Goal: Task Accomplishment & Management: Manage account settings

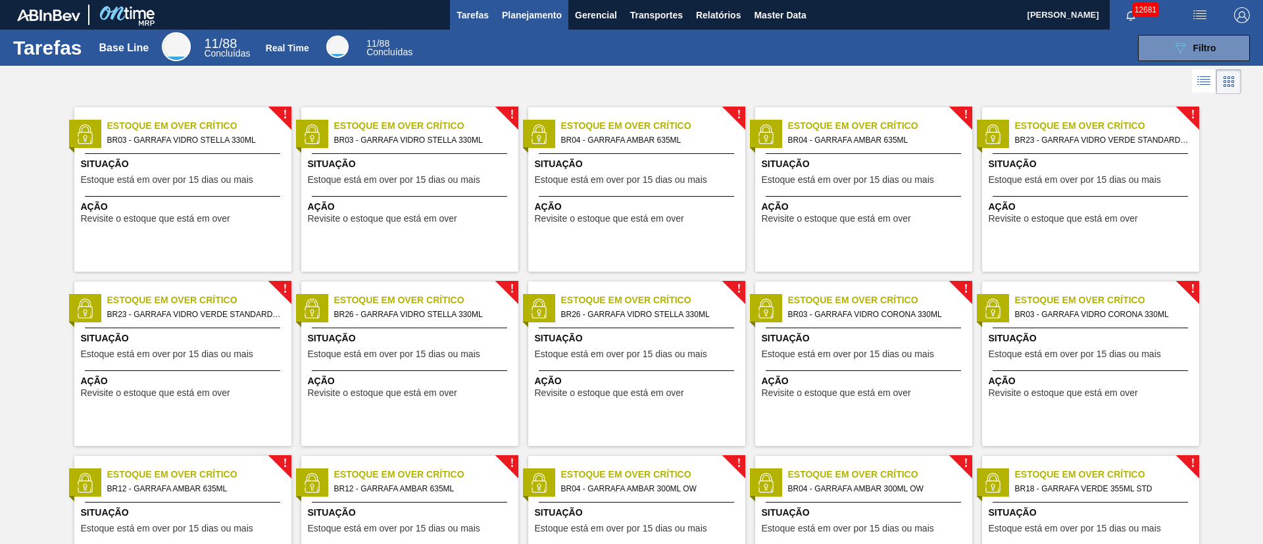
click at [536, 21] on span "Planejamento" at bounding box center [532, 15] width 60 height 16
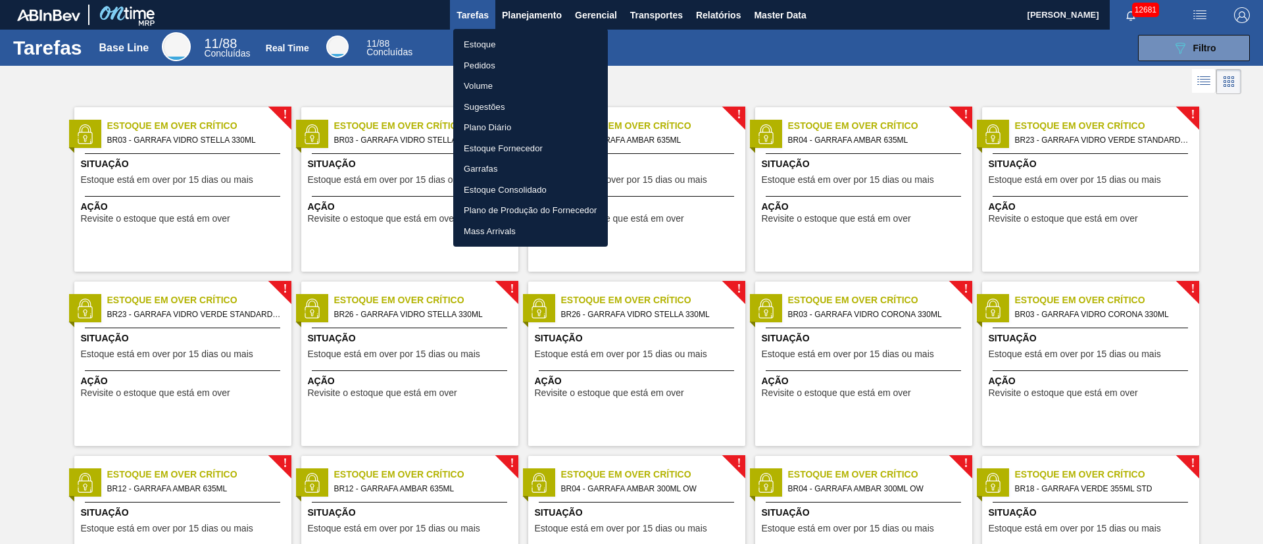
click at [490, 65] on li "Pedidos" at bounding box center [530, 65] width 155 height 21
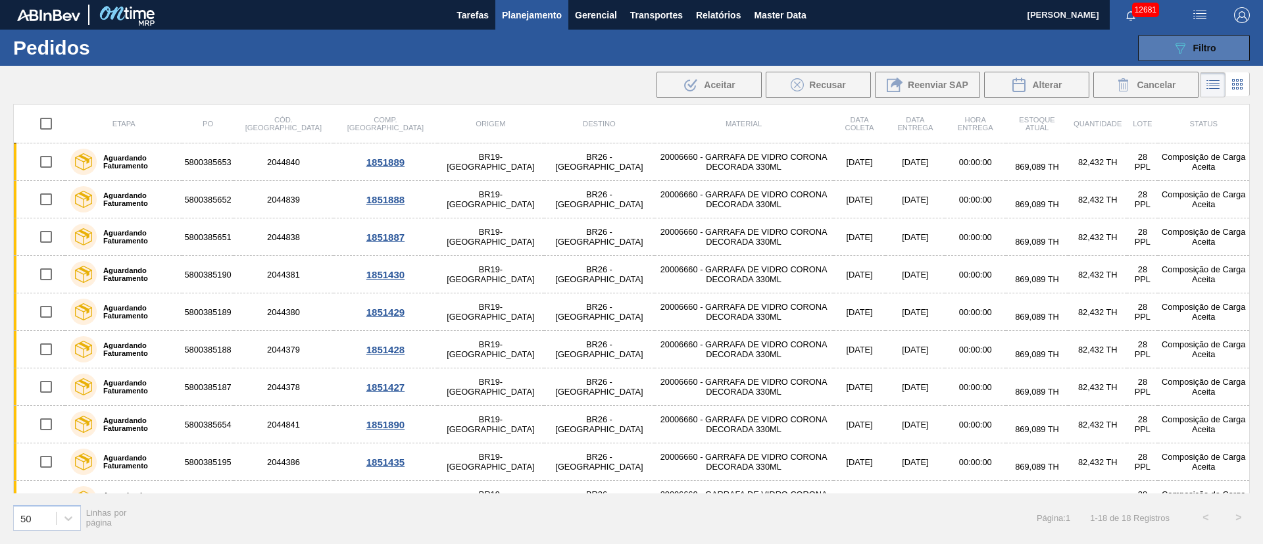
click at [1213, 48] on span "Filtro" at bounding box center [1205, 48] width 23 height 11
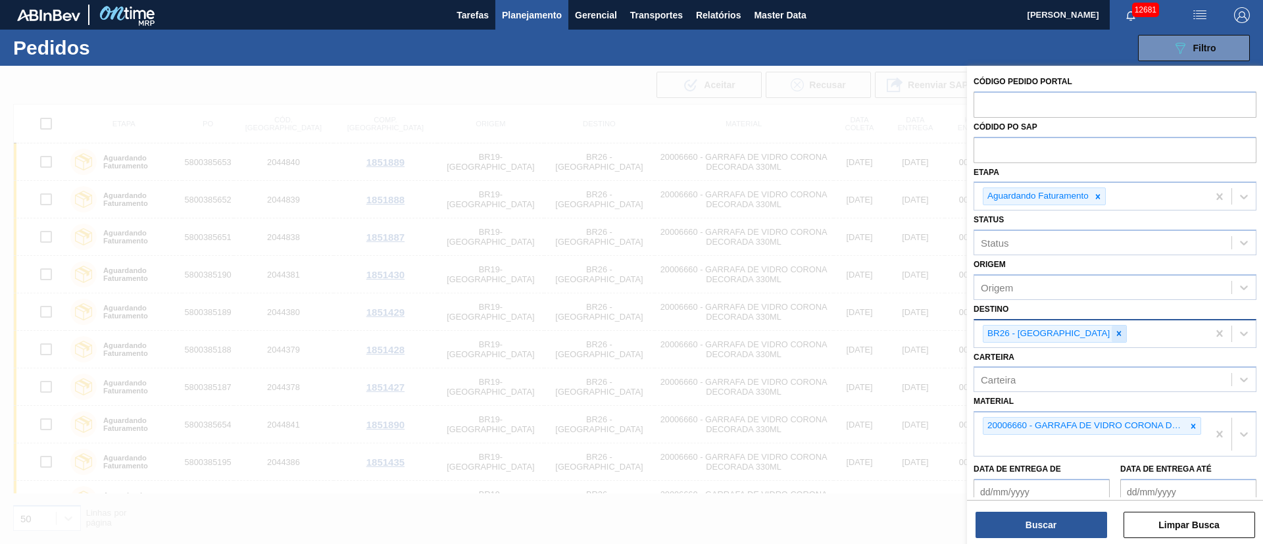
click at [1117, 332] on icon at bounding box center [1119, 333] width 5 height 5
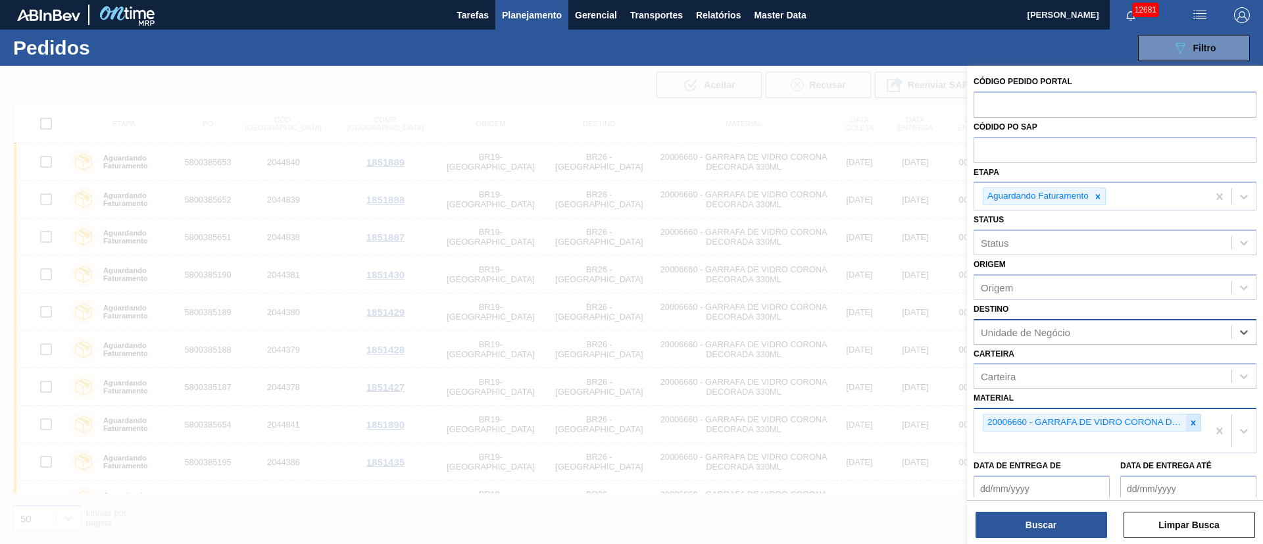
click at [1191, 424] on icon at bounding box center [1193, 422] width 9 height 9
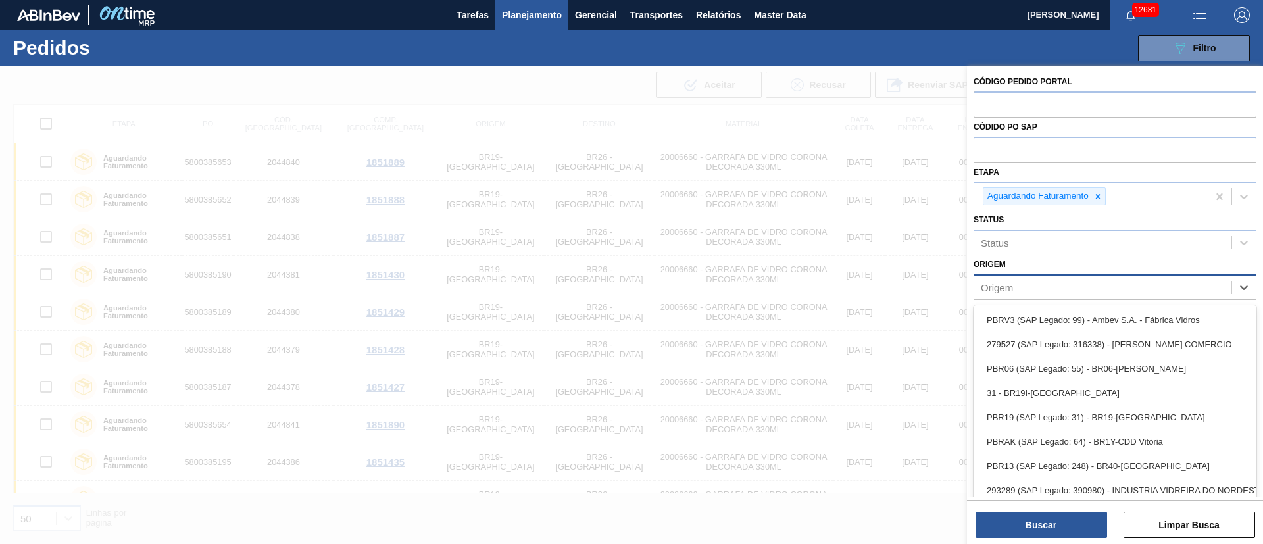
click at [1028, 291] on div "Origem" at bounding box center [1102, 287] width 257 height 19
click at [1032, 258] on div "Origem option PBRV3 (SAP Legado: 99) - Ambev S.A. - Fábrica Vidros focused, 1 o…" at bounding box center [1115, 277] width 283 height 45
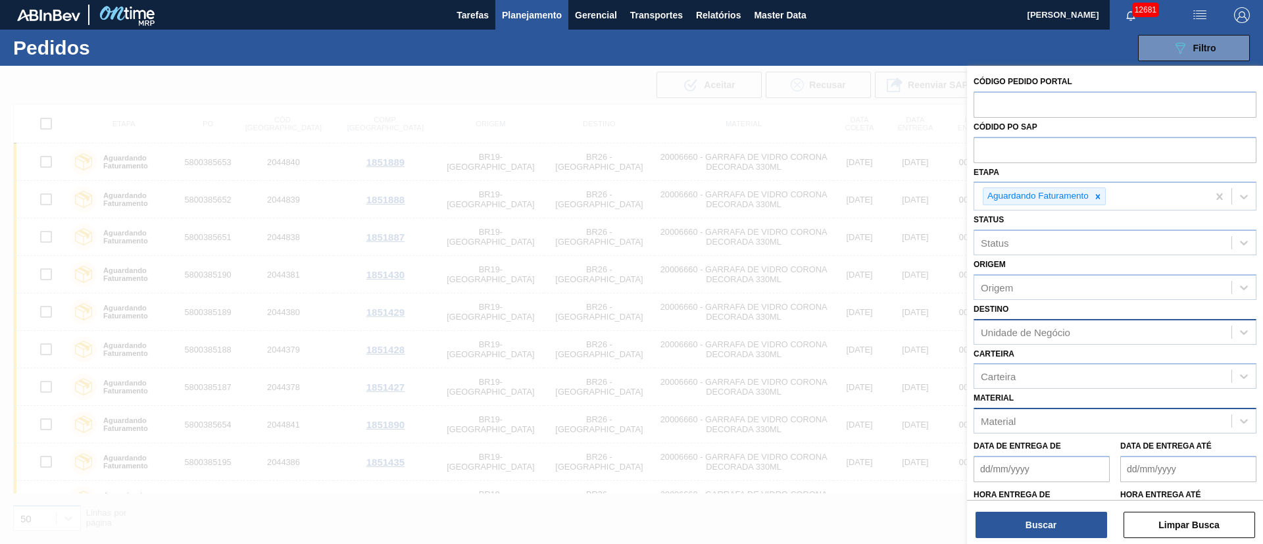
click at [1012, 327] on div "Unidade de Negócio" at bounding box center [1025, 331] width 89 height 11
type input "2"
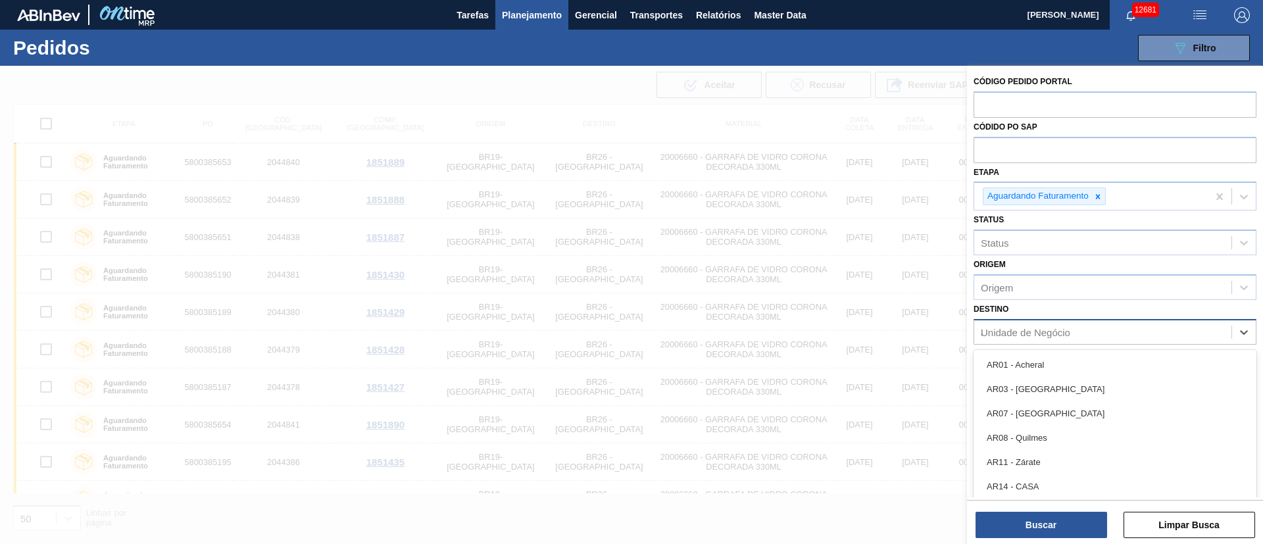
type input "23"
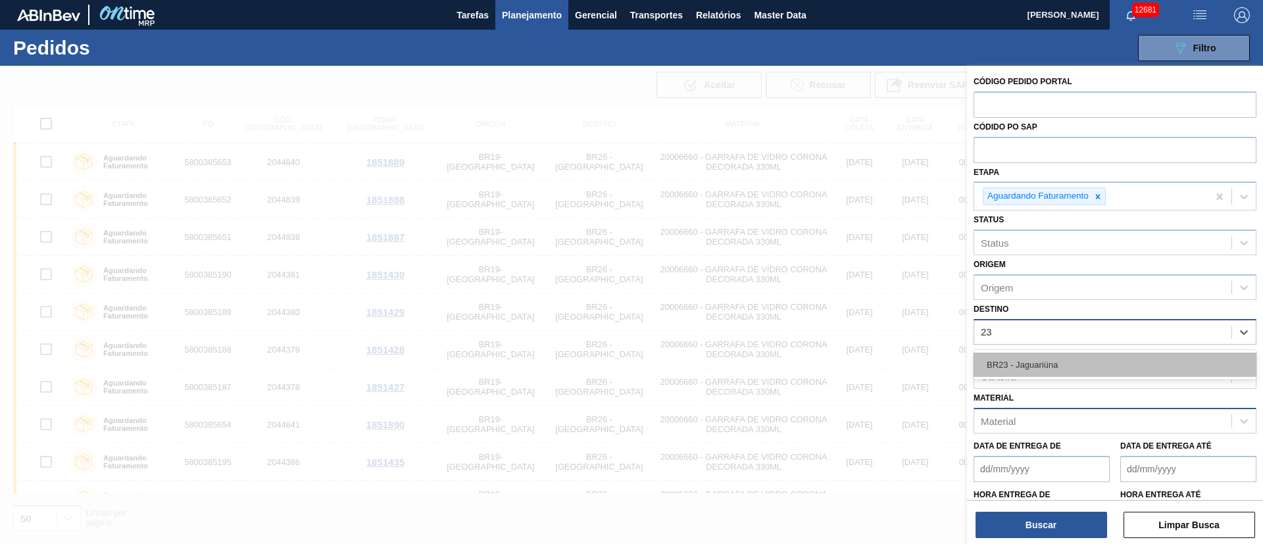
click at [1015, 361] on div "BR23 - Jaguariúna" at bounding box center [1115, 365] width 283 height 24
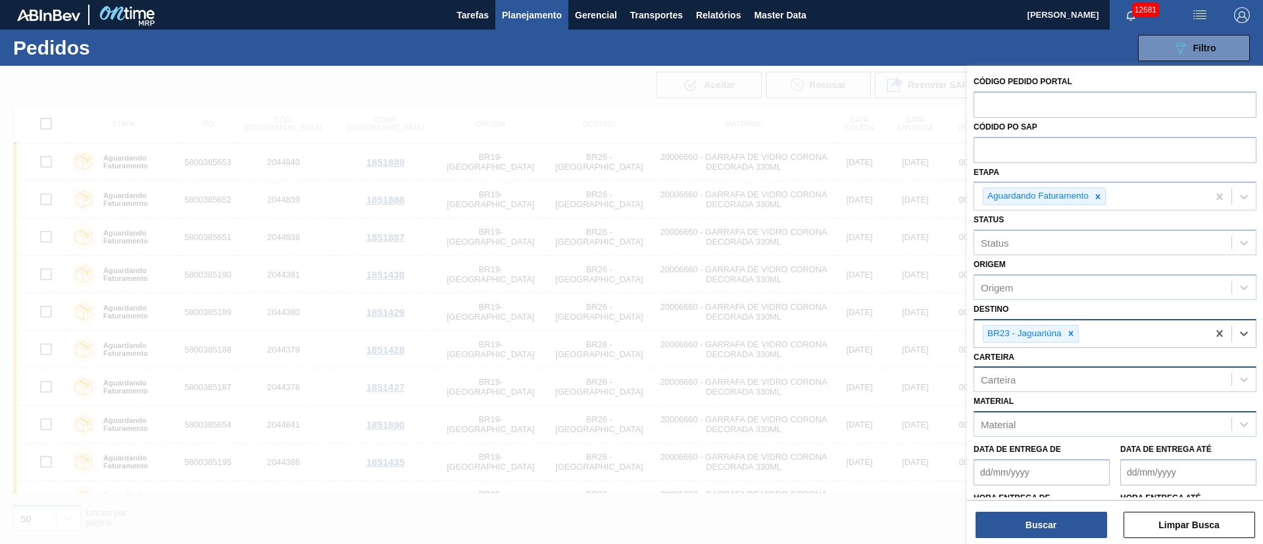
click at [999, 374] on div "Carteira" at bounding box center [998, 379] width 35 height 11
click at [1038, 361] on div "Carteira Carteira" at bounding box center [1115, 370] width 283 height 45
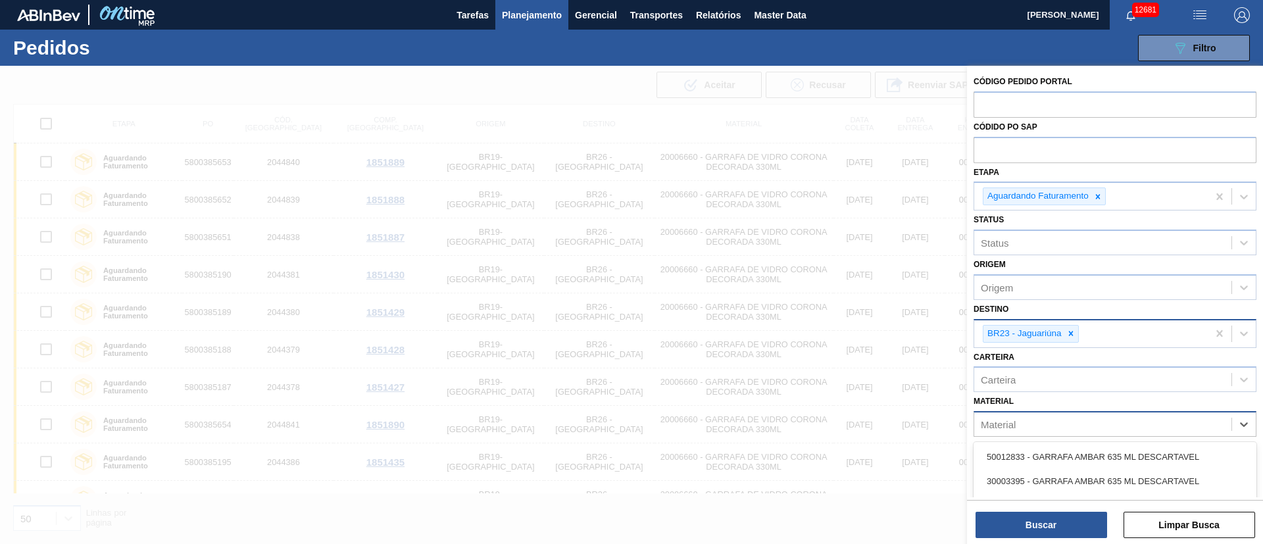
click at [1008, 434] on div "Material" at bounding box center [1115, 424] width 283 height 26
type input "3"
type input "20004599"
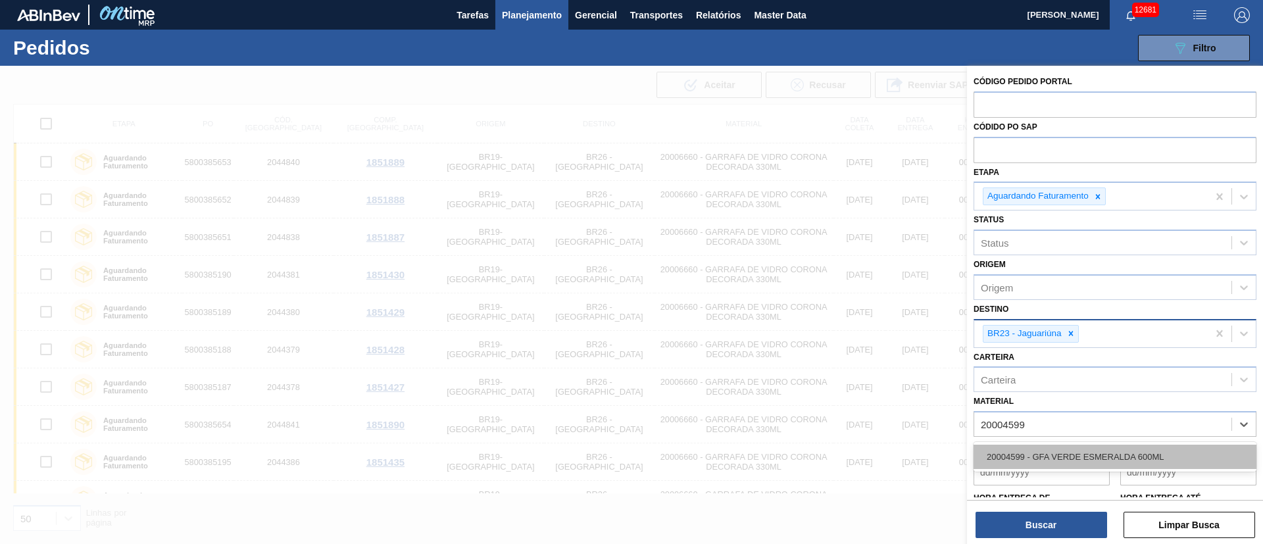
click at [1013, 458] on div "20004599 - GFA VERDE ESMERALDA 600ML" at bounding box center [1115, 457] width 283 height 24
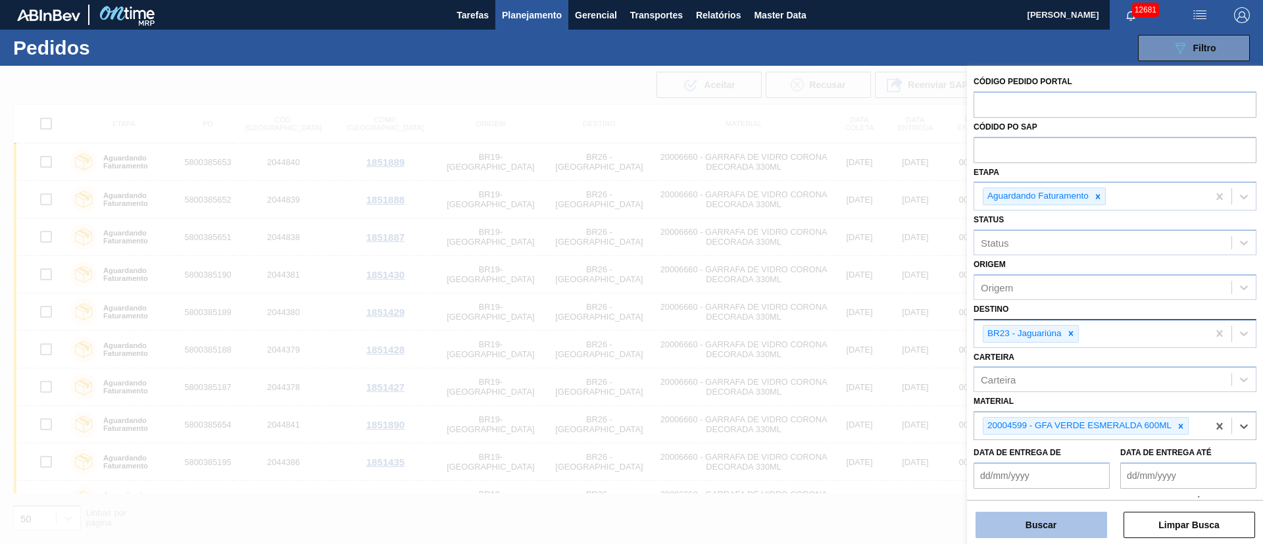
click at [1042, 531] on button "Buscar" at bounding box center [1042, 525] width 132 height 26
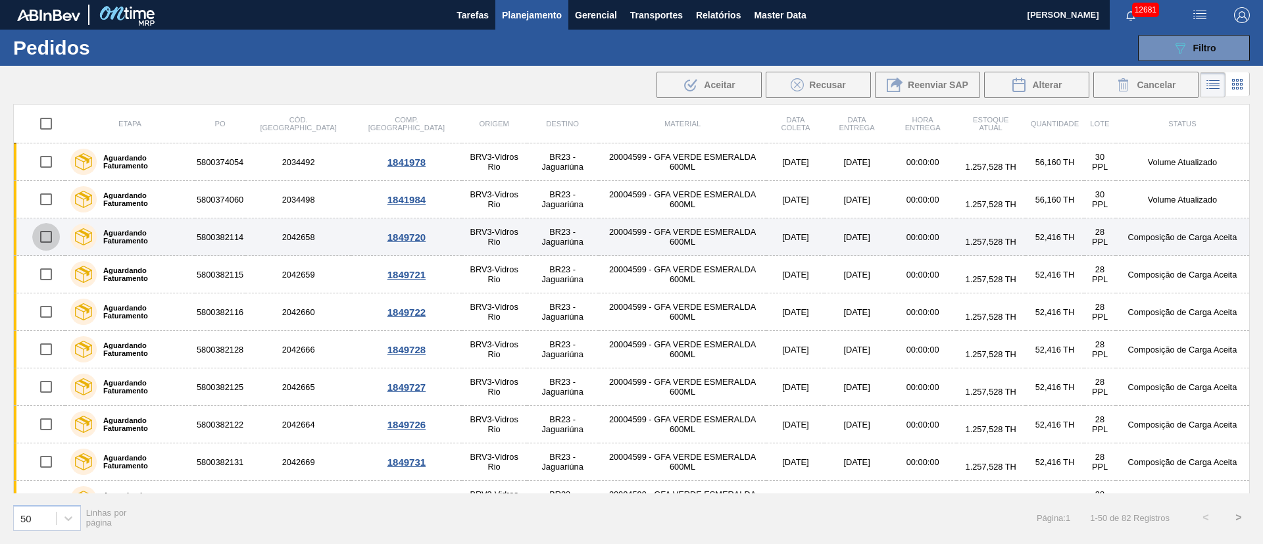
click at [53, 239] on input "checkbox" at bounding box center [46, 237] width 28 height 28
checkbox input "true"
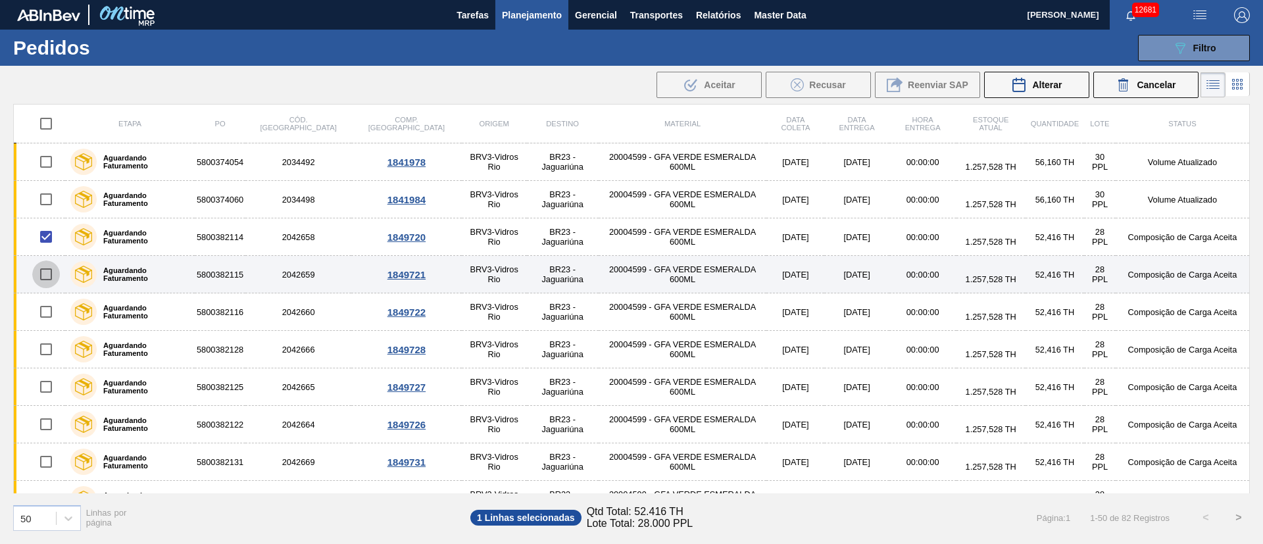
click at [50, 268] on input "checkbox" at bounding box center [46, 275] width 28 height 28
checkbox input "true"
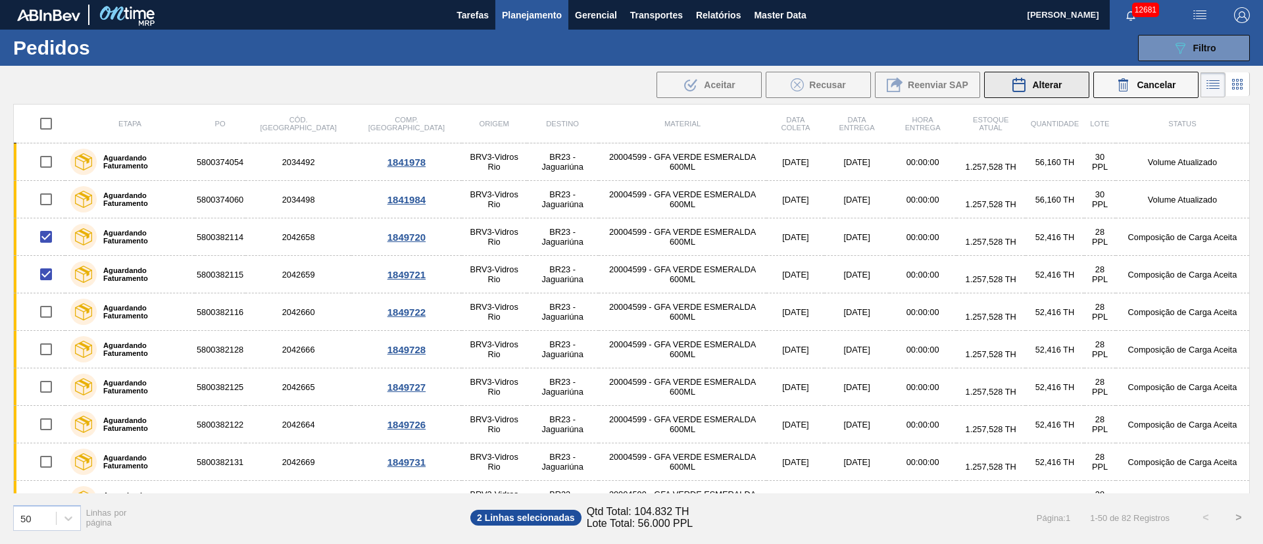
click at [1047, 84] on span "Alterar" at bounding box center [1047, 85] width 30 height 11
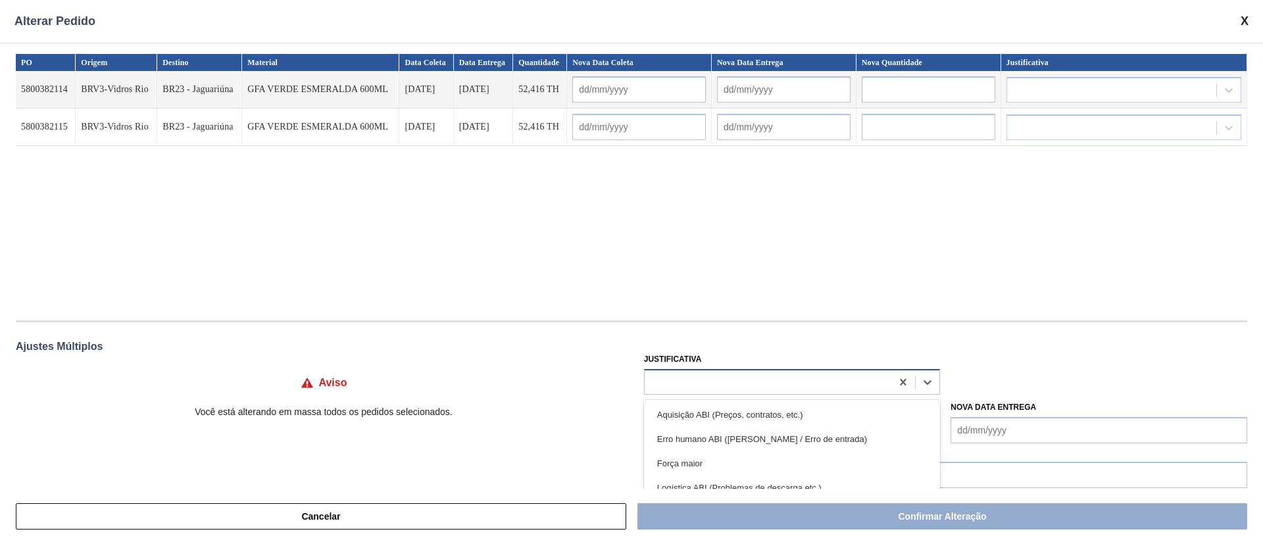
click at [695, 377] on div at bounding box center [768, 381] width 247 height 19
type input "ou"
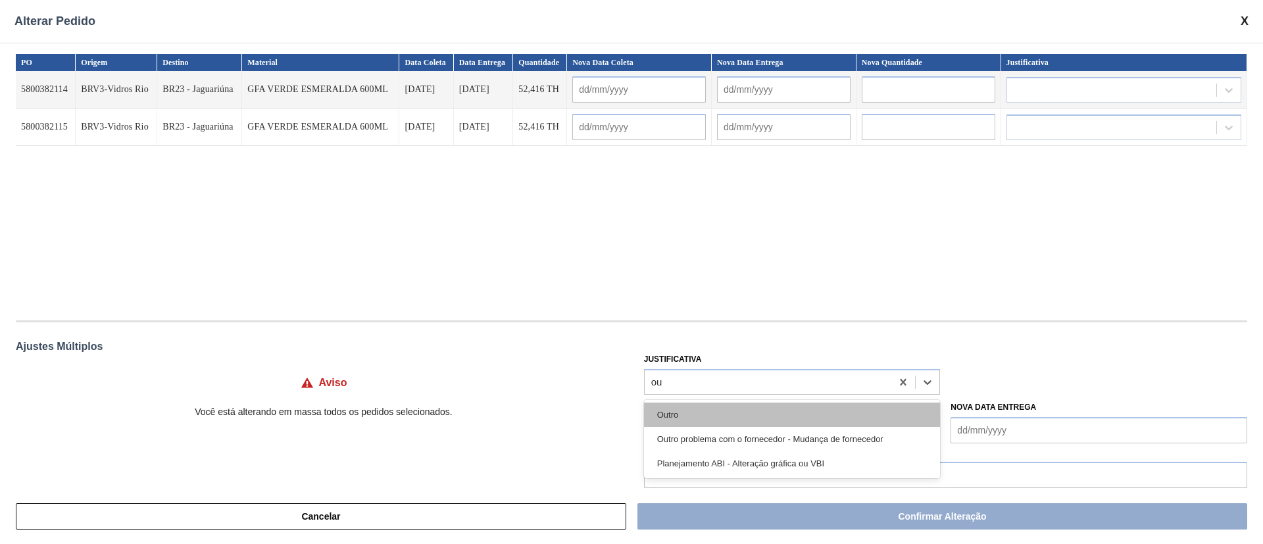
click at [676, 408] on div "Outro" at bounding box center [792, 415] width 297 height 24
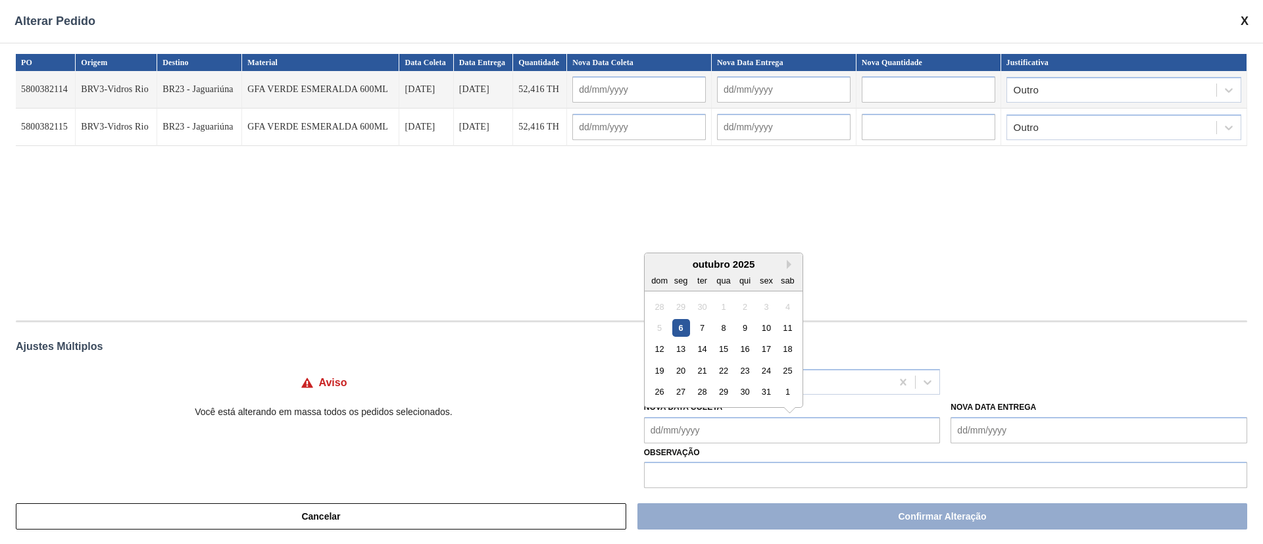
click at [670, 426] on Coleta "Nova Data Coleta" at bounding box center [792, 430] width 297 height 26
click at [705, 376] on div "21" at bounding box center [702, 371] width 18 height 18
type Coleta "[DATE]"
type input "[DATE]"
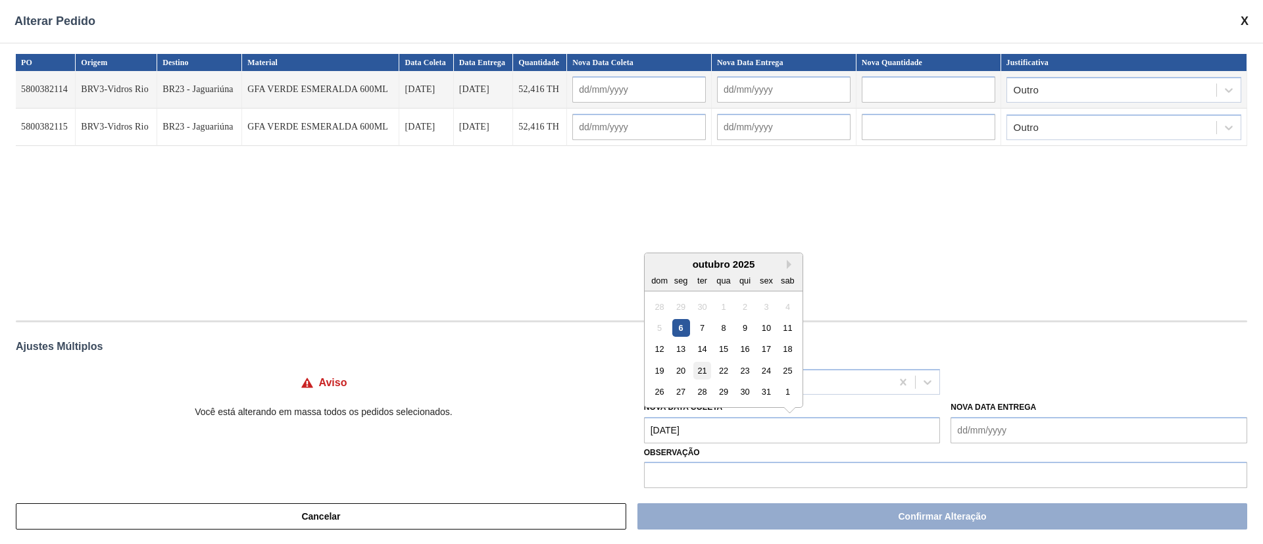
type input "[DATE]"
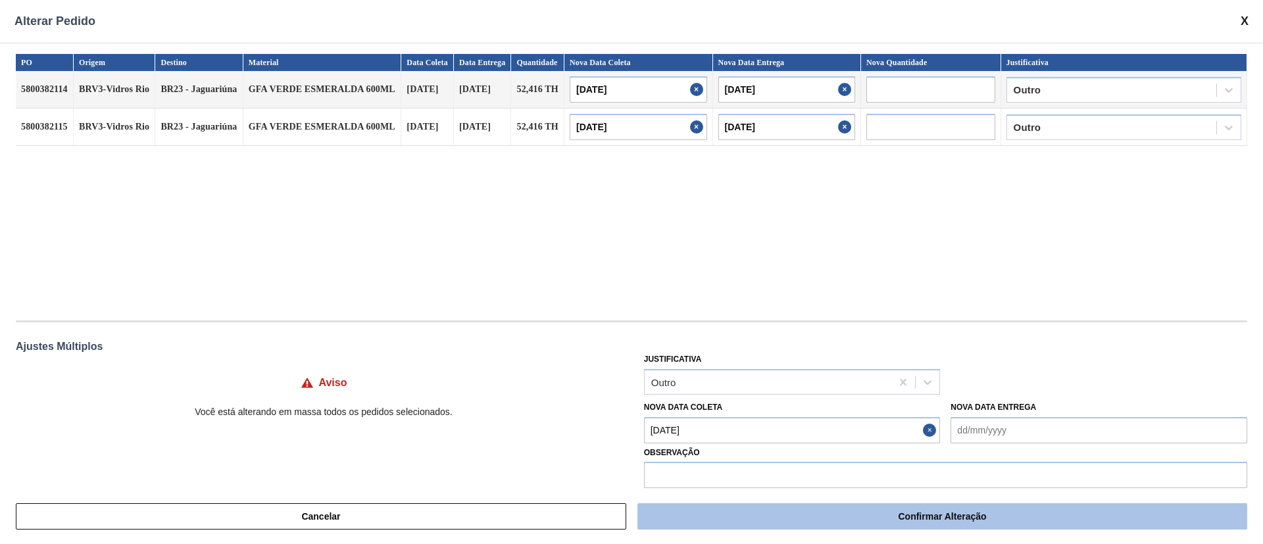
click at [847, 517] on button "Confirmar Alteração" at bounding box center [943, 516] width 610 height 26
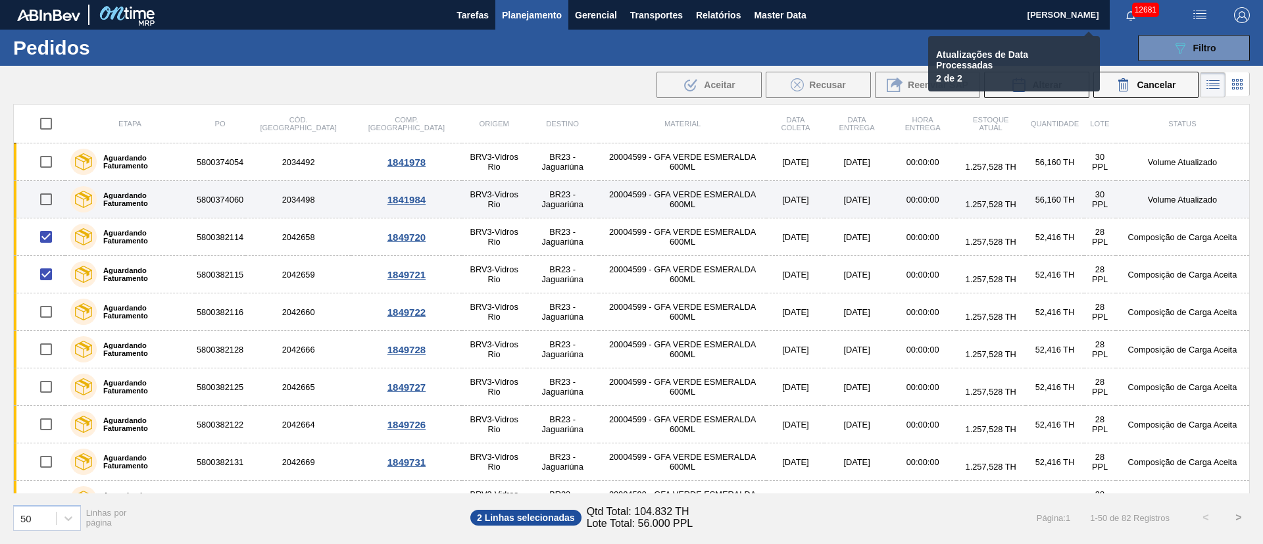
checkbox input "false"
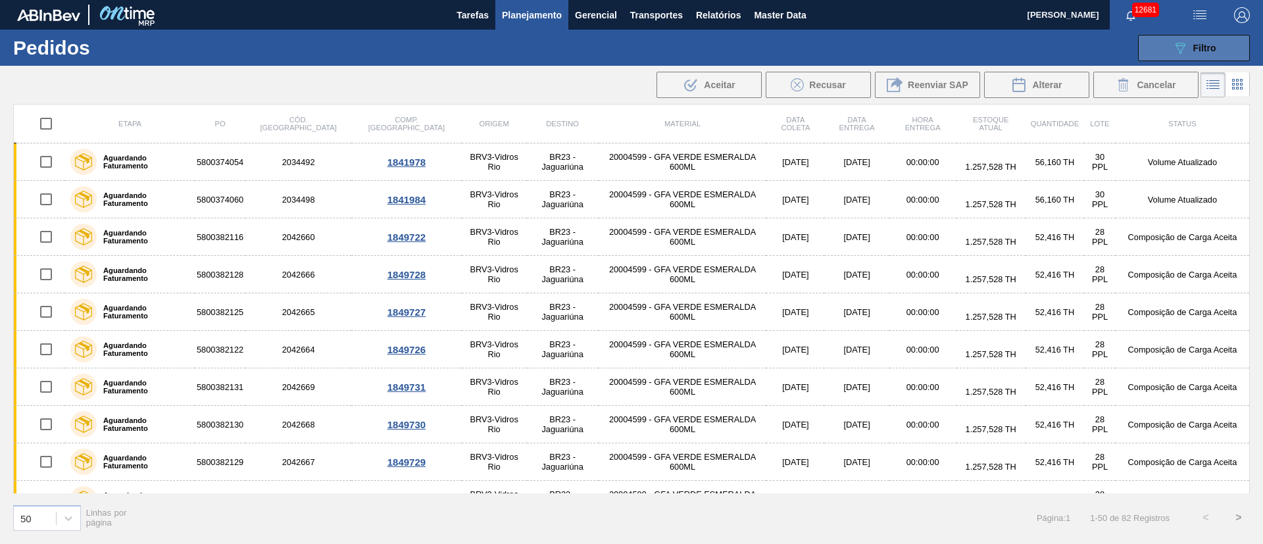
click at [1168, 51] on button "089F7B8B-B2A5-4AFE-B5C0-19BA573D28AC Filtro" at bounding box center [1194, 48] width 112 height 26
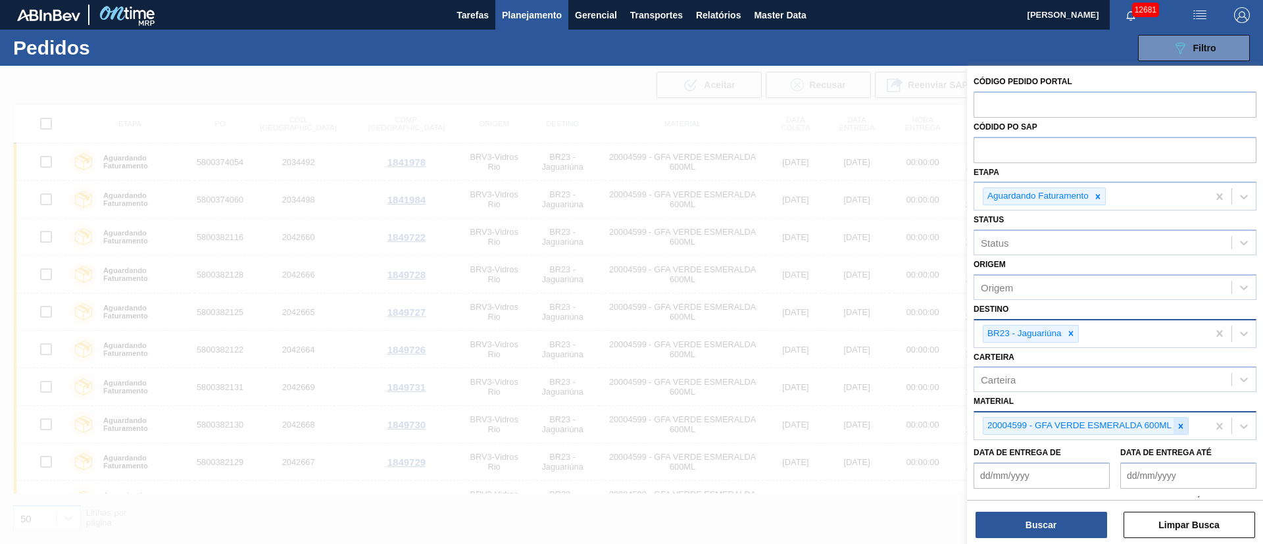
click at [1176, 426] on icon at bounding box center [1180, 426] width 9 height 9
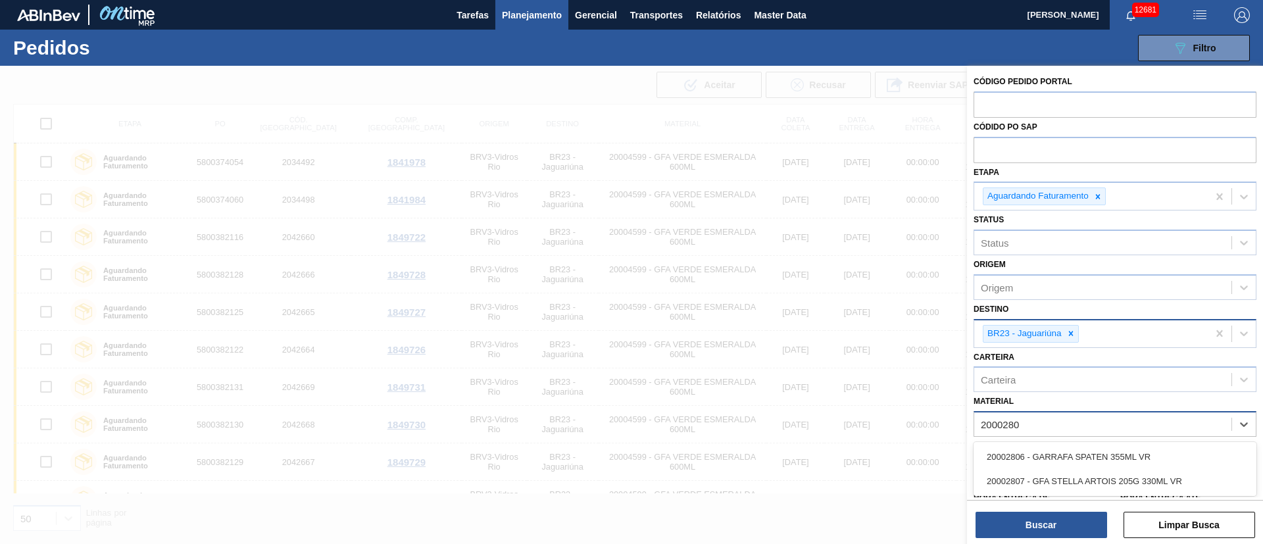
type input "20002807"
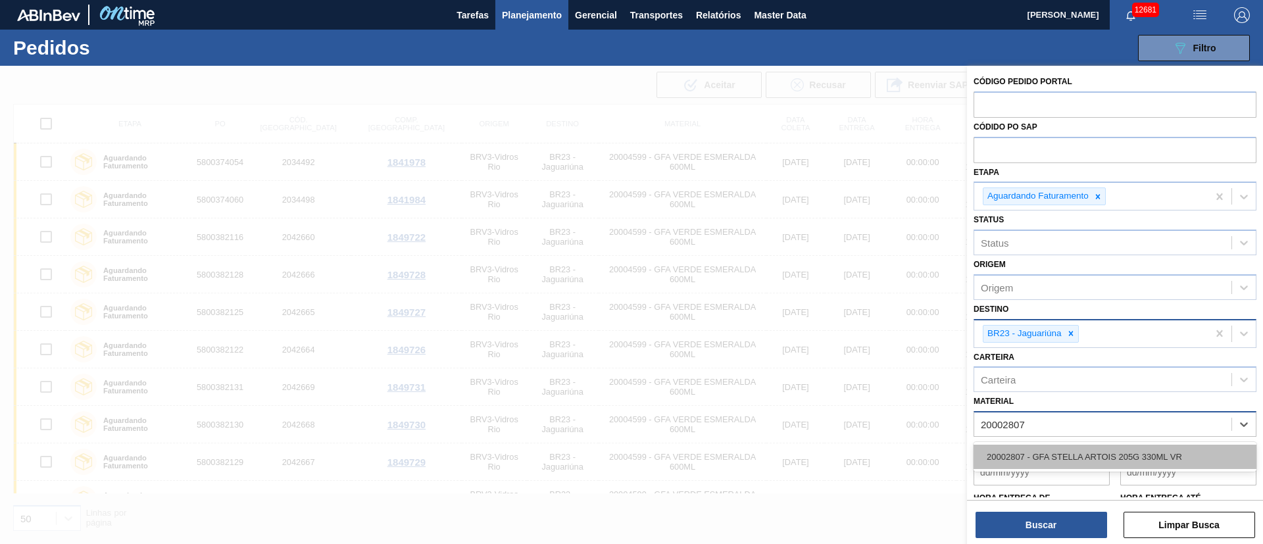
click at [1135, 458] on div "20002807 - GFA STELLA ARTOIS 205G 330ML VR" at bounding box center [1115, 457] width 283 height 24
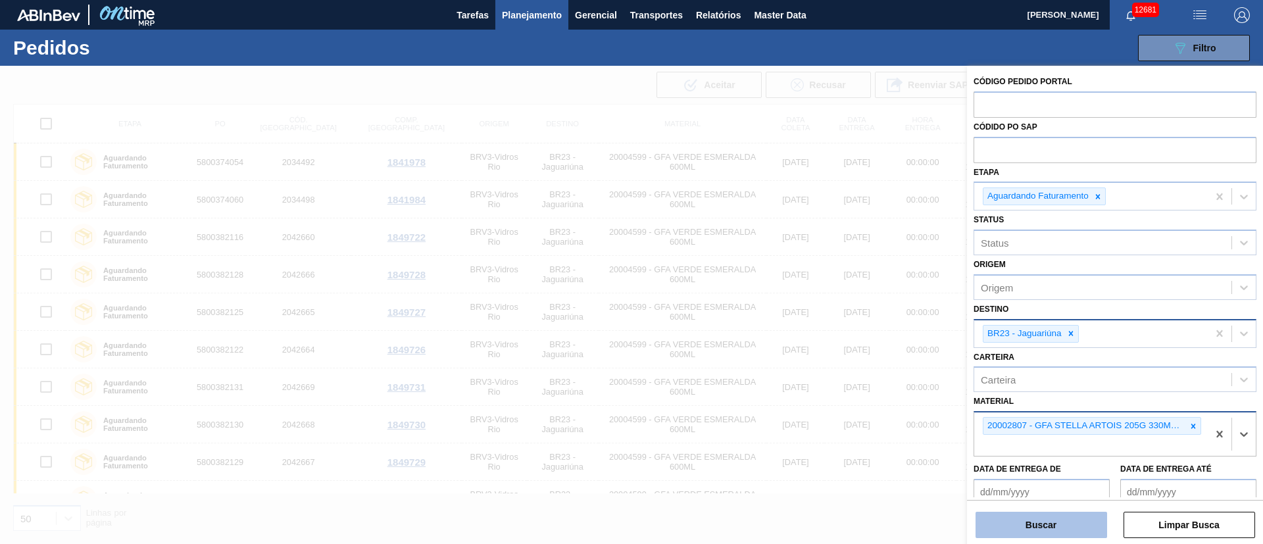
click at [1069, 516] on button "Buscar" at bounding box center [1042, 525] width 132 height 26
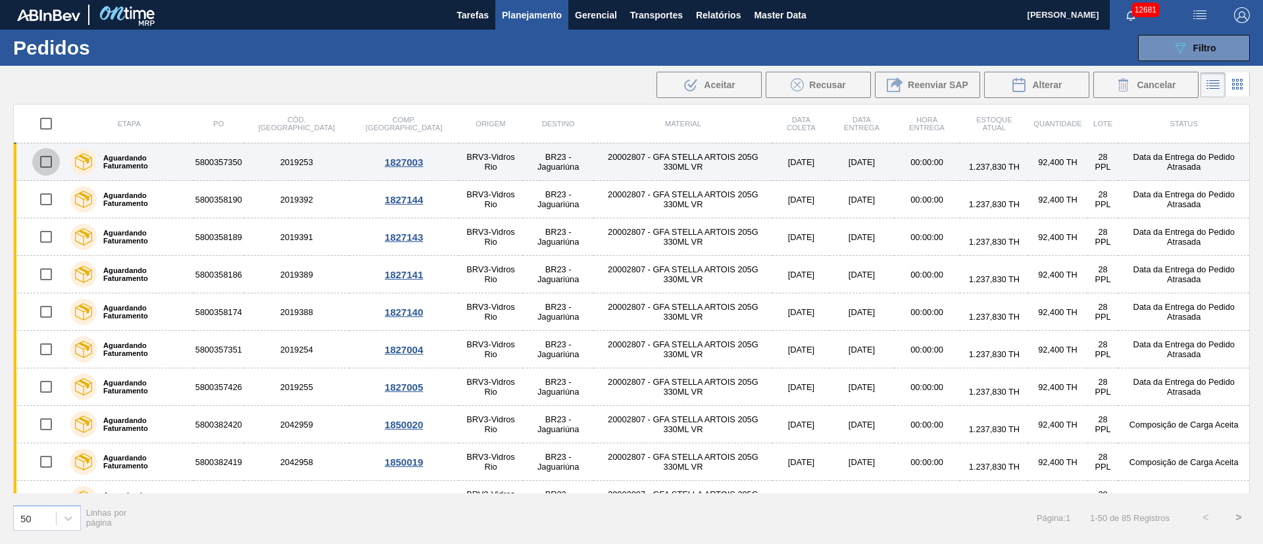
click at [42, 168] on input "checkbox" at bounding box center [46, 162] width 28 height 28
checkbox input "true"
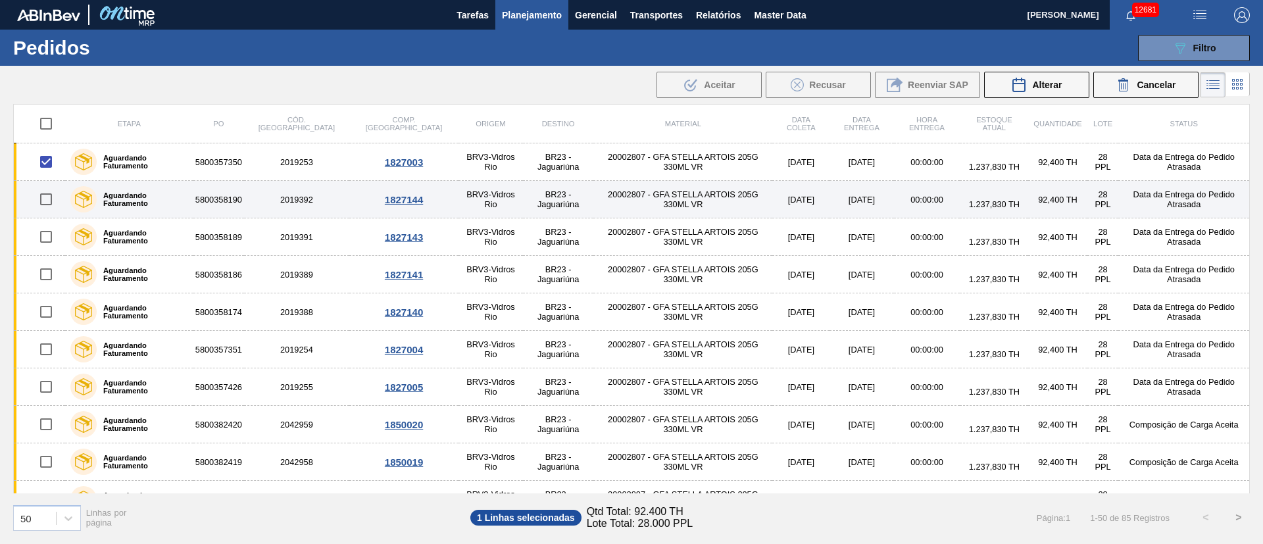
click at [48, 199] on input "checkbox" at bounding box center [46, 200] width 28 height 28
checkbox input "true"
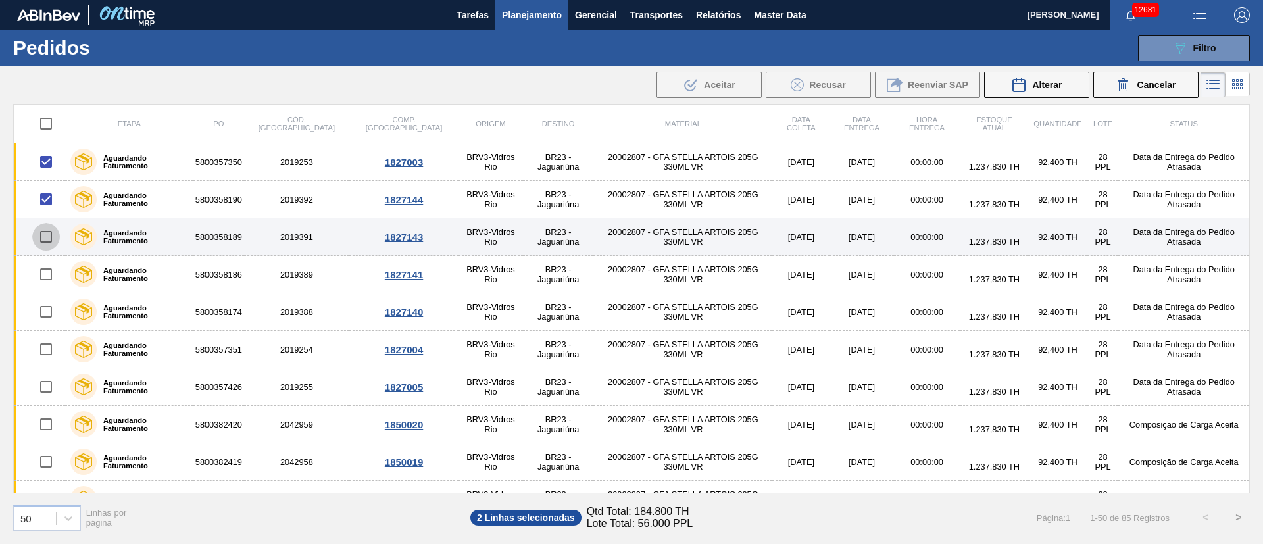
drag, startPoint x: 50, startPoint y: 243, endPoint x: 50, endPoint y: 250, distance: 7.2
click at [51, 243] on input "checkbox" at bounding box center [46, 237] width 28 height 28
checkbox input "true"
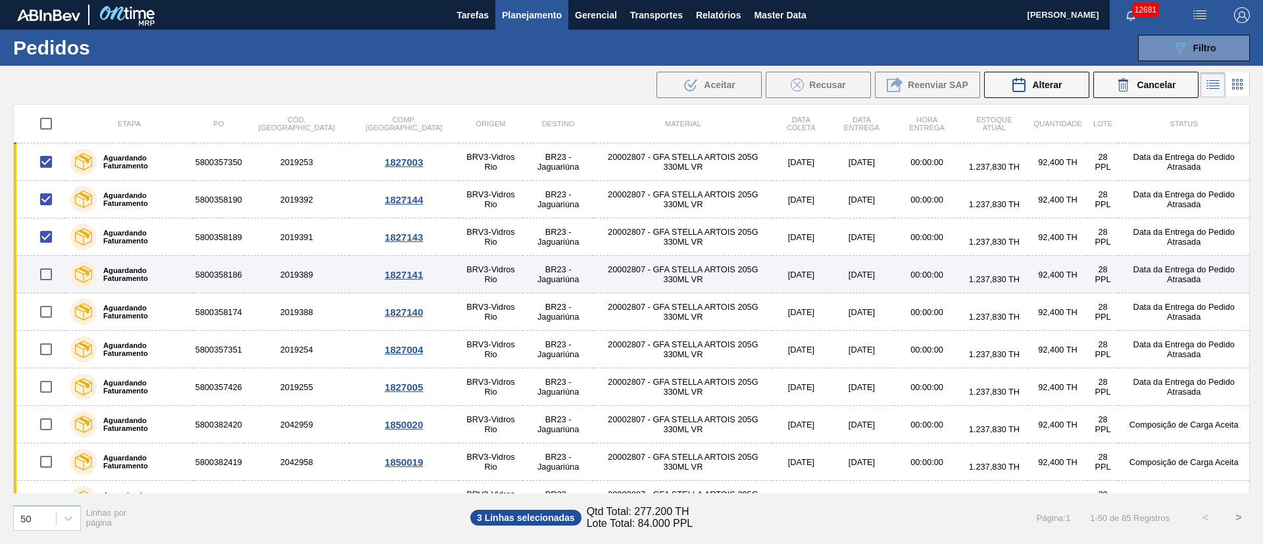
click at [49, 272] on input "checkbox" at bounding box center [46, 275] width 28 height 28
checkbox input "true"
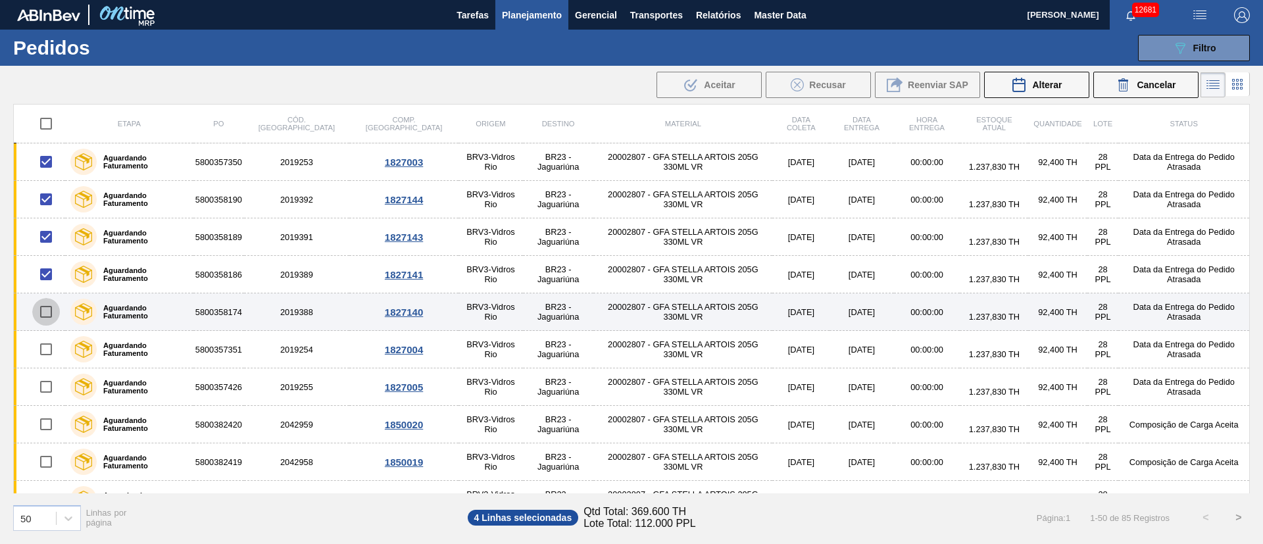
click at [53, 311] on input "checkbox" at bounding box center [46, 312] width 28 height 28
checkbox input "true"
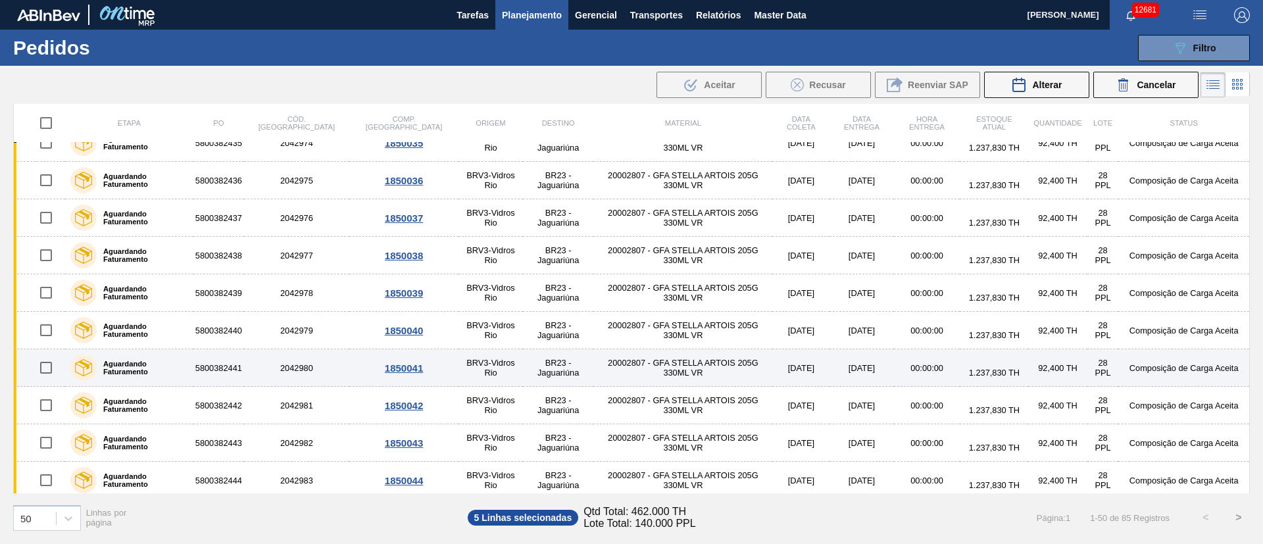
scroll to position [1525, 0]
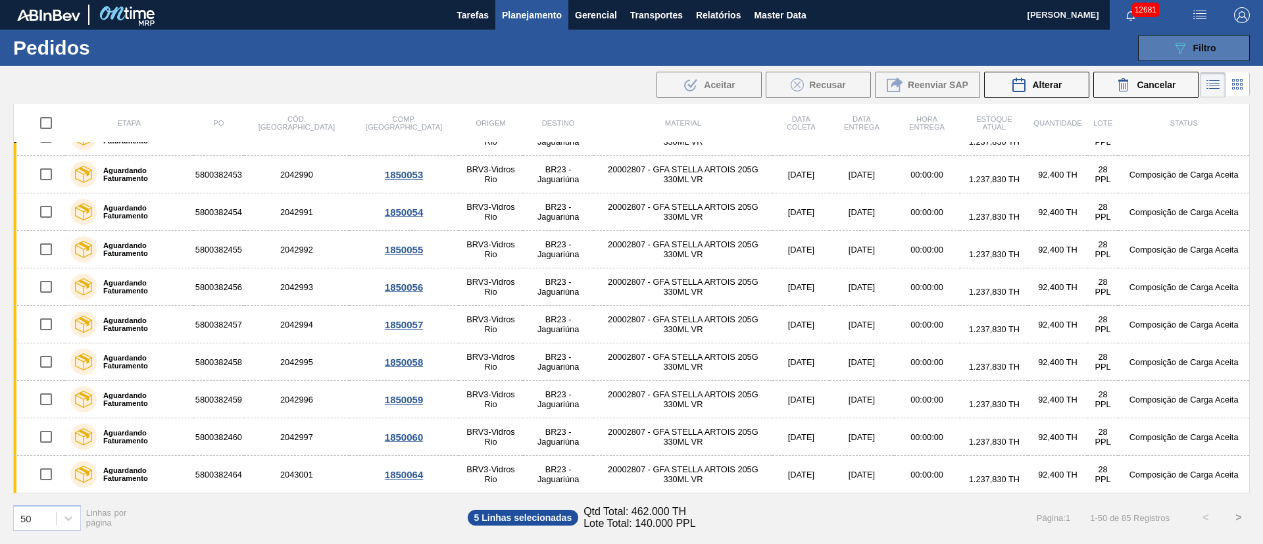
click at [1231, 51] on button "089F7B8B-B2A5-4AFE-B5C0-19BA573D28AC Filtro" at bounding box center [1194, 48] width 112 height 26
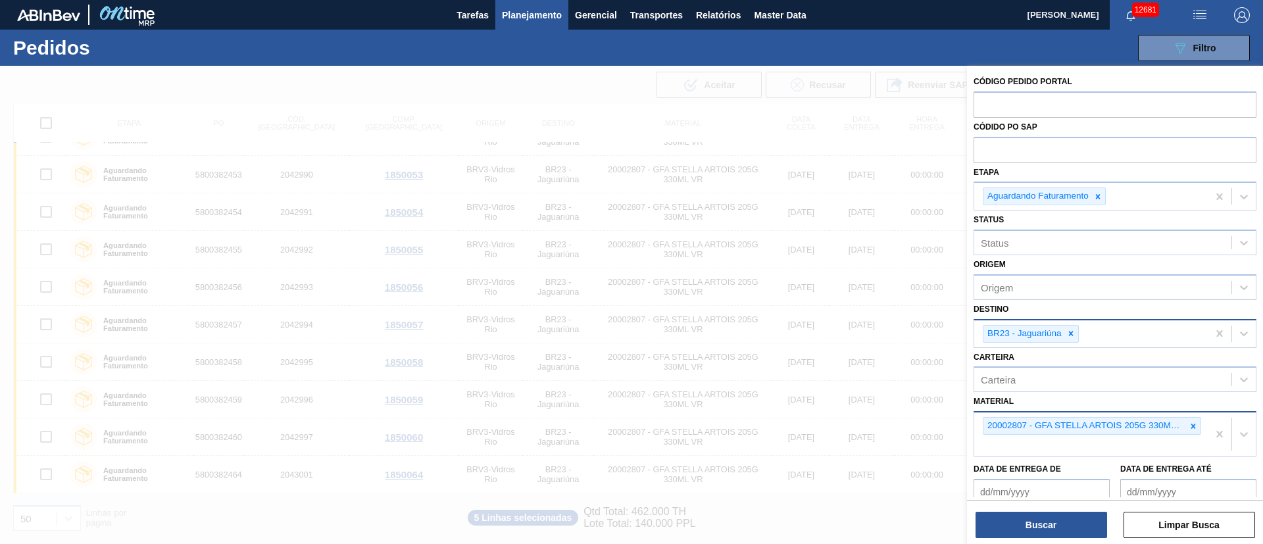
click at [821, 147] on div at bounding box center [631, 338] width 1263 height 544
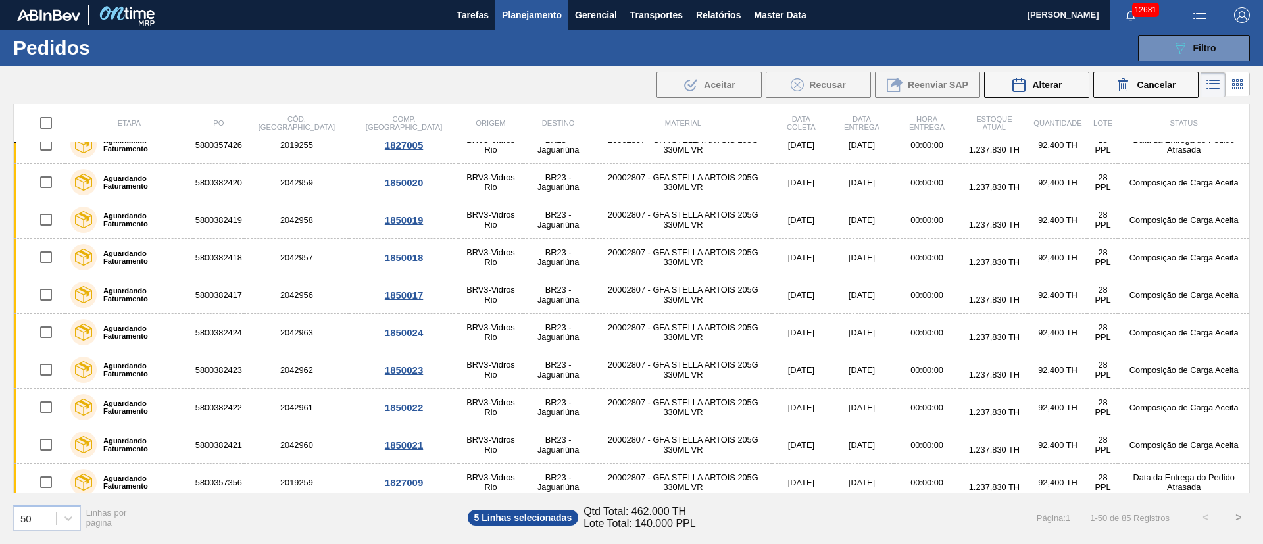
scroll to position [0, 0]
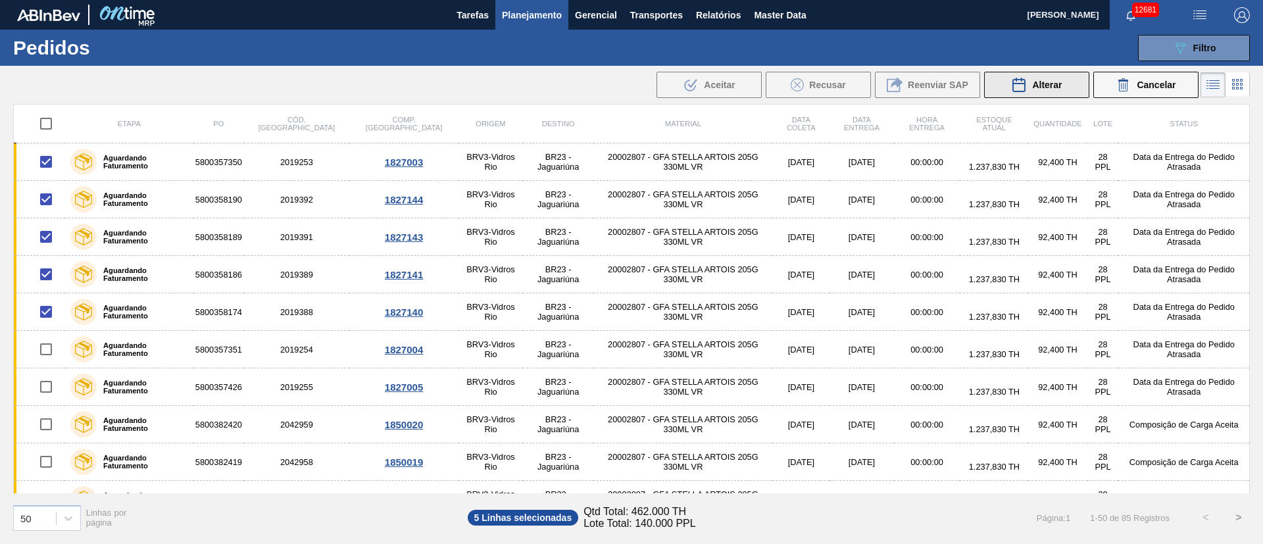
click at [1056, 75] on button "Alterar" at bounding box center [1036, 85] width 105 height 26
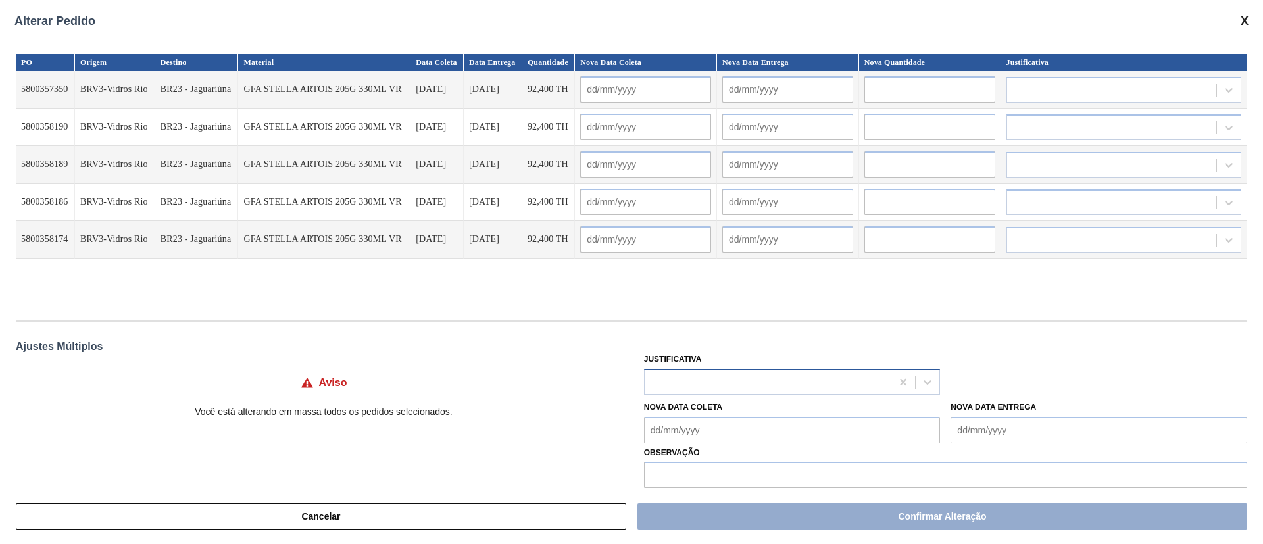
click at [676, 376] on div at bounding box center [768, 381] width 247 height 19
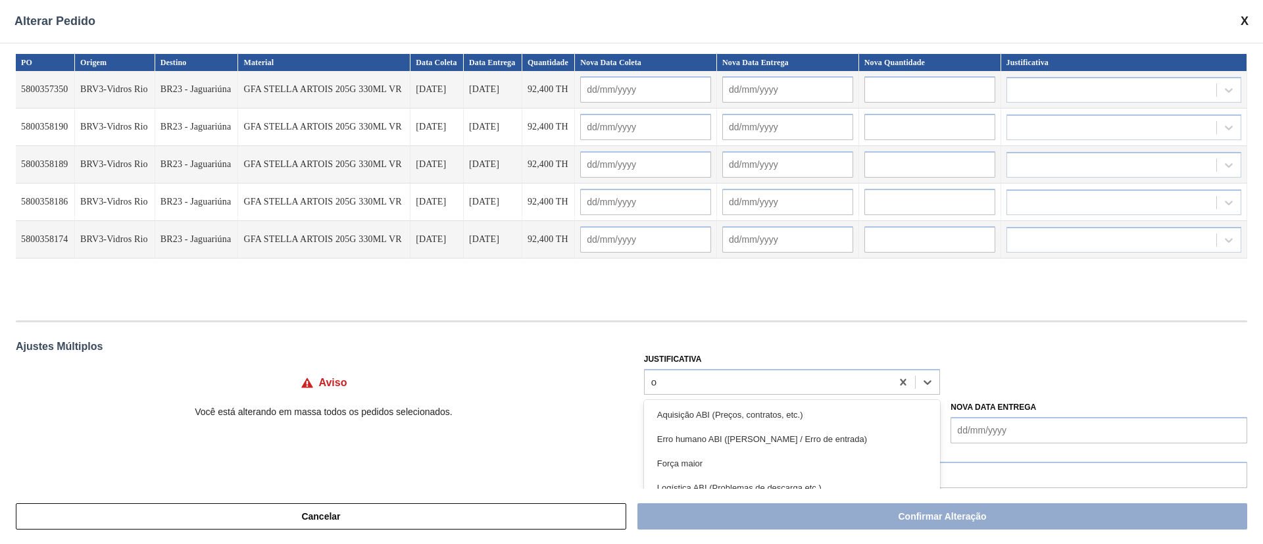
type input "ou"
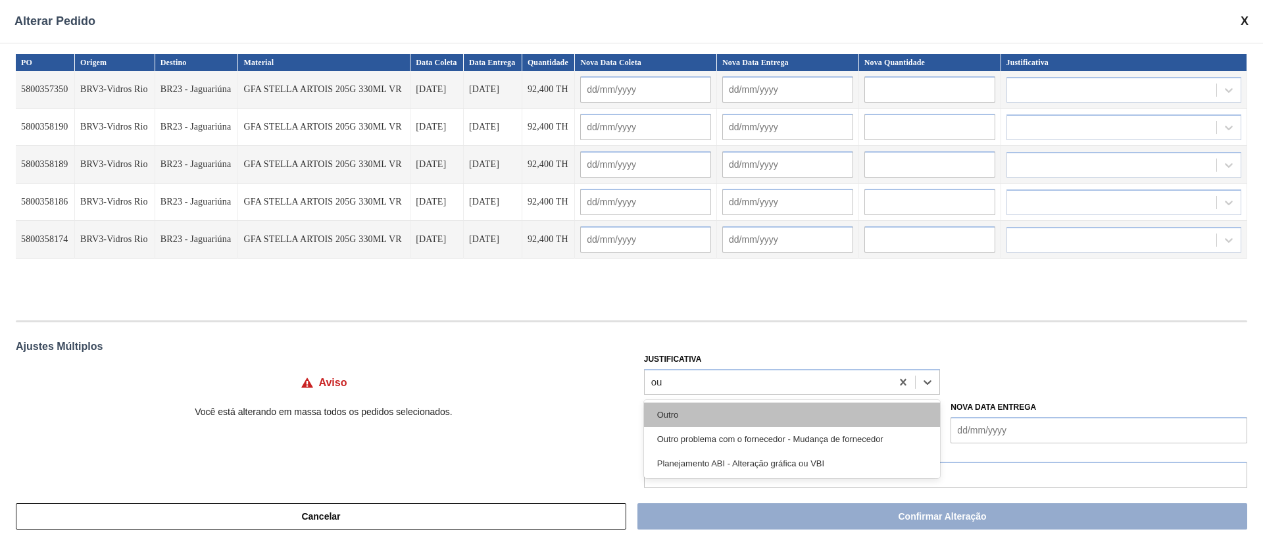
click at [672, 415] on div "Outro" at bounding box center [792, 415] width 297 height 24
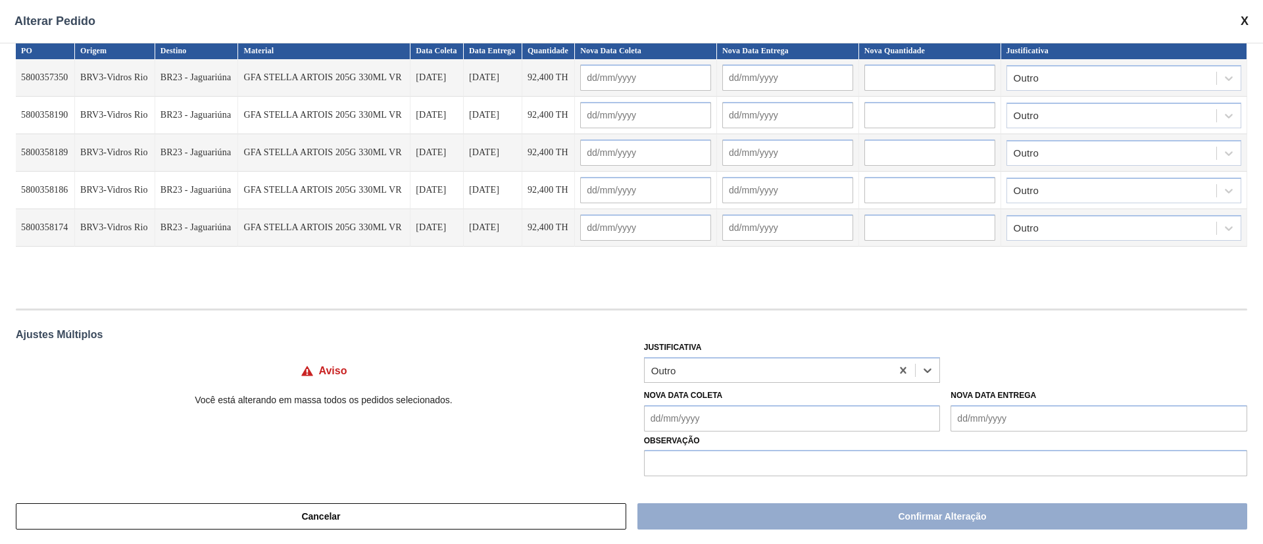
scroll to position [15, 0]
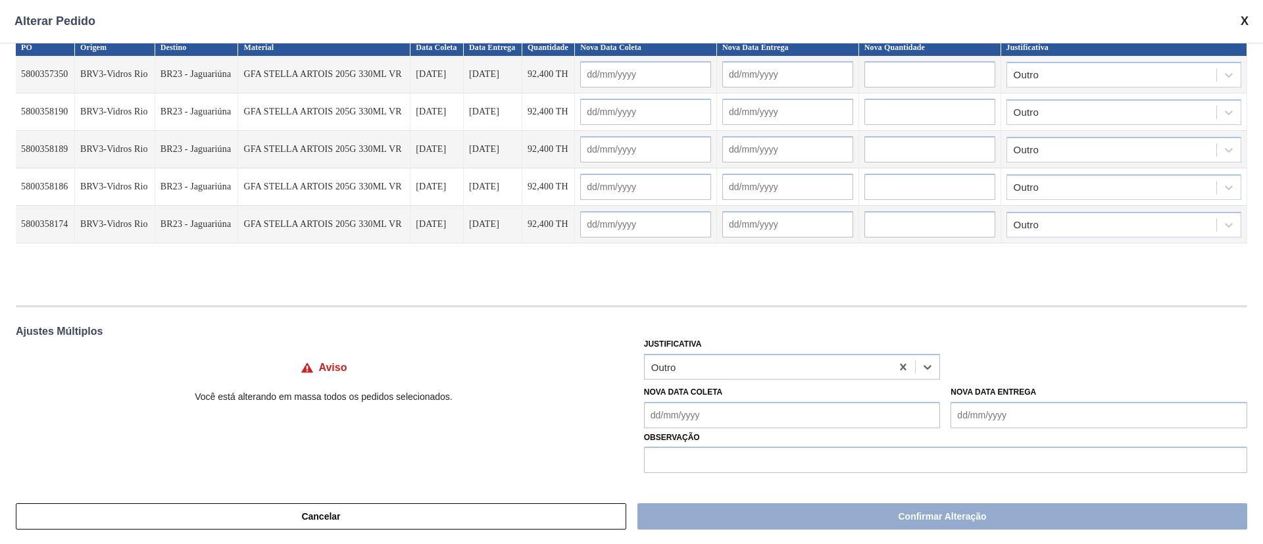
click at [679, 415] on Coleta "Nova Data Coleta" at bounding box center [792, 415] width 297 height 26
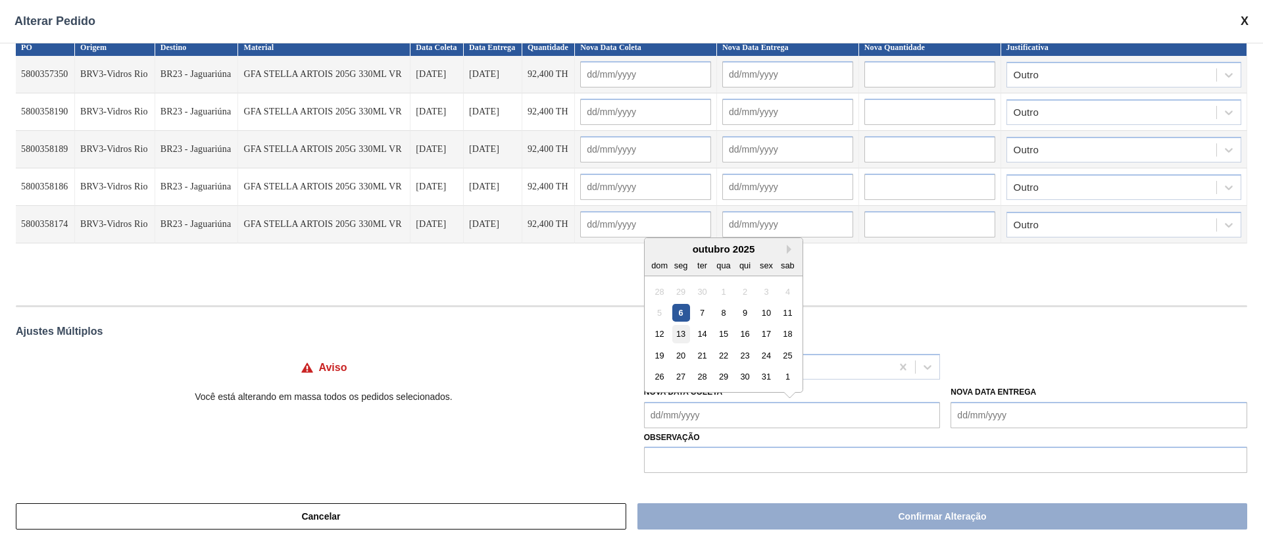
click at [676, 334] on div "13" at bounding box center [681, 334] width 18 height 18
type Coleta "[DATE]"
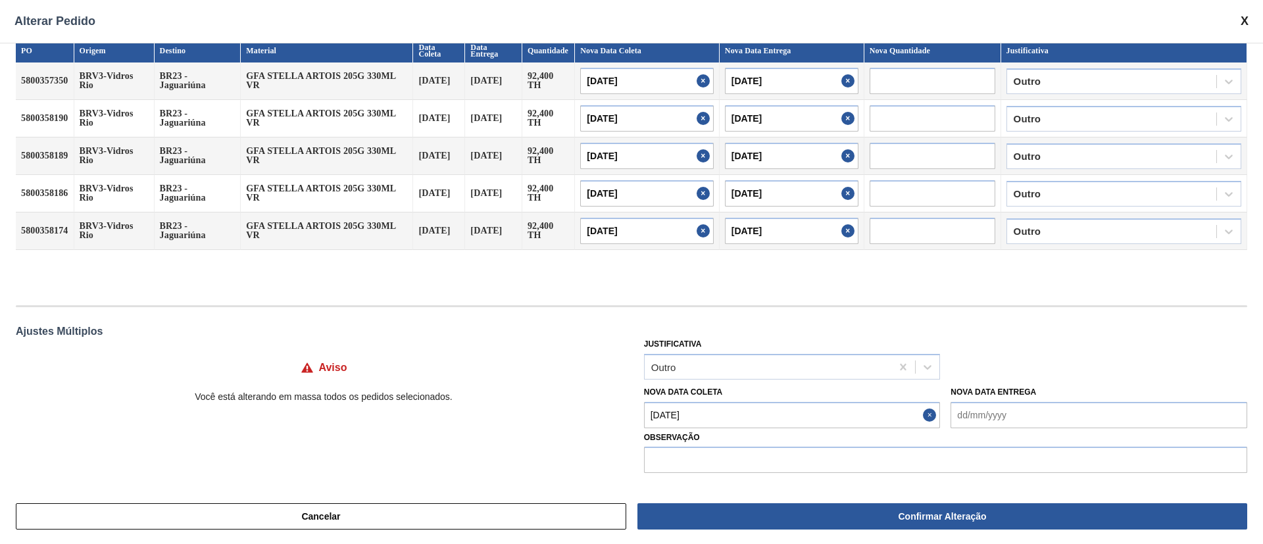
type input "[DATE]"
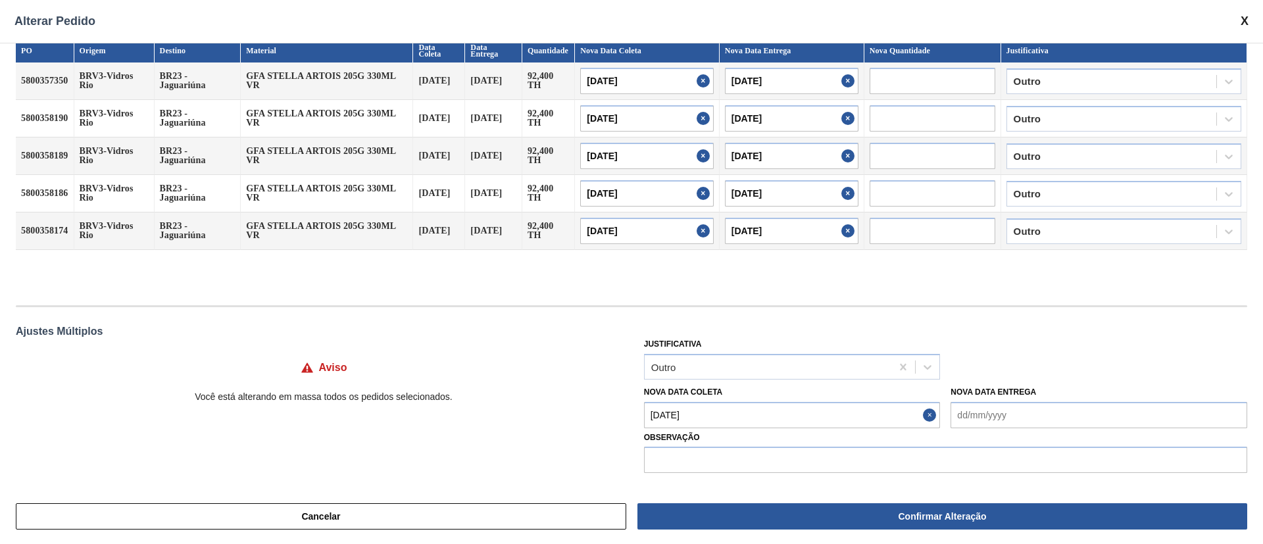
type input "[DATE]"
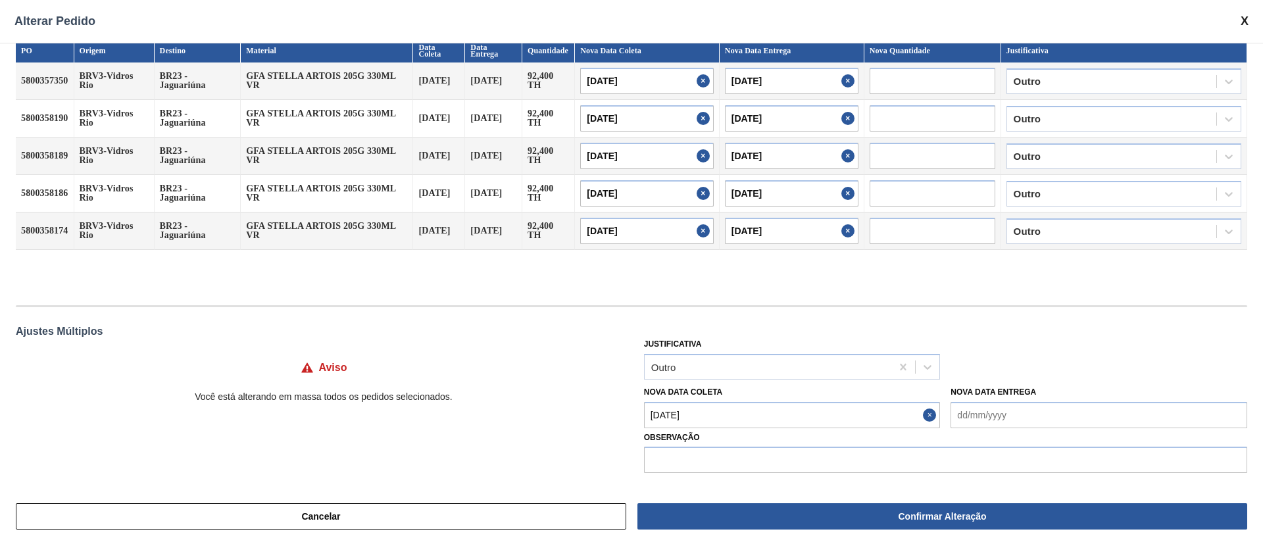
click at [674, 411] on Coleta "[DATE]" at bounding box center [792, 415] width 297 height 26
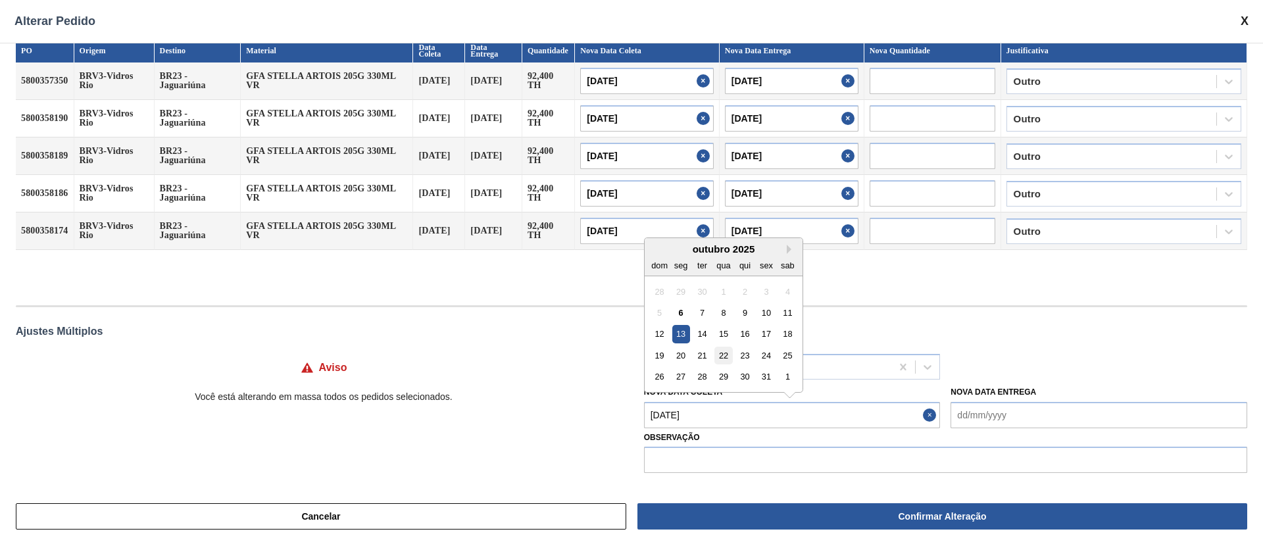
click at [718, 358] on div "22" at bounding box center [724, 356] width 18 height 18
type Coleta "[DATE]"
type input "[DATE]"
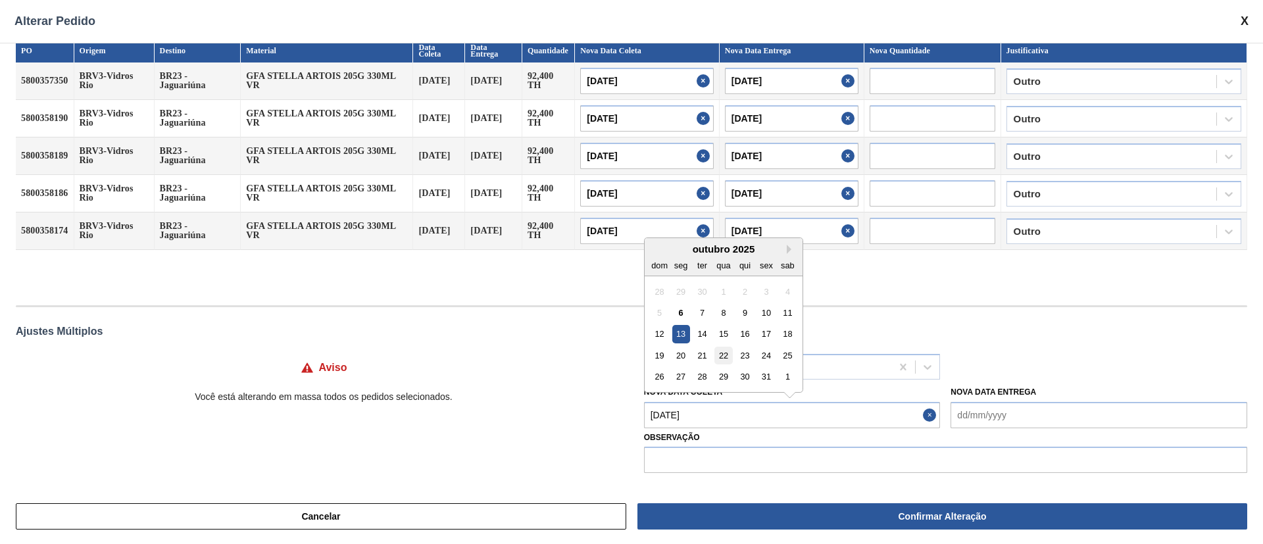
type input "[DATE]"
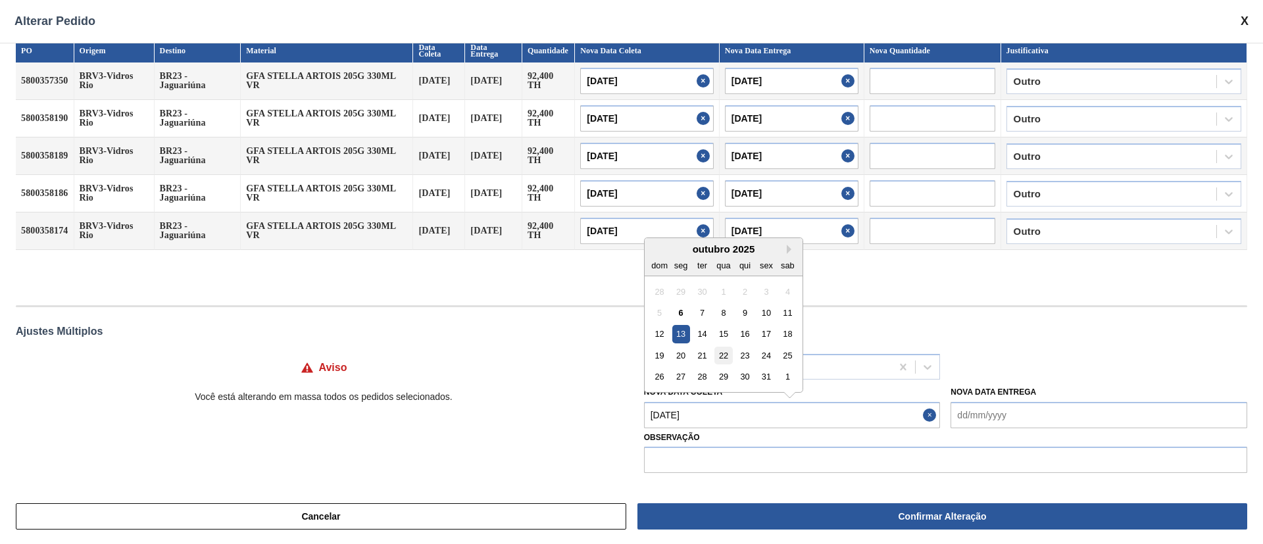
type input "[DATE]"
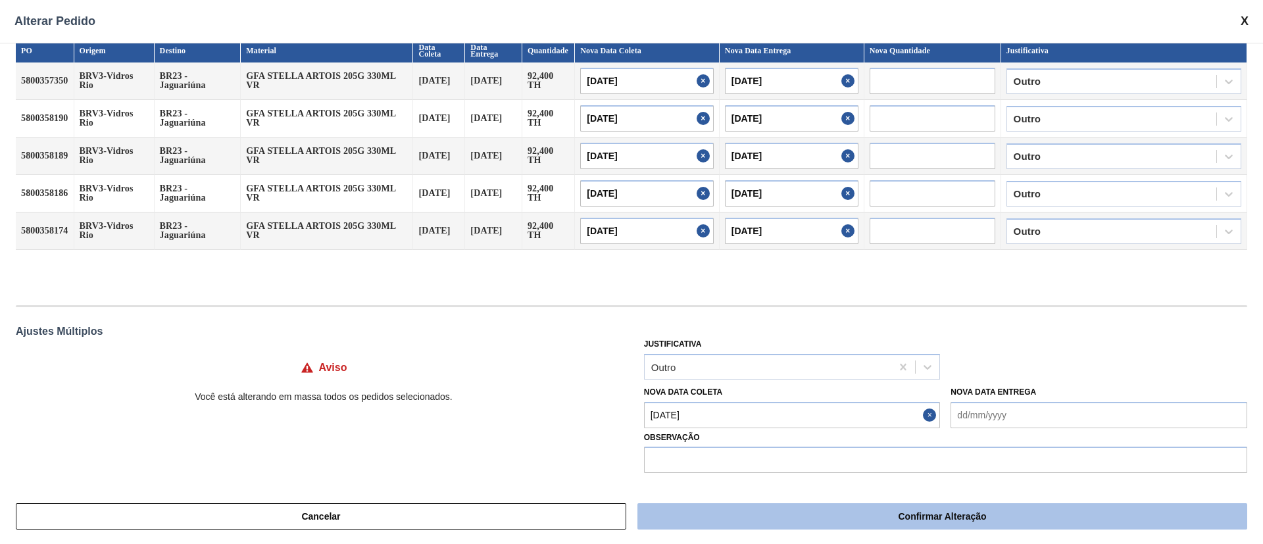
click at [842, 522] on button "Confirmar Alteração" at bounding box center [943, 516] width 610 height 26
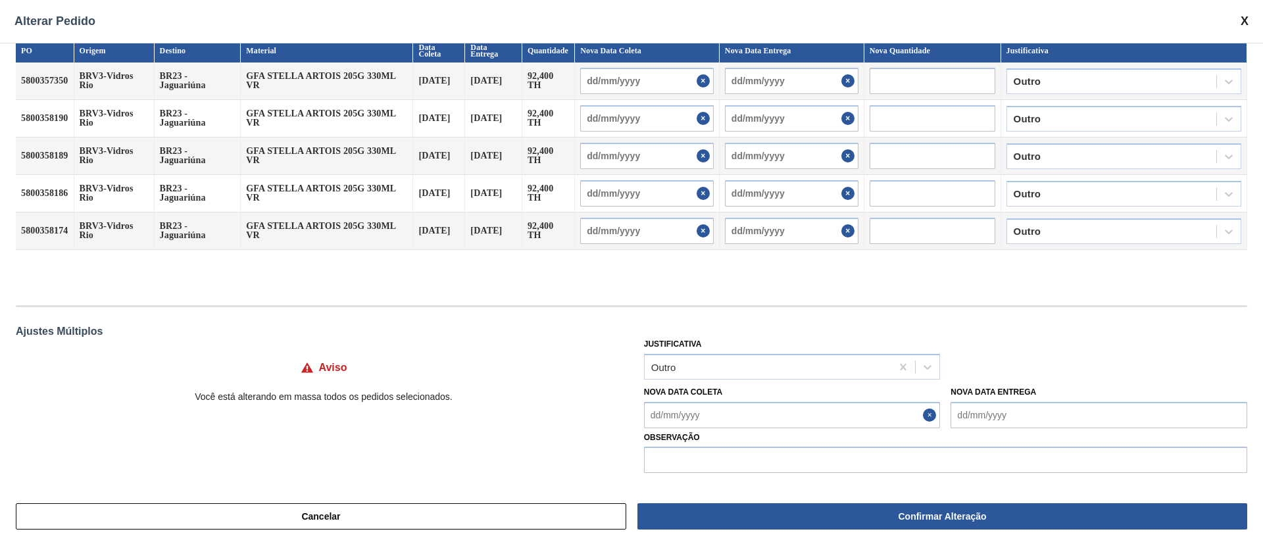
scroll to position [12, 0]
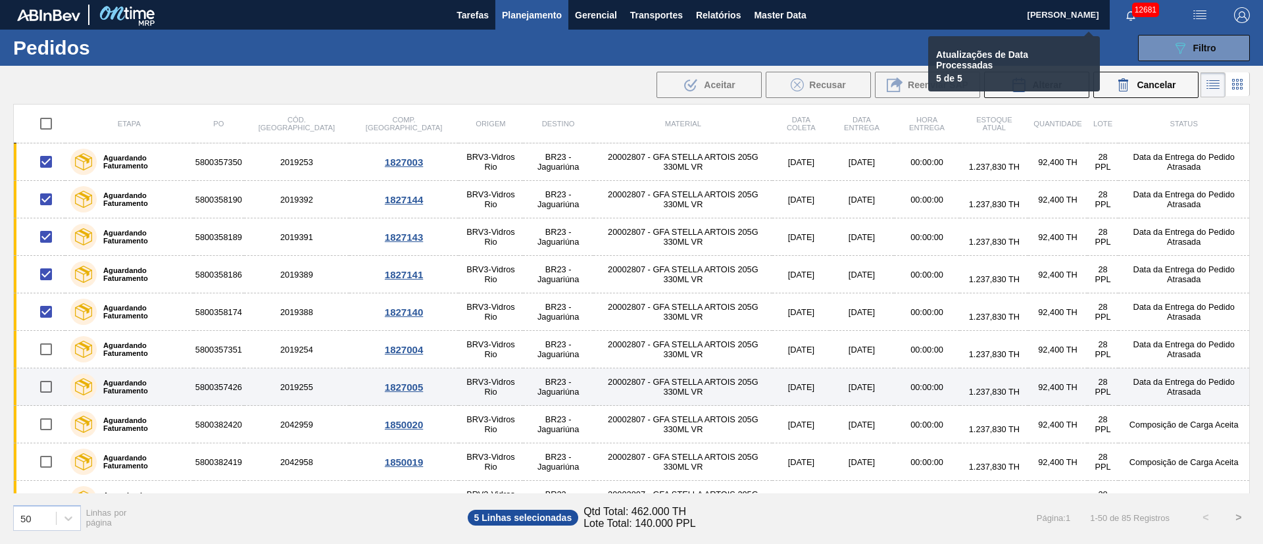
checkbox input "false"
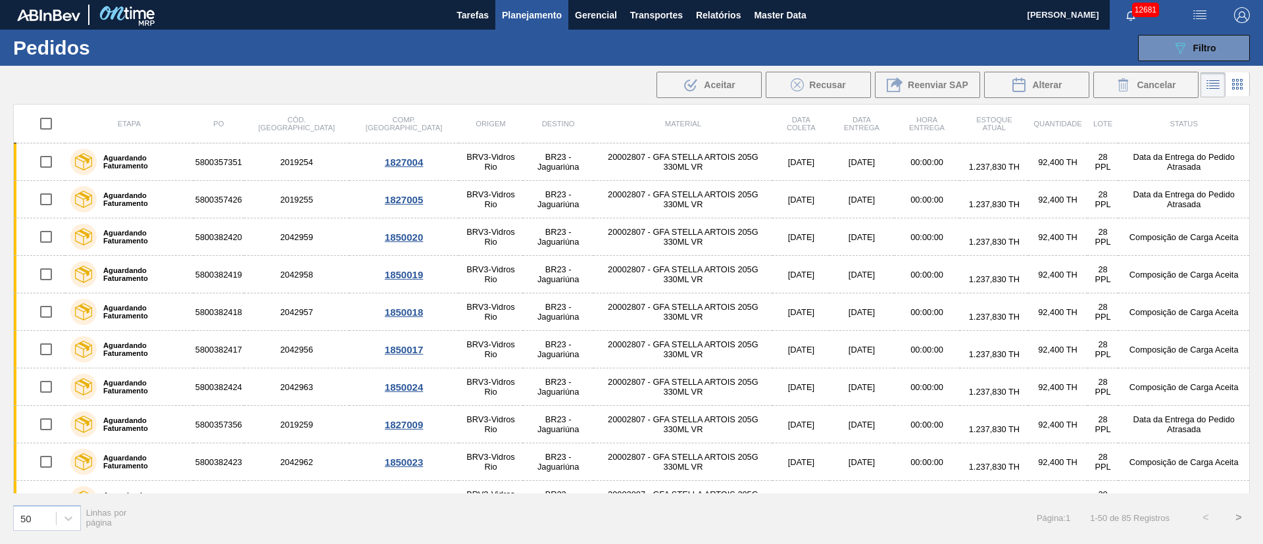
click at [539, 13] on span "Planejamento" at bounding box center [532, 15] width 60 height 16
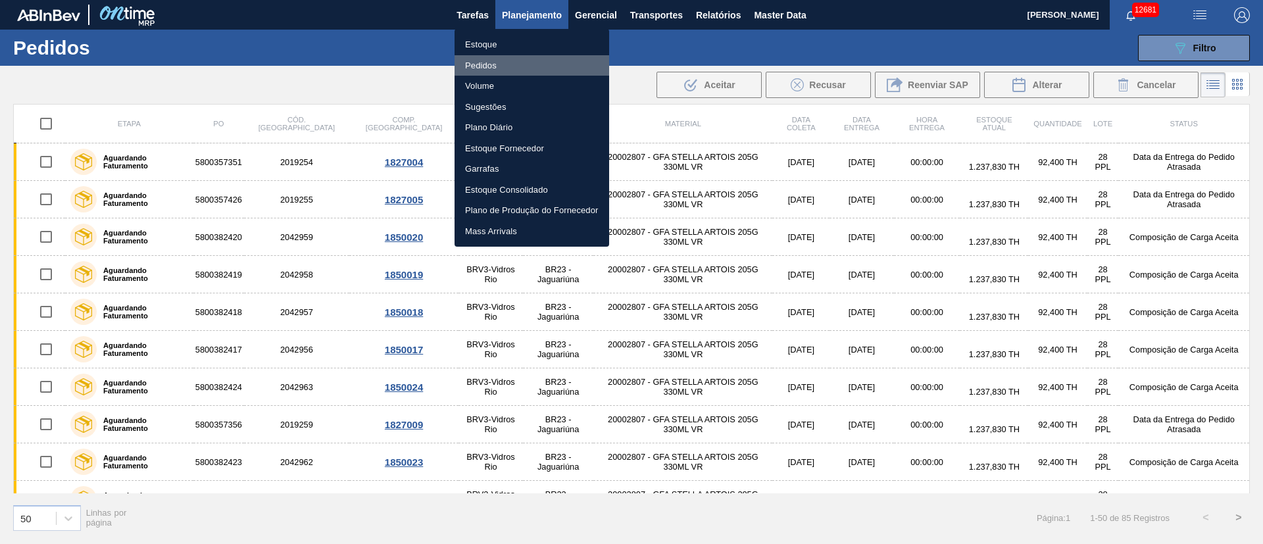
click at [480, 64] on li "Pedidos" at bounding box center [532, 65] width 155 height 21
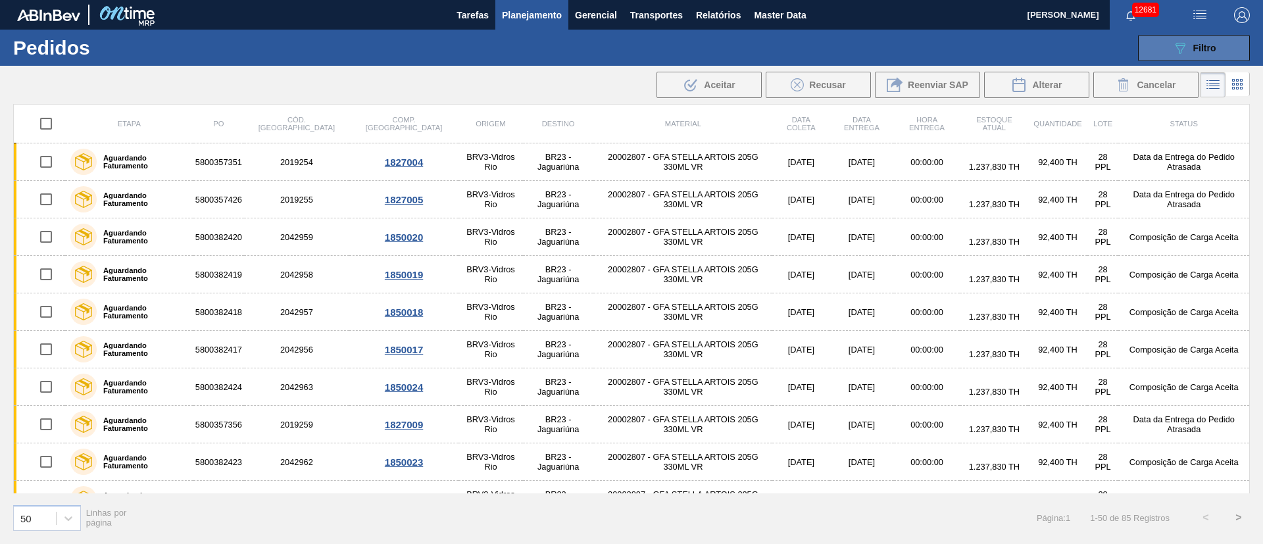
click at [1228, 49] on button "089F7B8B-B2A5-4AFE-B5C0-19BA573D28AC Filtro" at bounding box center [1194, 48] width 112 height 26
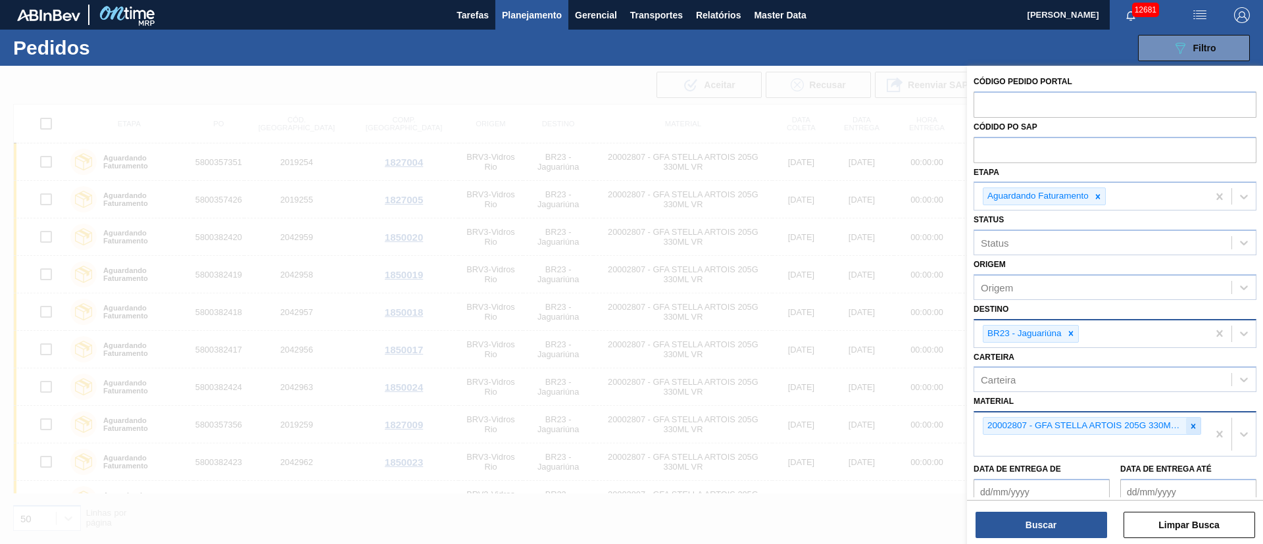
click at [1189, 428] on icon at bounding box center [1193, 426] width 9 height 9
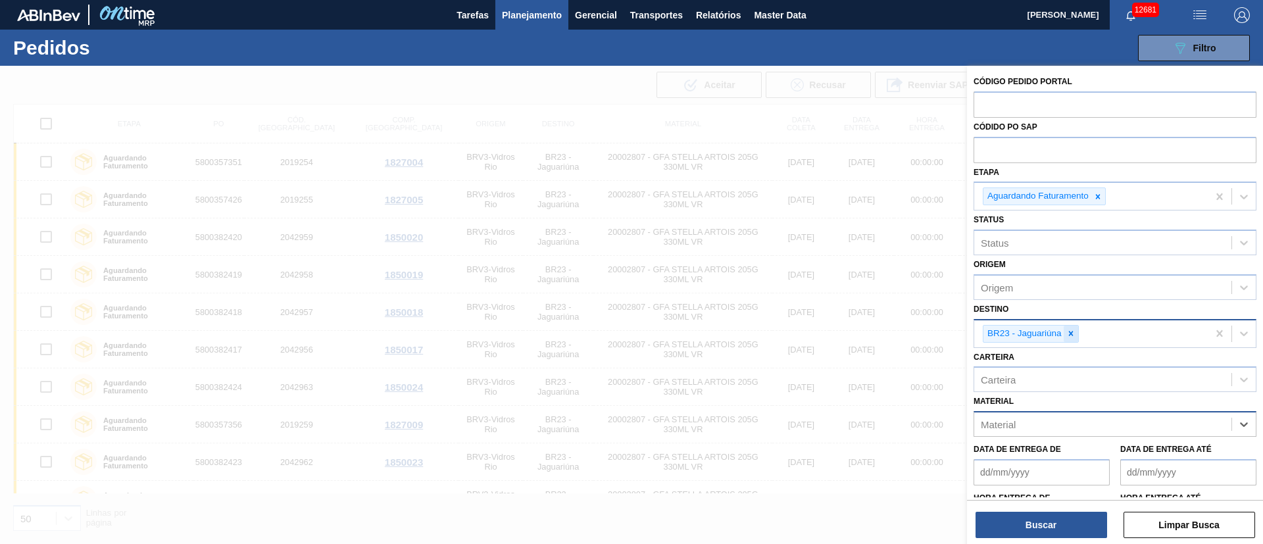
click at [1069, 330] on icon at bounding box center [1071, 333] width 9 height 9
type input "´"
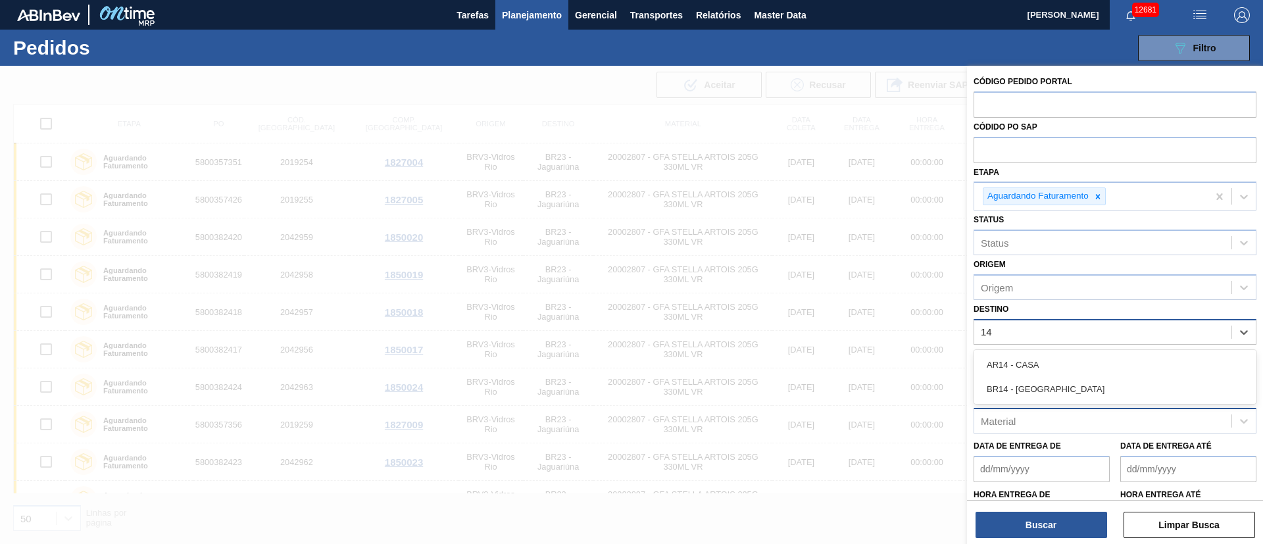
type input "1"
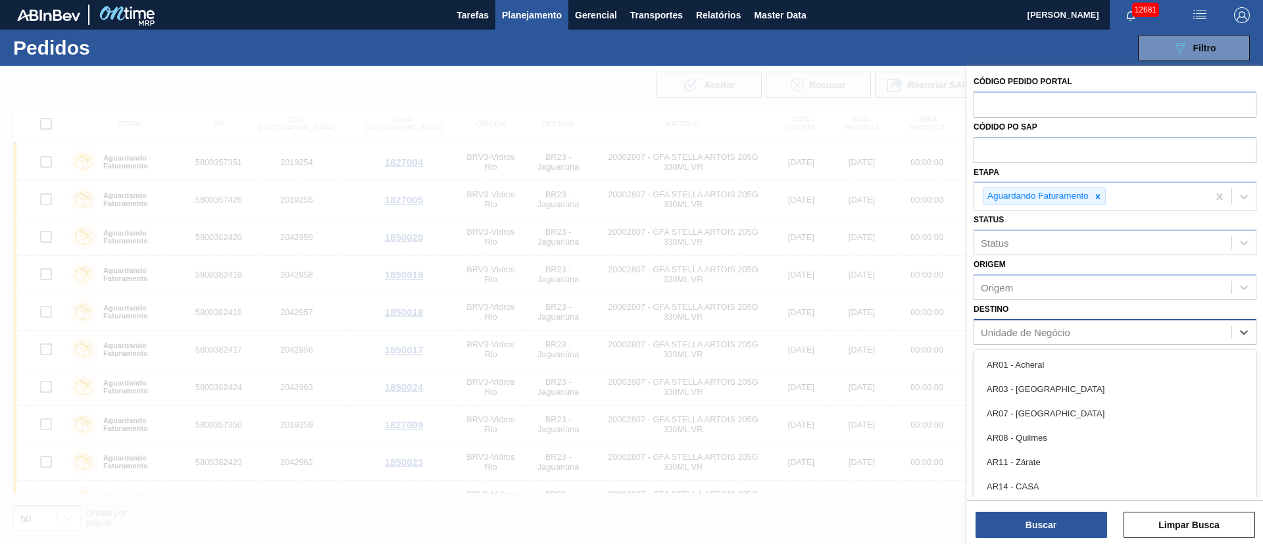
click at [1021, 330] on div "Unidade de Negócio" at bounding box center [1025, 331] width 89 height 11
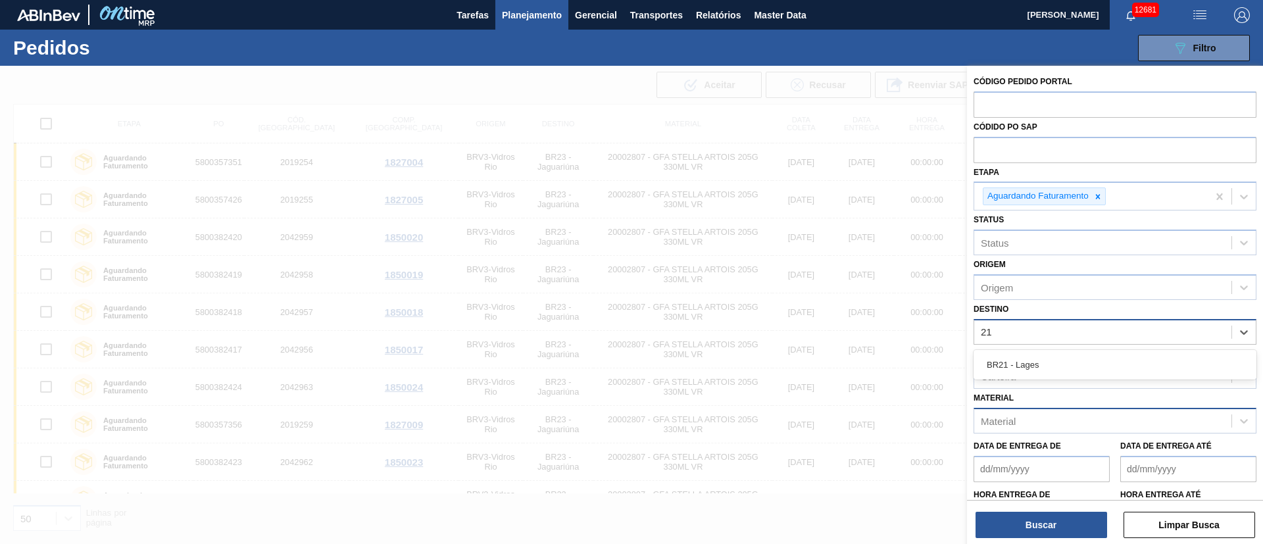
type input "2"
type input "21"
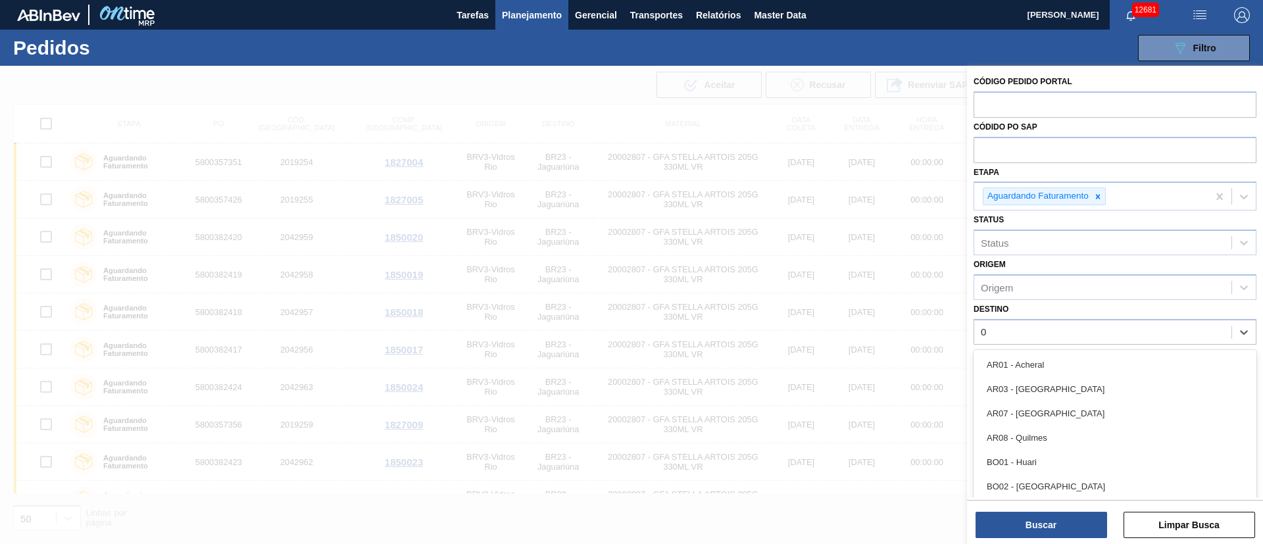
type input "03"
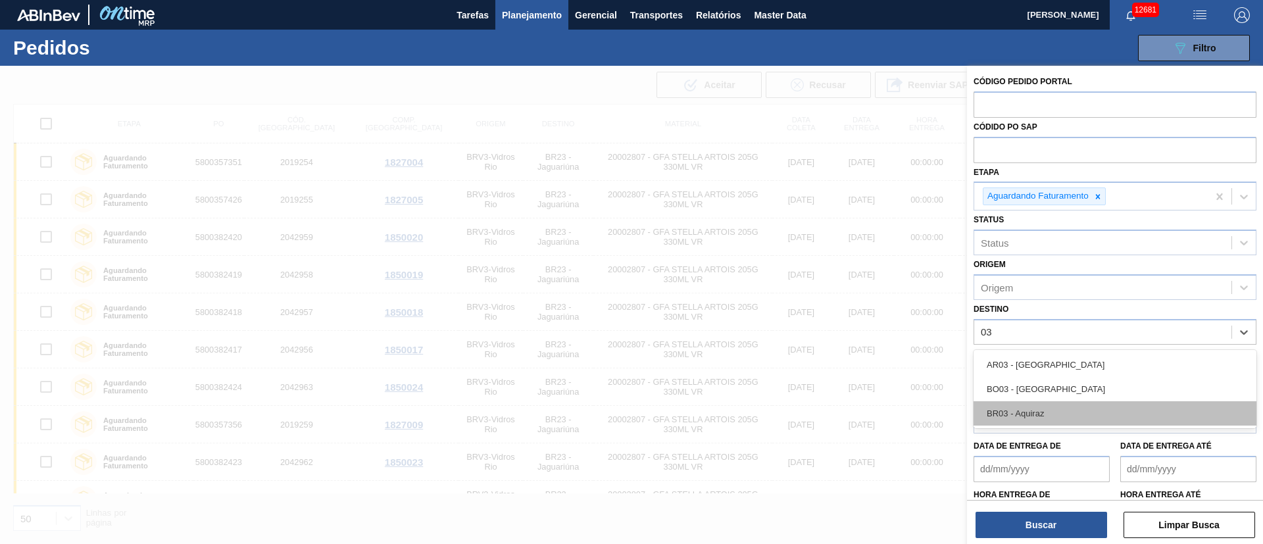
click at [1022, 409] on div "BR03 - Aquiraz" at bounding box center [1115, 413] width 283 height 24
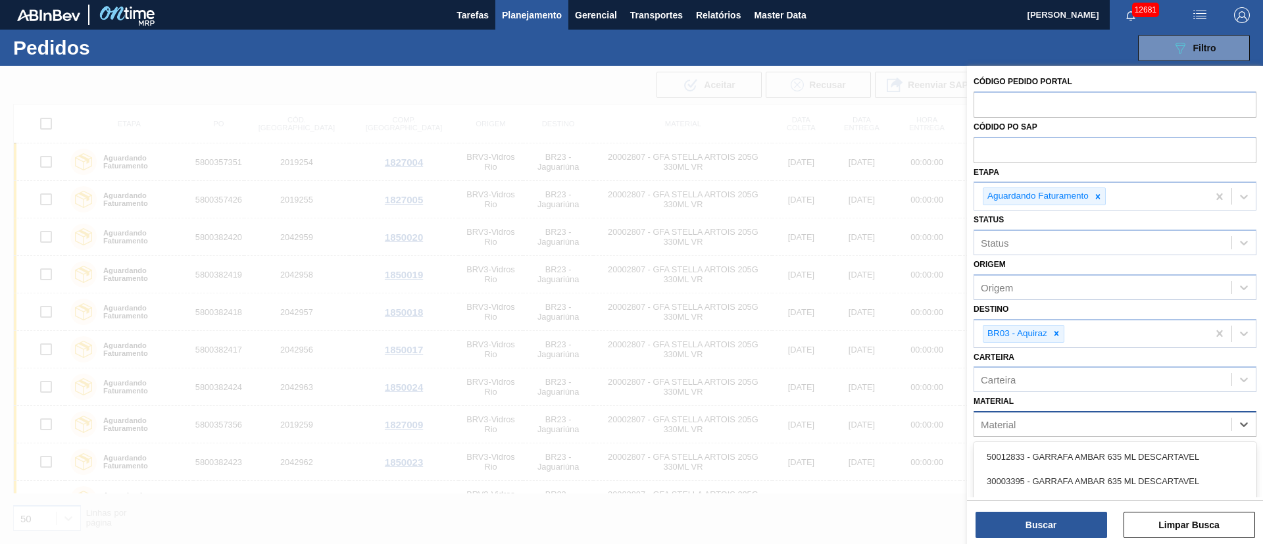
click at [1002, 424] on div "Material" at bounding box center [998, 424] width 35 height 11
type input "30002626"
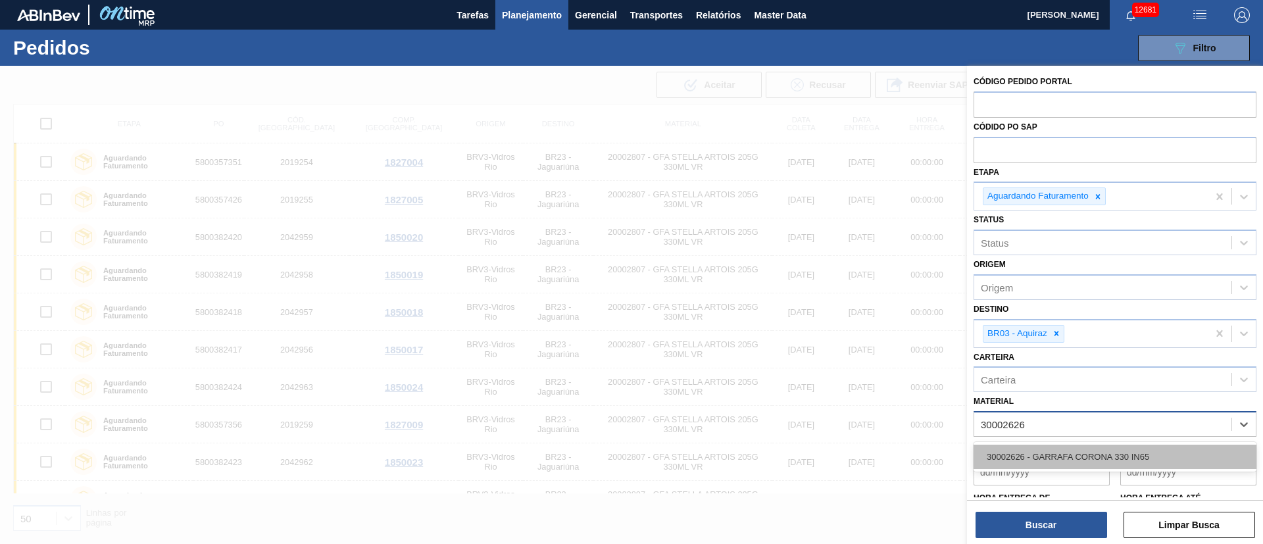
click at [1022, 464] on div "30002626 - GARRAFA CORONA 330 IN65" at bounding box center [1115, 457] width 283 height 24
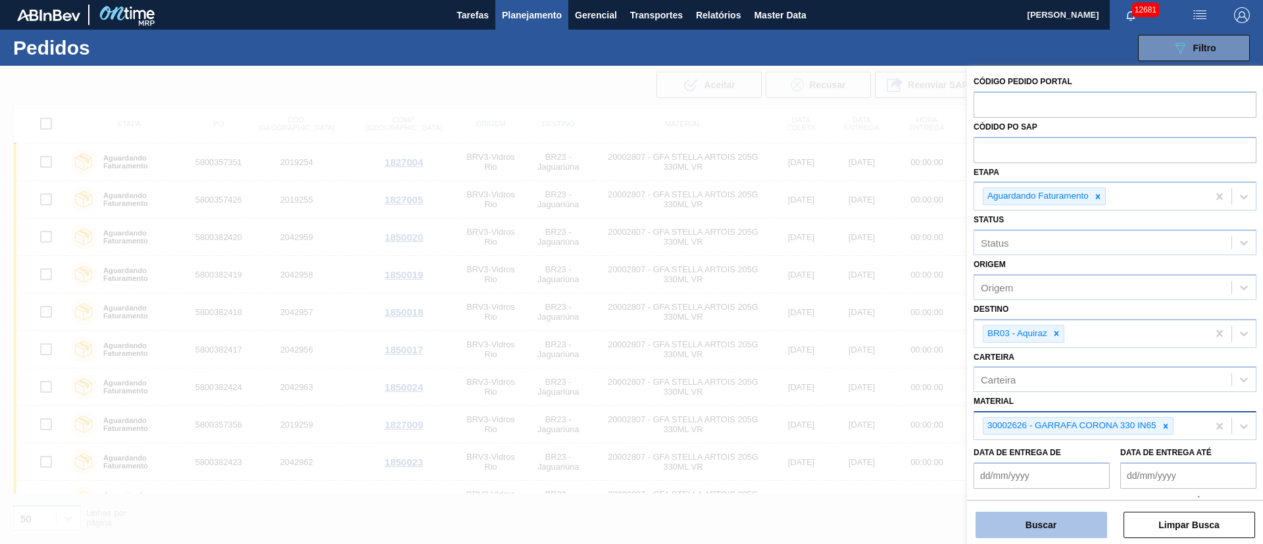
click at [1036, 515] on button "Buscar" at bounding box center [1042, 525] width 132 height 26
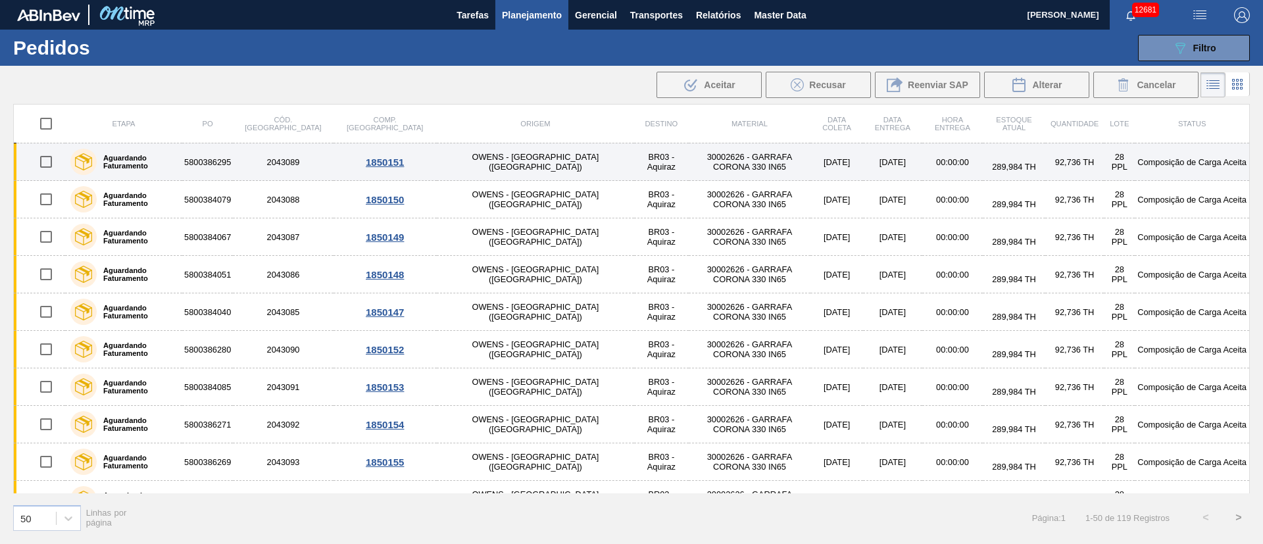
click at [44, 162] on input "checkbox" at bounding box center [46, 162] width 28 height 28
checkbox input "true"
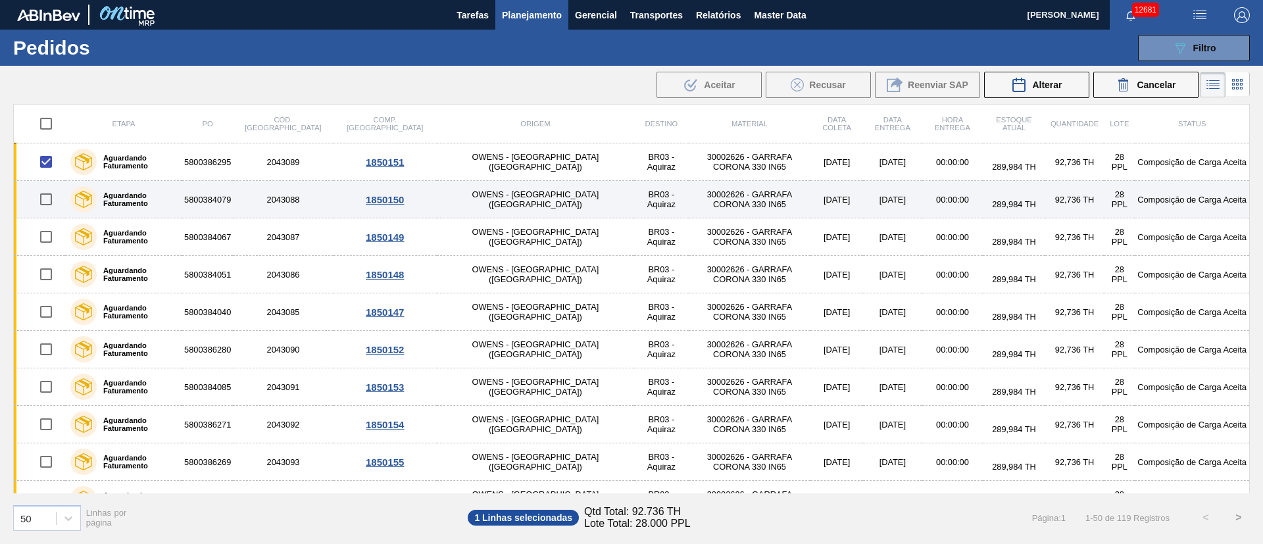
click at [43, 202] on input "checkbox" at bounding box center [46, 200] width 28 height 28
checkbox input "true"
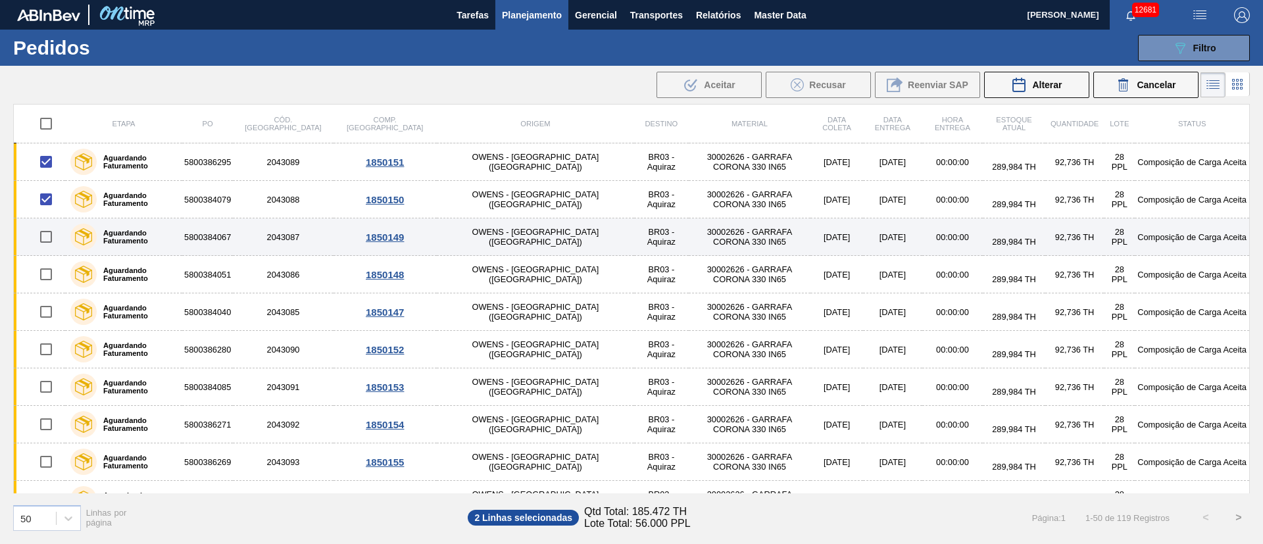
click at [47, 241] on input "checkbox" at bounding box center [46, 237] width 28 height 28
checkbox input "true"
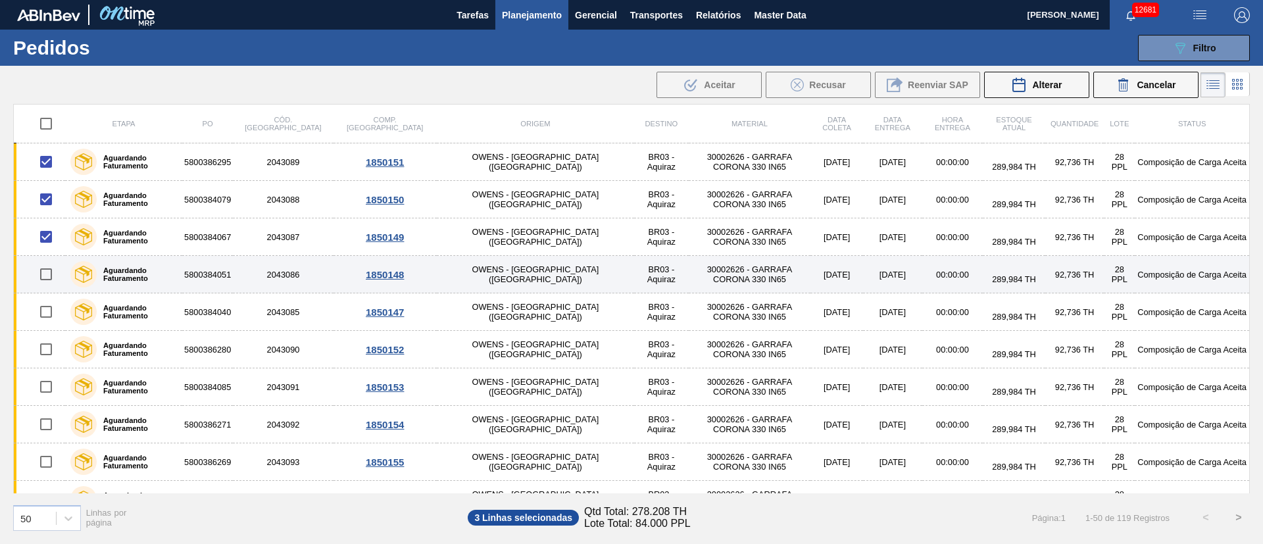
click at [47, 270] on input "checkbox" at bounding box center [46, 275] width 28 height 28
checkbox input "true"
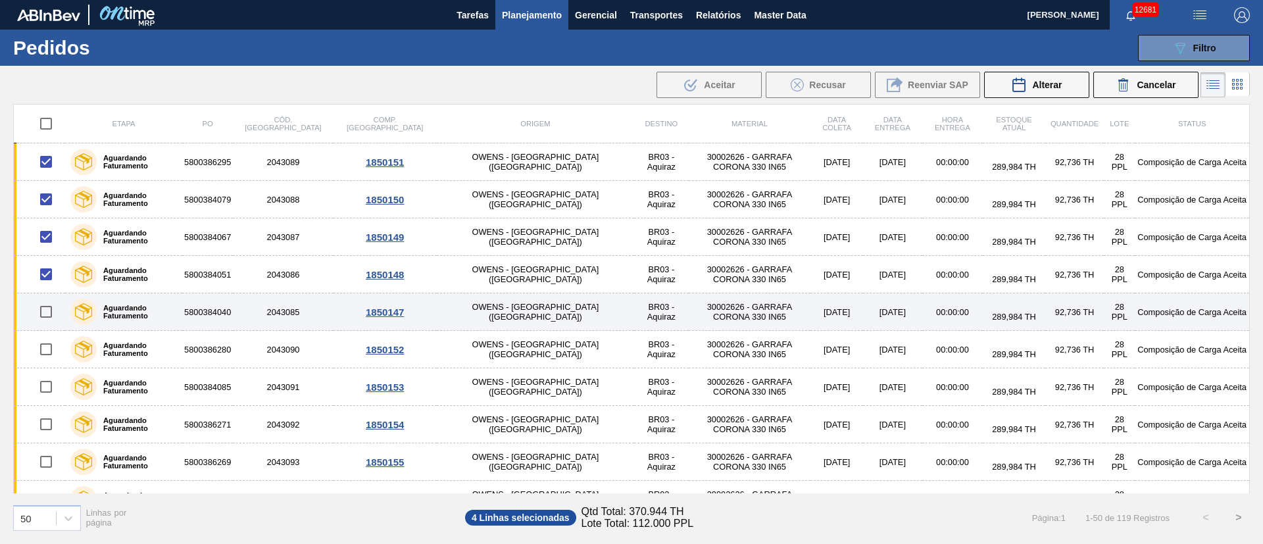
click at [47, 315] on input "checkbox" at bounding box center [46, 312] width 28 height 28
checkbox input "true"
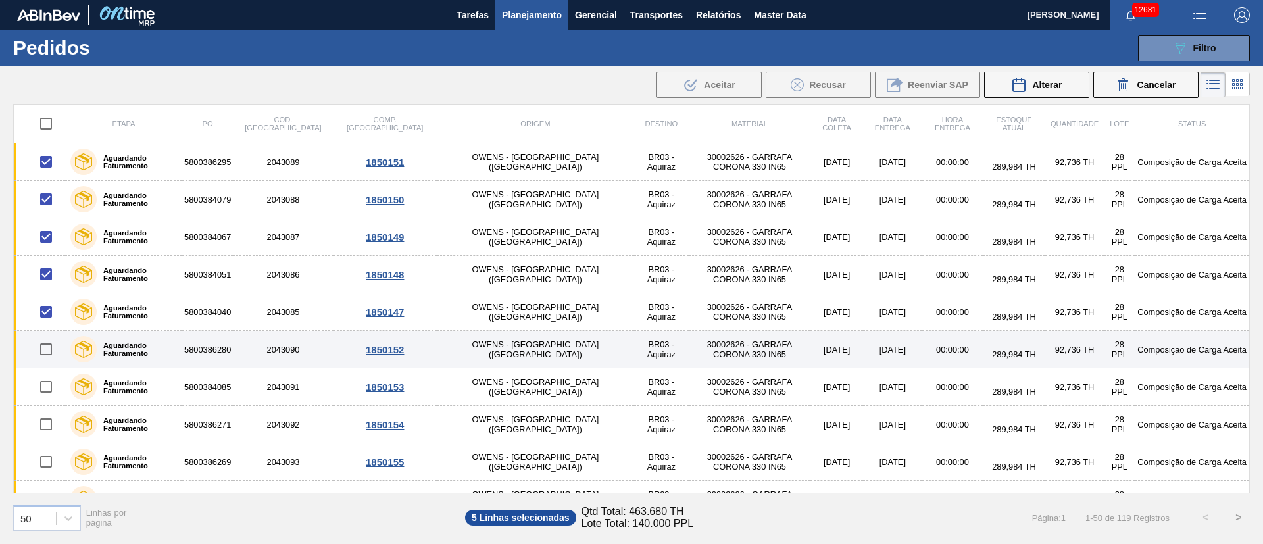
click at [47, 348] on input "checkbox" at bounding box center [46, 350] width 28 height 28
checkbox input "true"
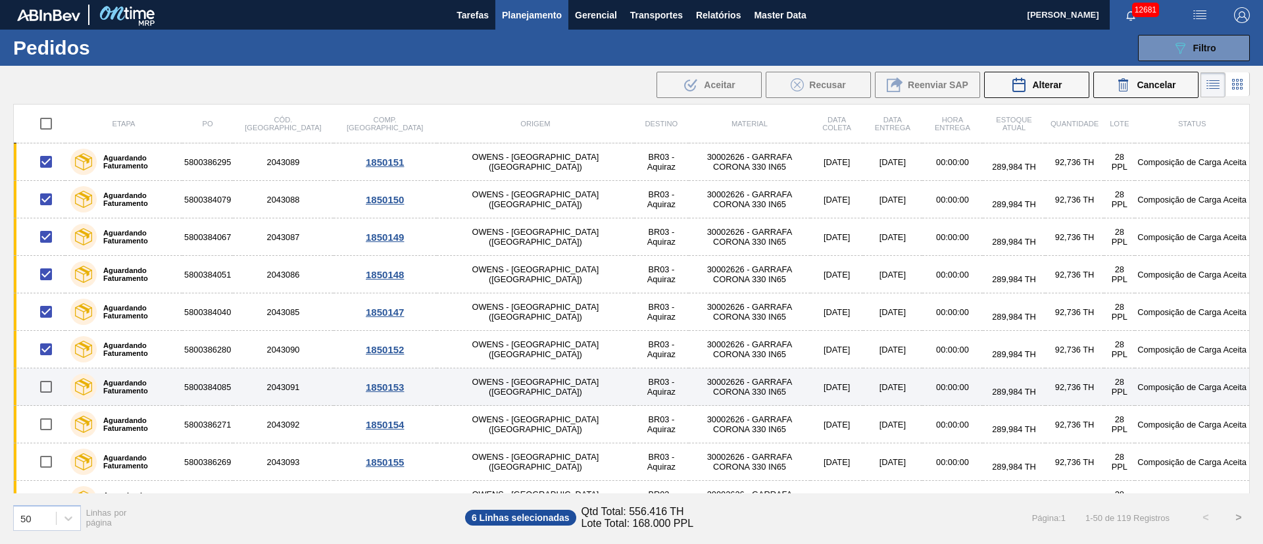
click at [45, 388] on input "checkbox" at bounding box center [46, 387] width 28 height 28
checkbox input "true"
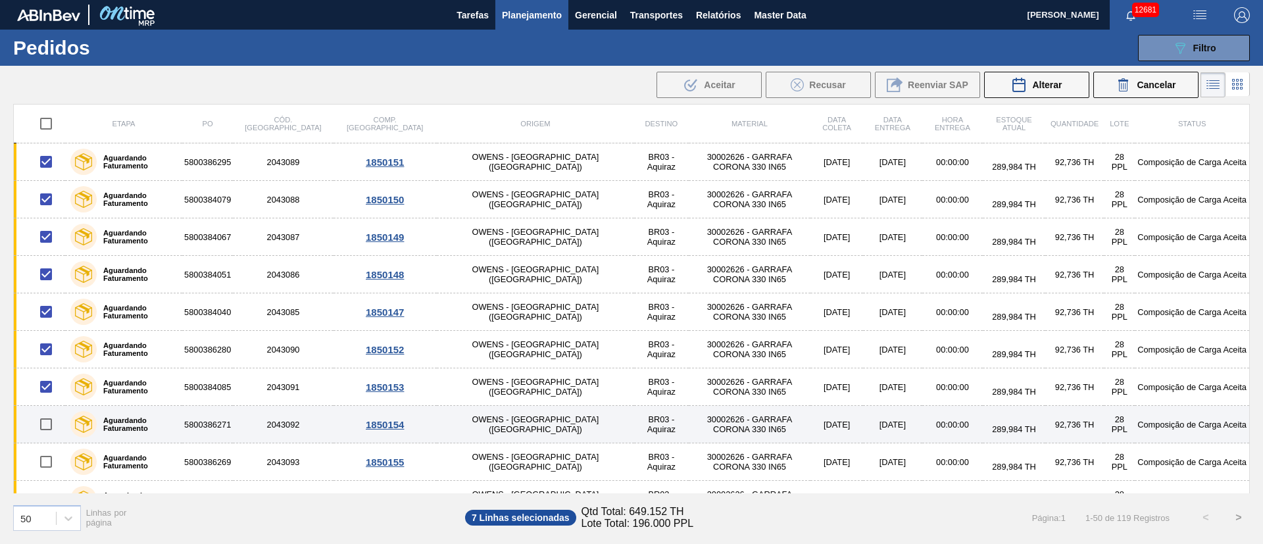
click at [43, 422] on input "checkbox" at bounding box center [46, 425] width 28 height 28
checkbox input "true"
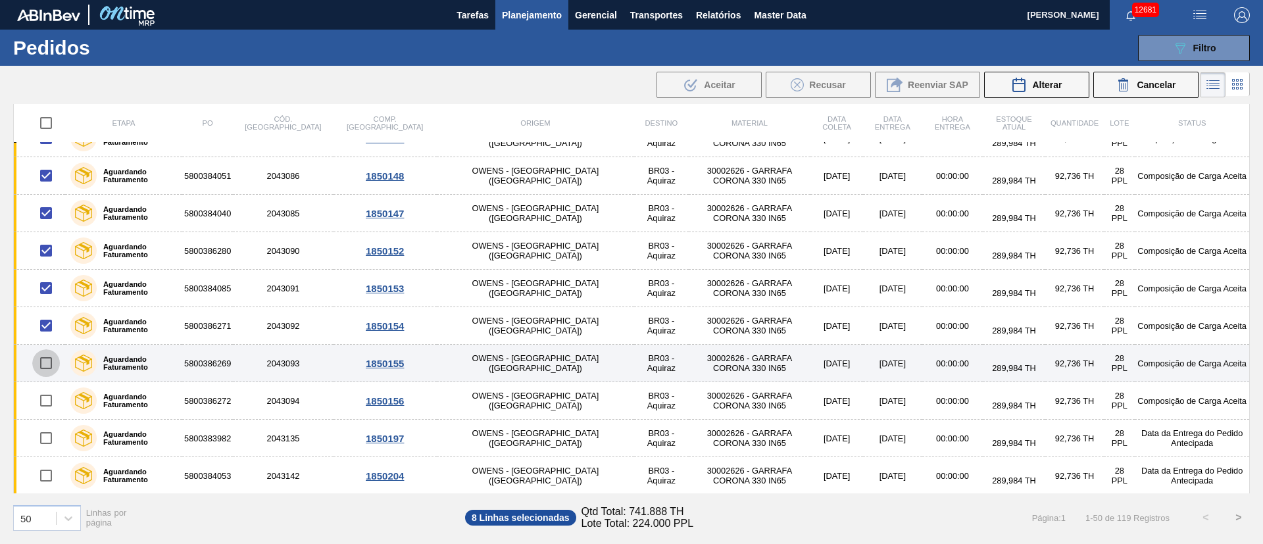
click at [39, 358] on input "checkbox" at bounding box center [46, 363] width 28 height 28
checkbox input "true"
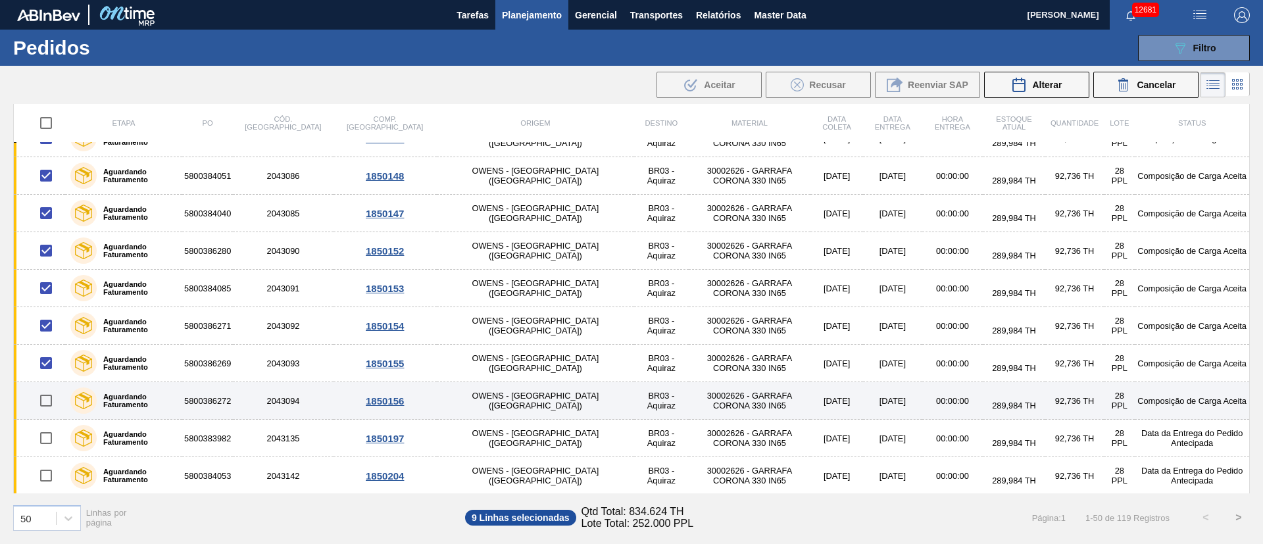
click at [47, 402] on input "checkbox" at bounding box center [46, 401] width 28 height 28
checkbox input "true"
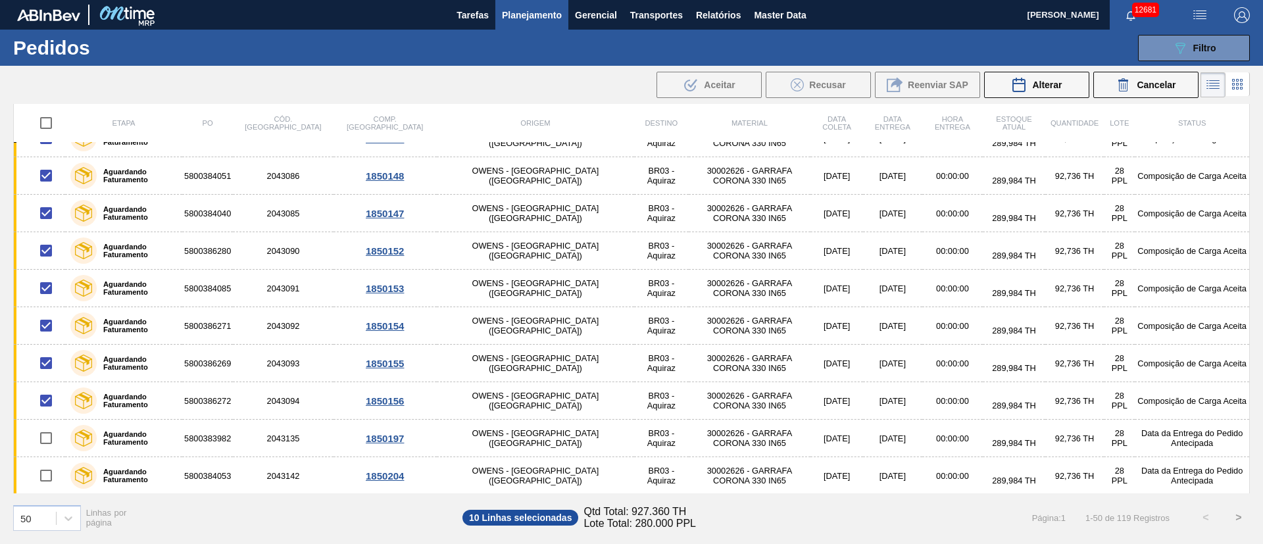
click at [764, 49] on div "089F7B8B-B2A5-4AFE-B5C0-19BA573D28AC Filtro Código Pedido Portal Códido PO SAP …" at bounding box center [733, 47] width 1047 height 39
click at [1041, 87] on span "Alterar" at bounding box center [1047, 85] width 30 height 11
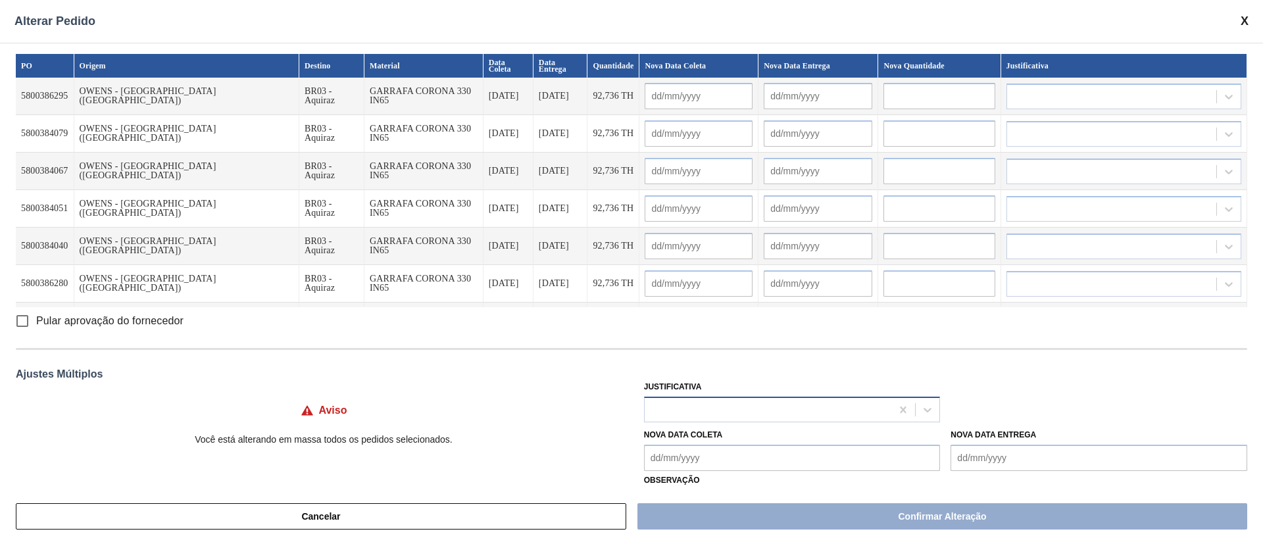
click at [688, 411] on div at bounding box center [768, 409] width 247 height 19
type input "ou"
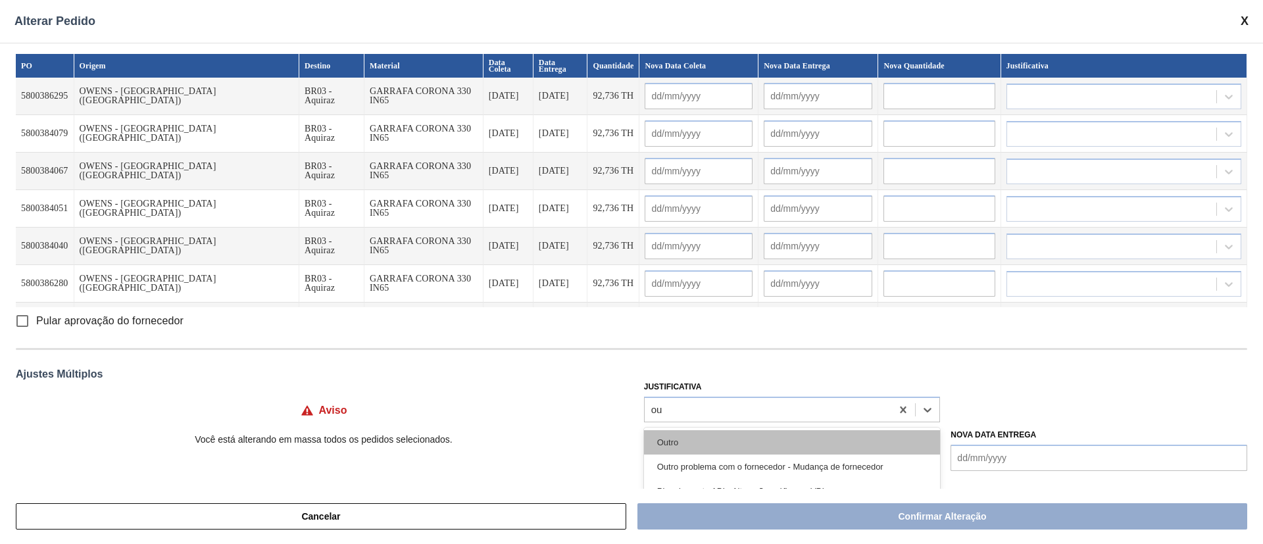
click at [674, 437] on div "Outro" at bounding box center [792, 442] width 297 height 24
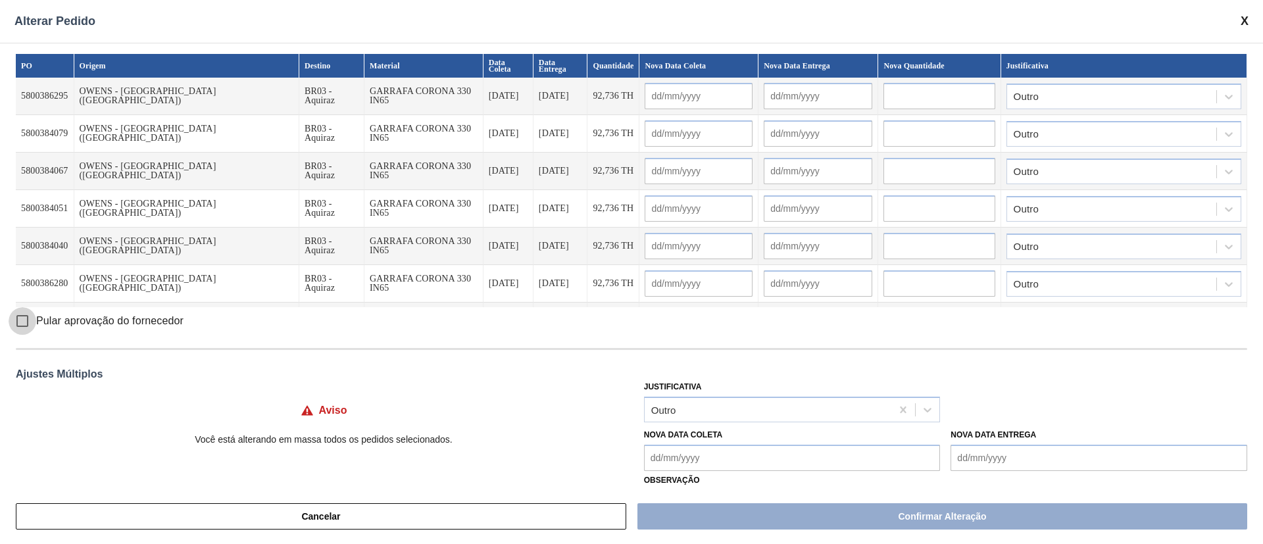
click at [22, 324] on input "Pular aprovação do fornecedor" at bounding box center [23, 321] width 28 height 28
checkbox input "true"
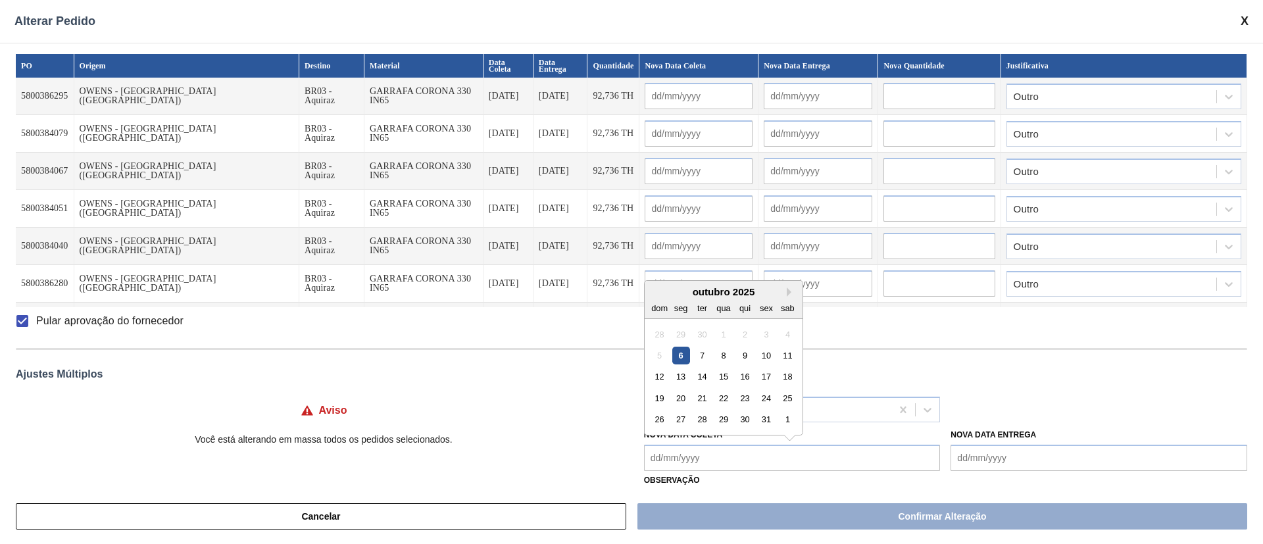
click at [669, 451] on Coleta "Nova Data Coleta" at bounding box center [792, 458] width 297 height 26
click at [726, 355] on div "8" at bounding box center [724, 356] width 18 height 18
type Coleta "[DATE]"
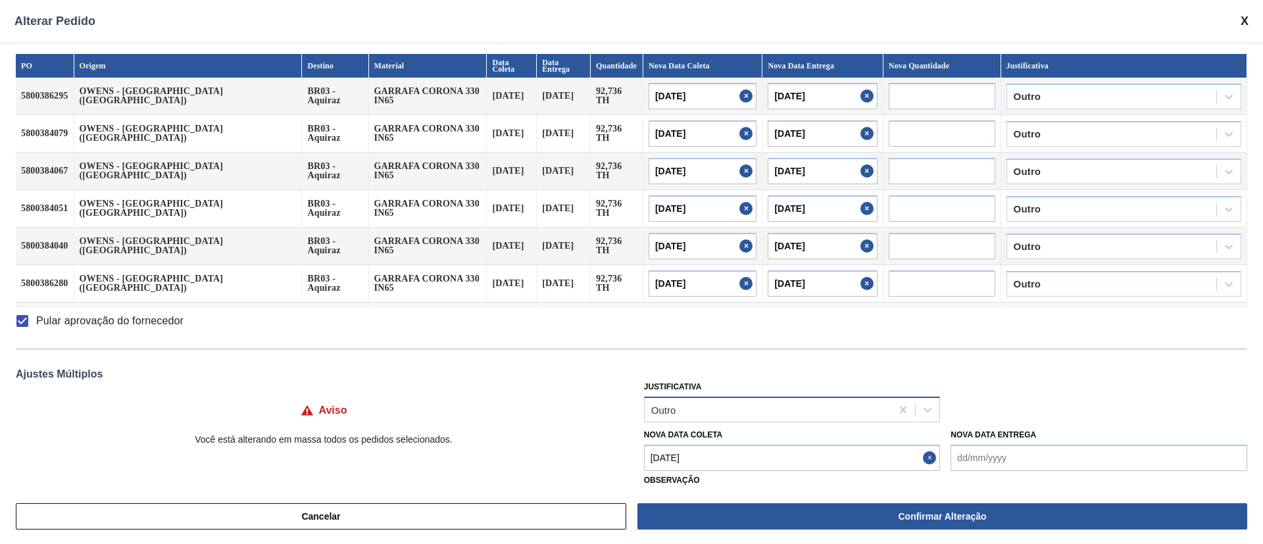
type input "[DATE]"
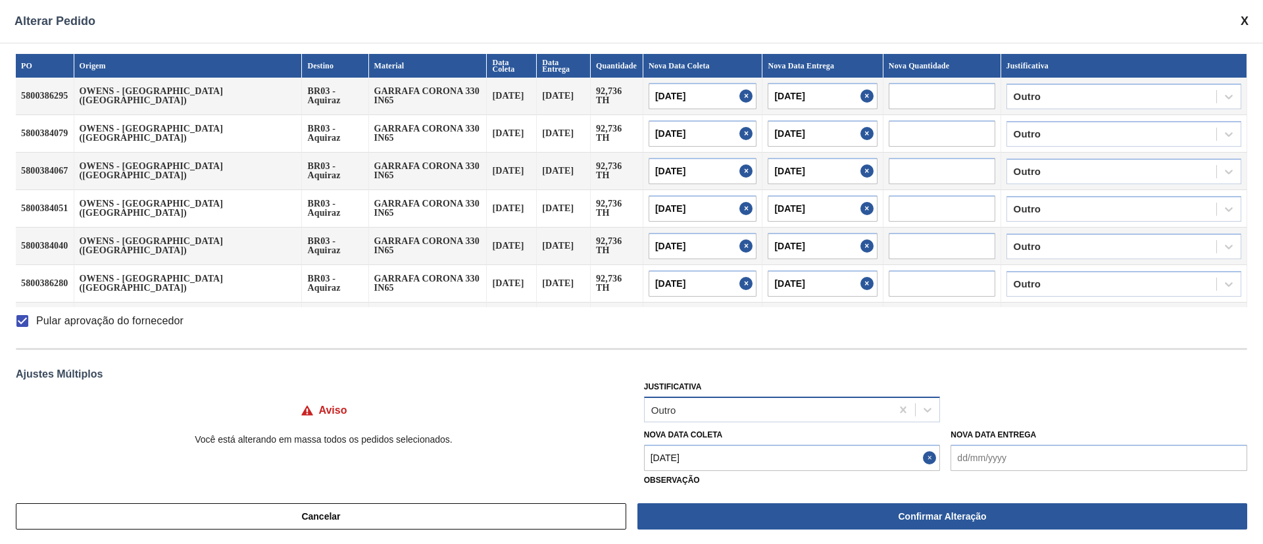
type input "[DATE]"
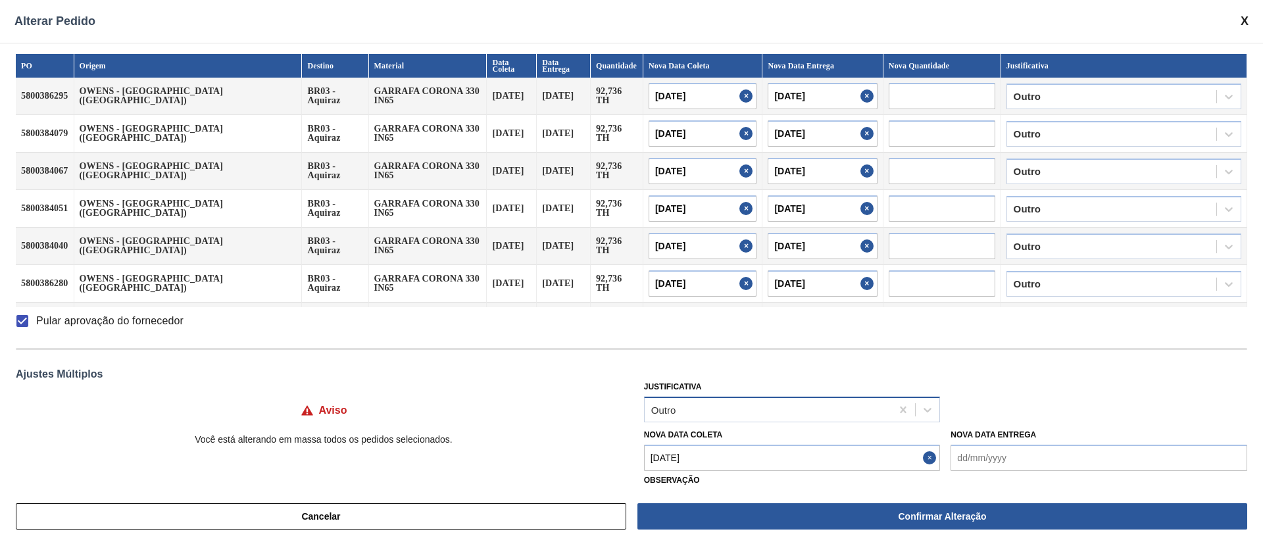
type input "[DATE]"
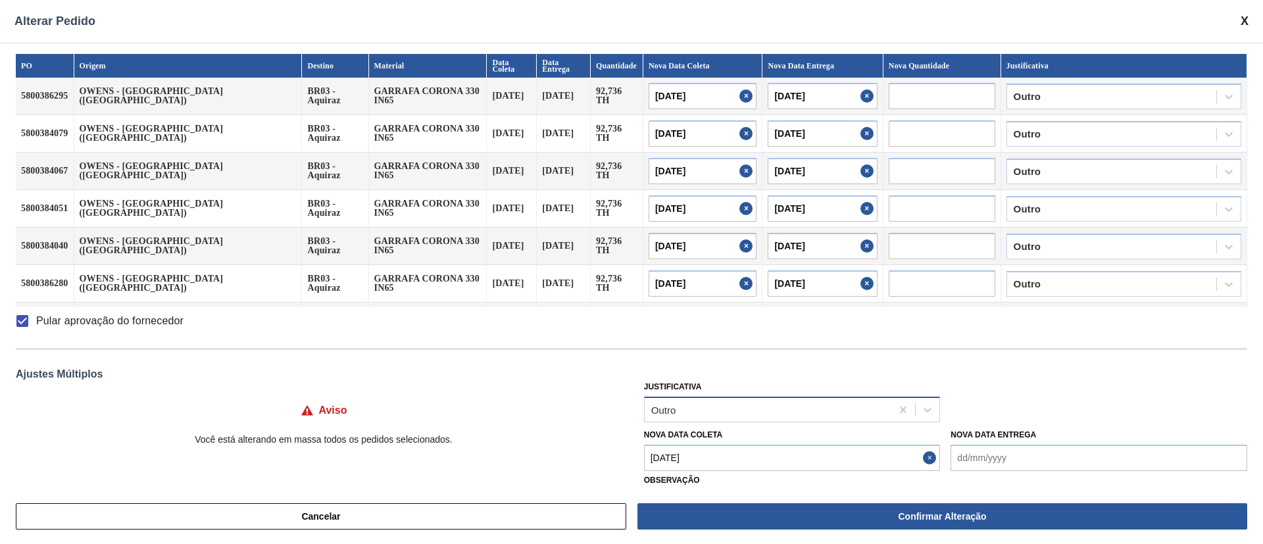
type input "[DATE]"
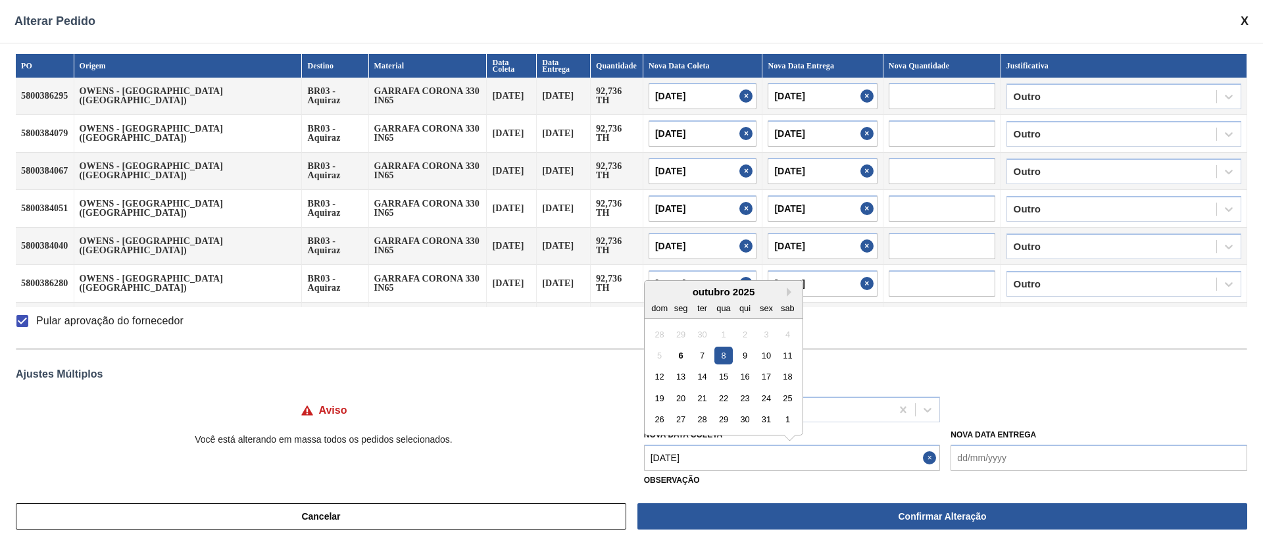
click at [717, 457] on Coleta "[DATE]" at bounding box center [792, 458] width 297 height 26
click at [738, 365] on div "5 6 7 8 9 10 11" at bounding box center [723, 355] width 149 height 21
click at [745, 354] on div "9" at bounding box center [745, 356] width 18 height 18
type Coleta "[DATE]"
type input "[DATE]"
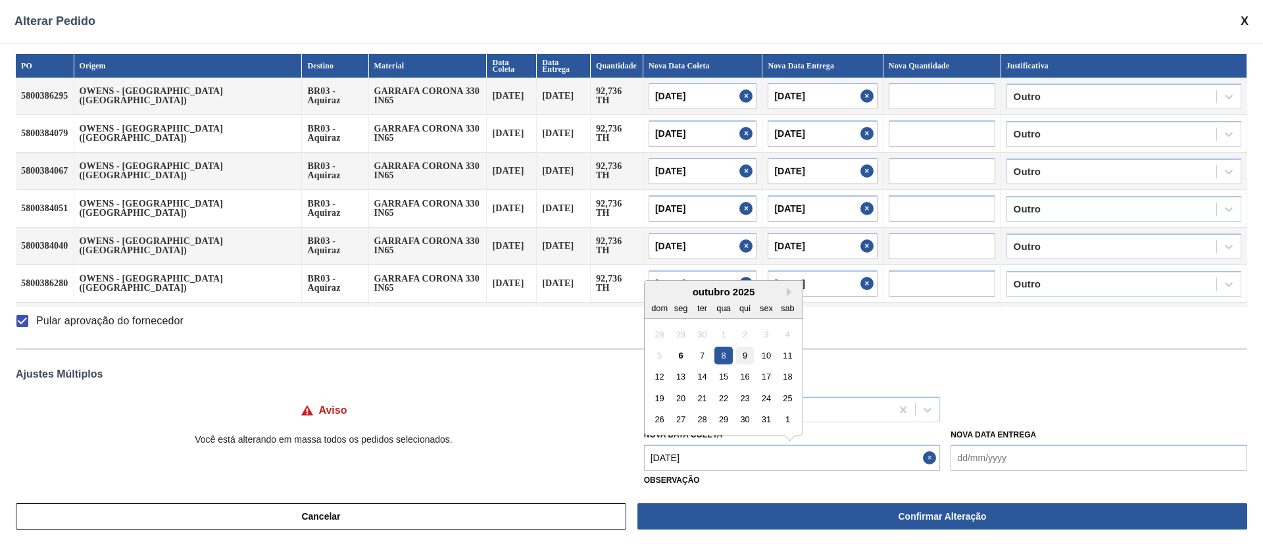
type input "[DATE]"
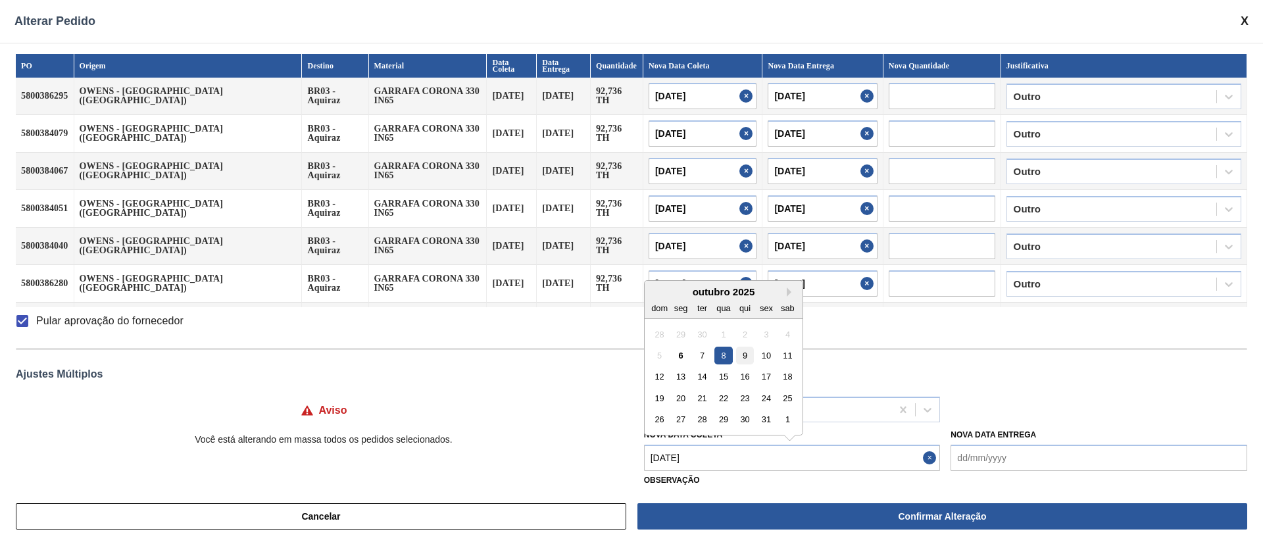
type input "[DATE]"
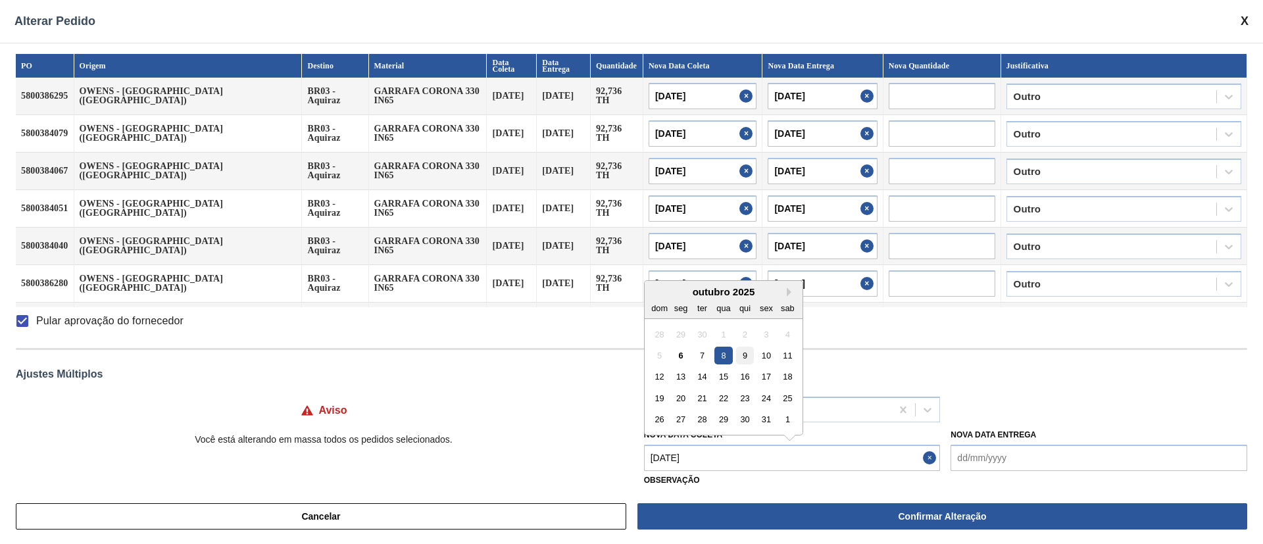
type input "[DATE]"
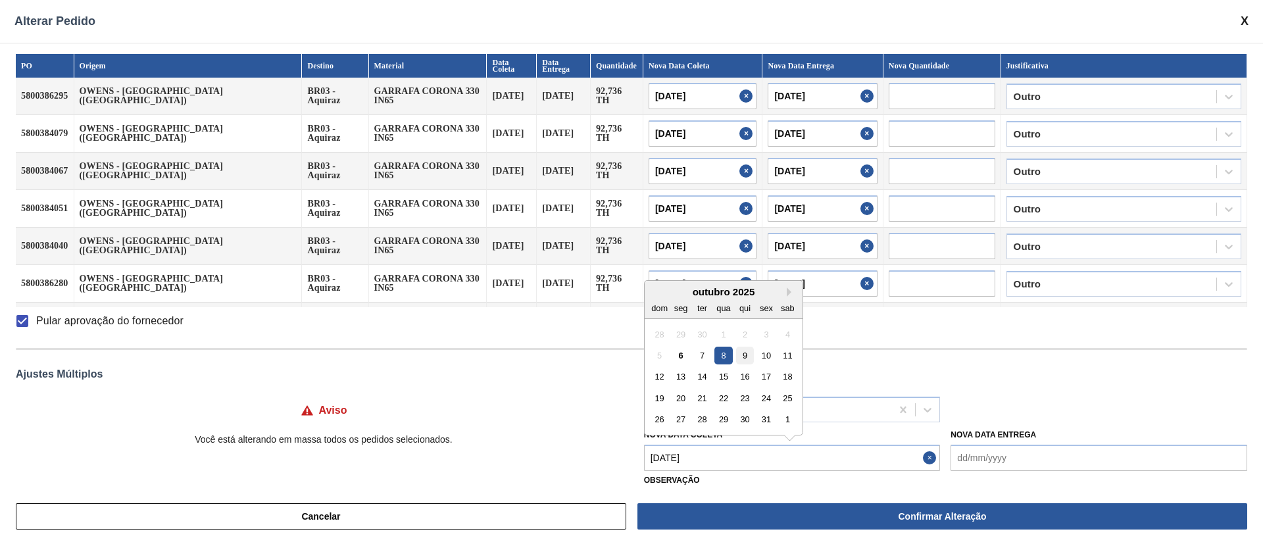
type input "[DATE]"
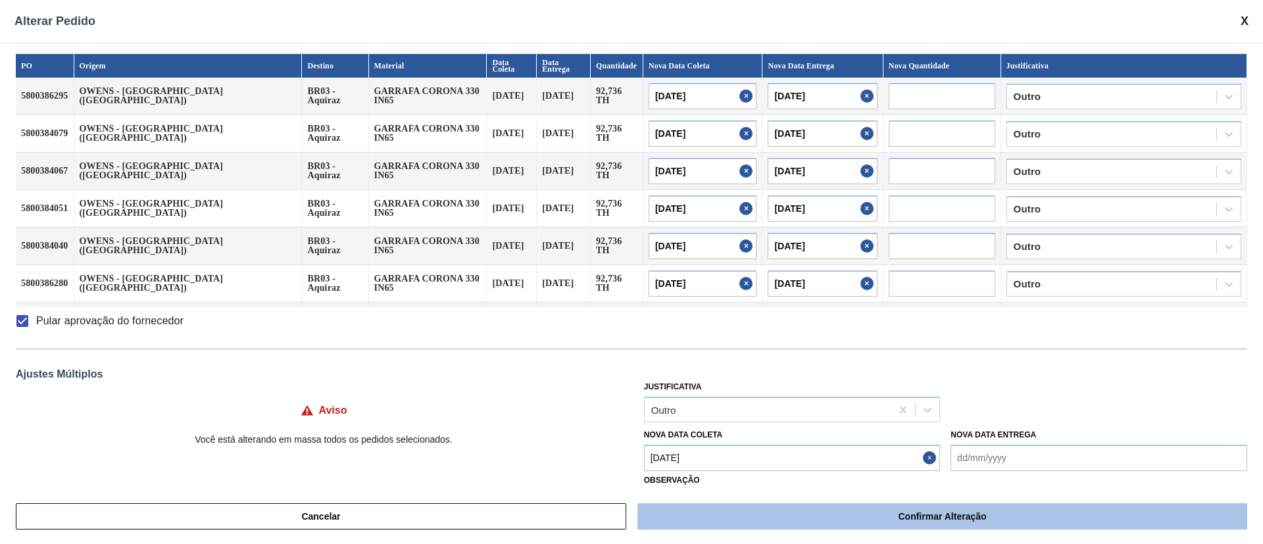
click at [878, 515] on button "Confirmar Alteração" at bounding box center [943, 516] width 610 height 26
checkbox input "false"
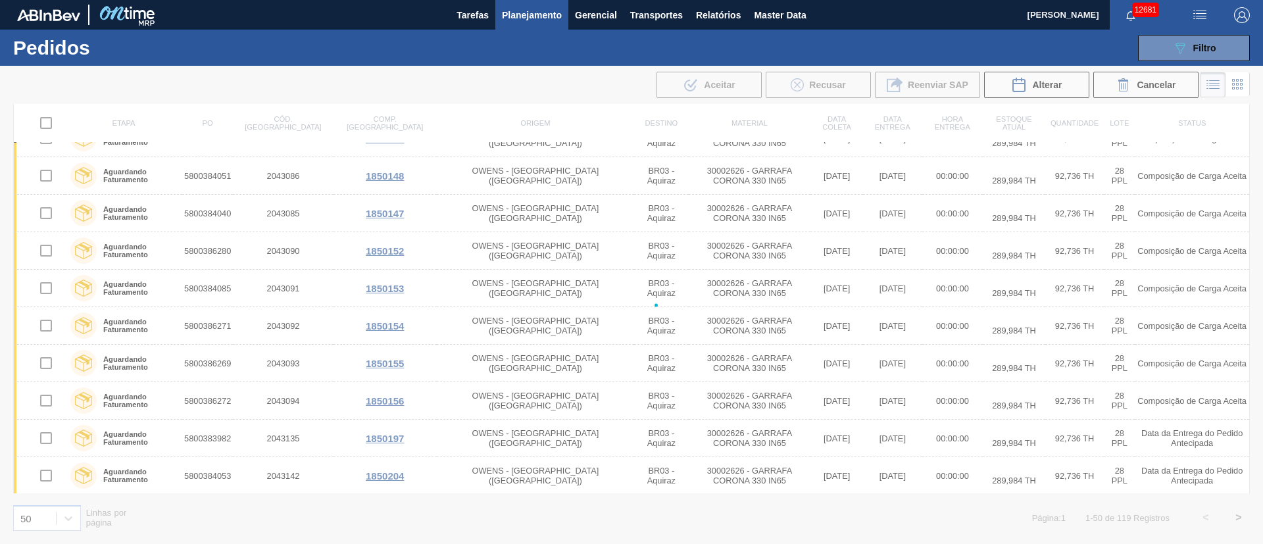
checkbox input "false"
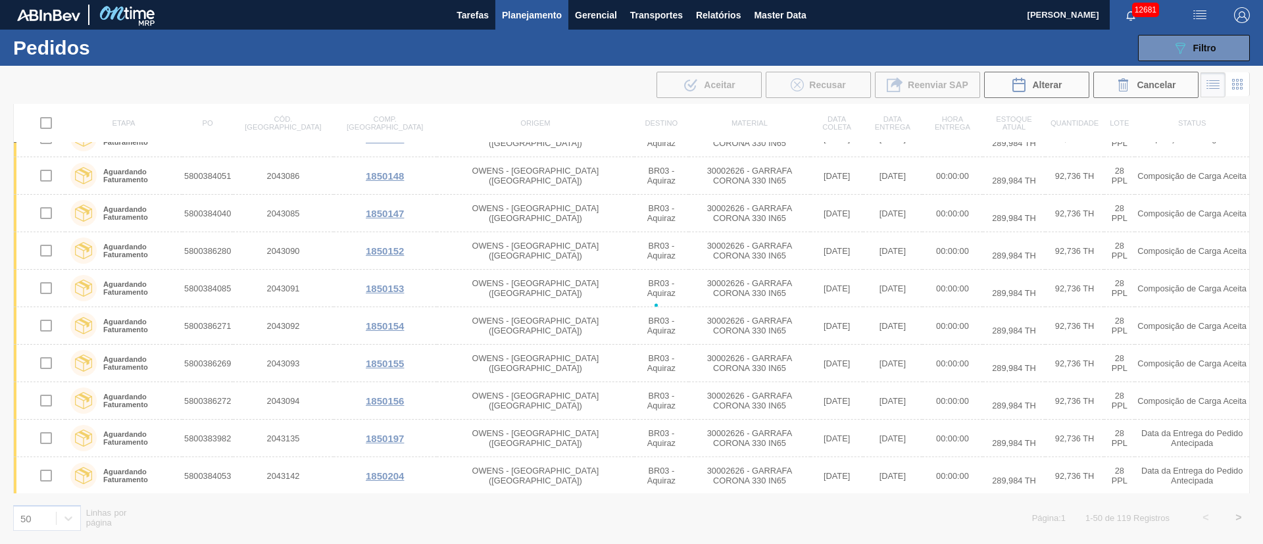
checkbox input "false"
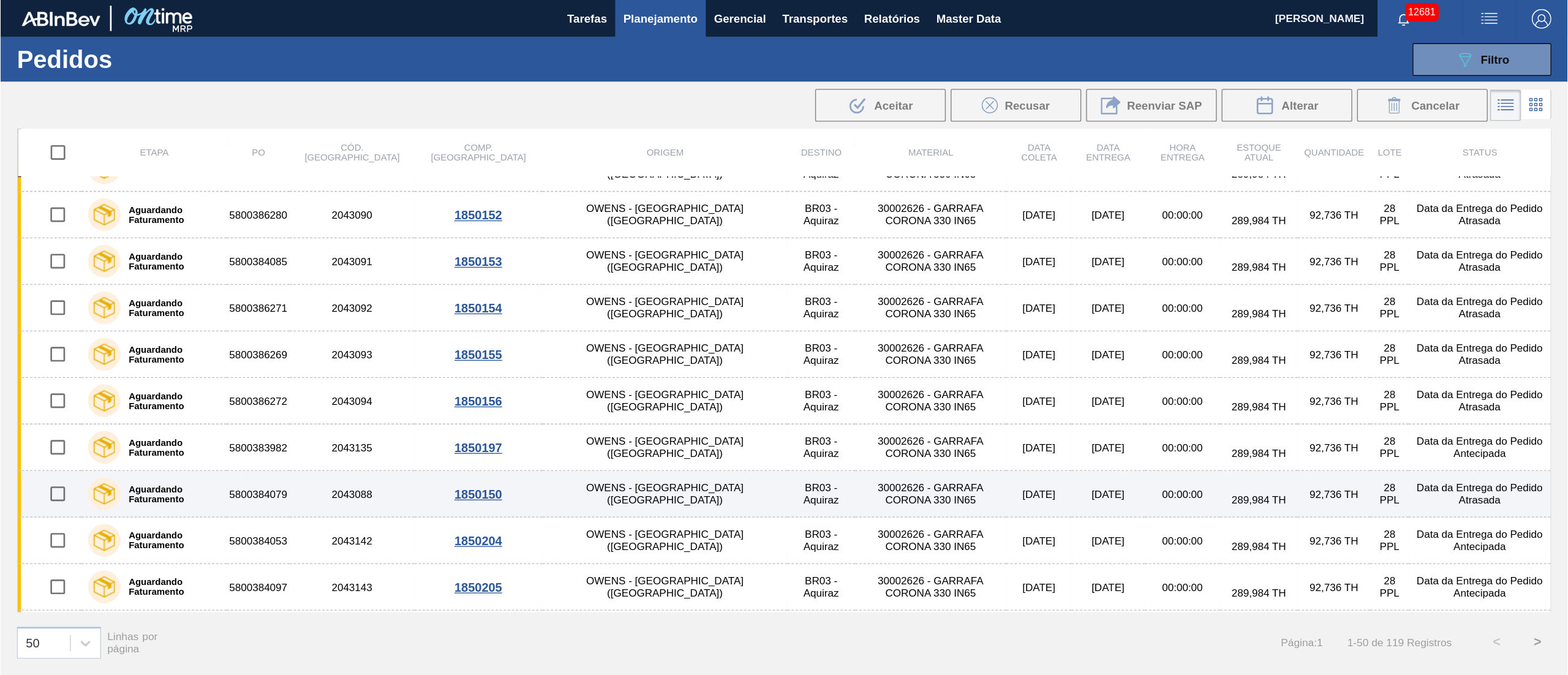
scroll to position [0, 0]
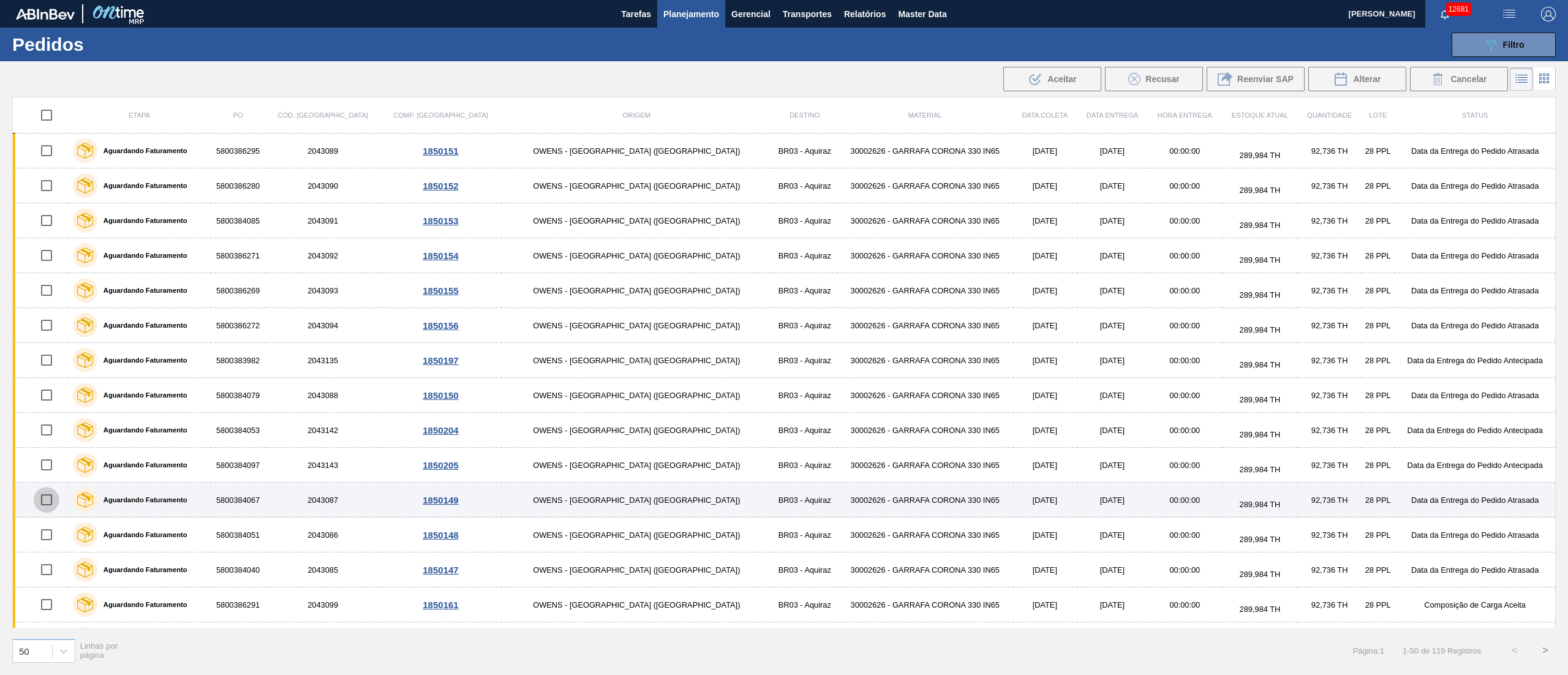
click at [54, 506] on input "checkbox" at bounding box center [47, 500] width 26 height 26
checkbox input "true"
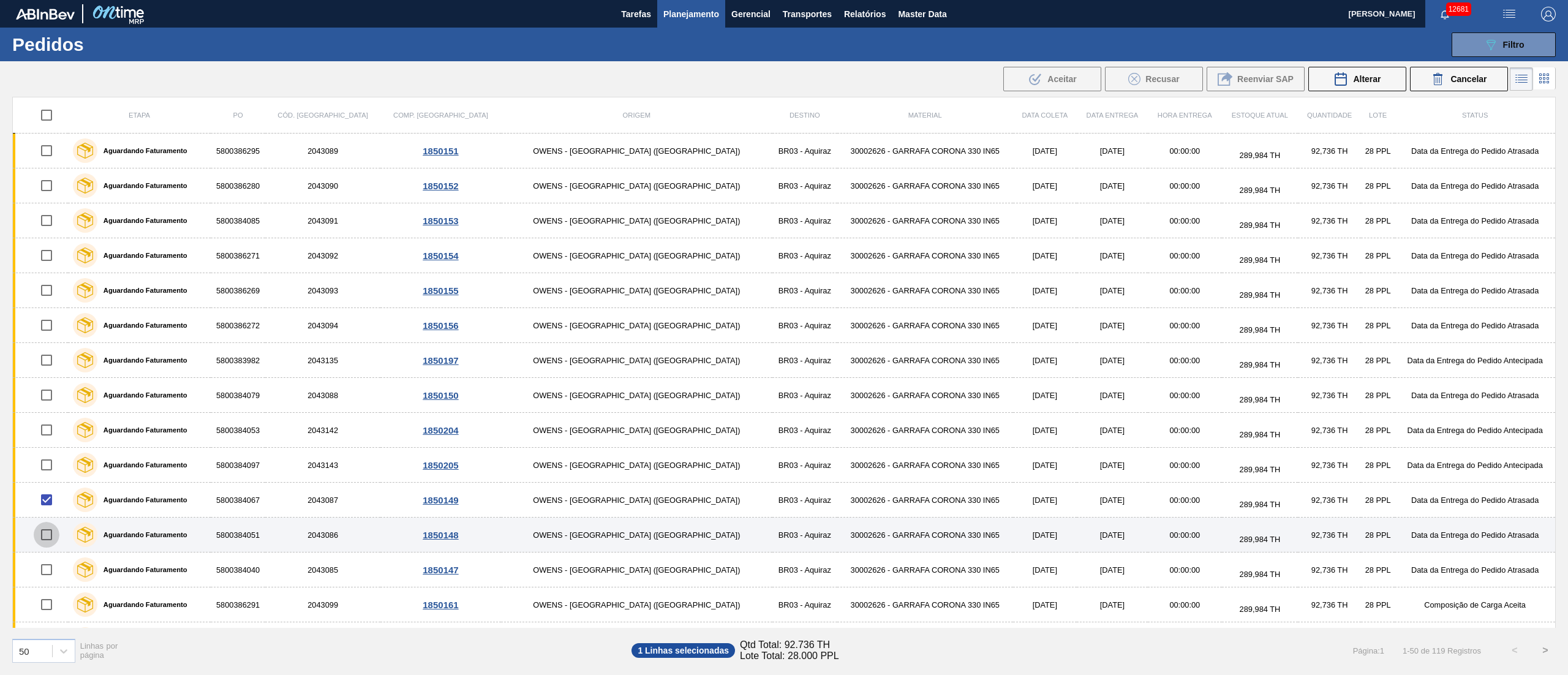
click at [52, 506] on input "checkbox" at bounding box center [47, 535] width 26 height 26
checkbox input "true"
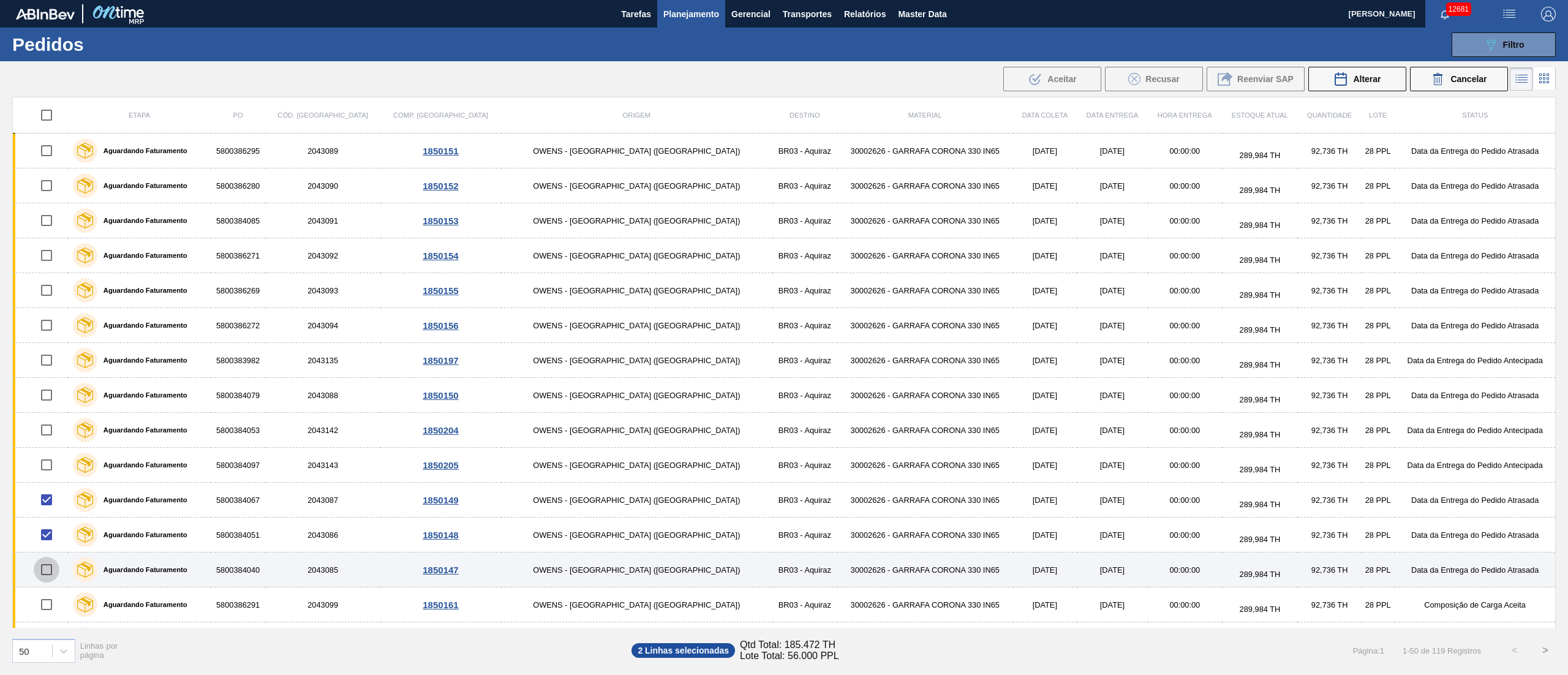
click at [47, 506] on input "checkbox" at bounding box center [47, 570] width 26 height 26
checkbox input "true"
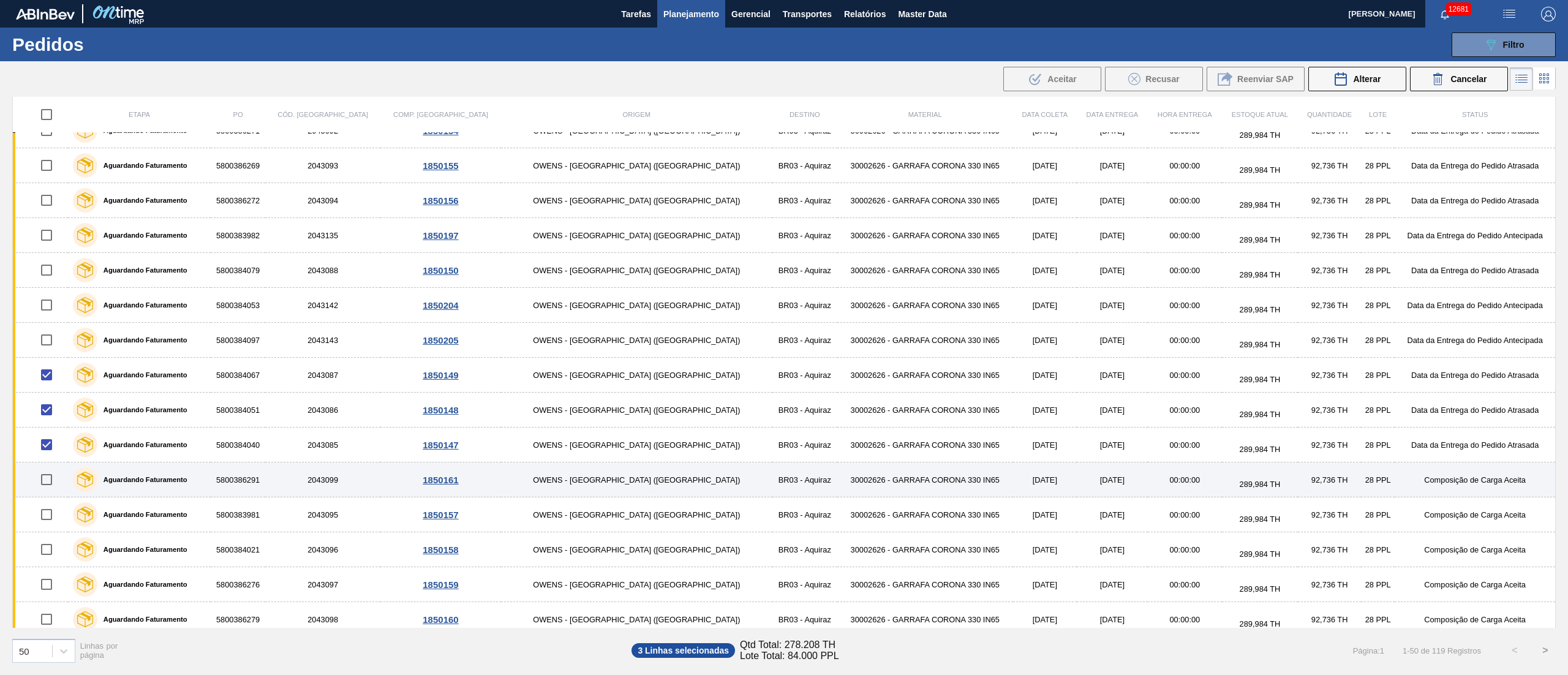
scroll to position [245, 0]
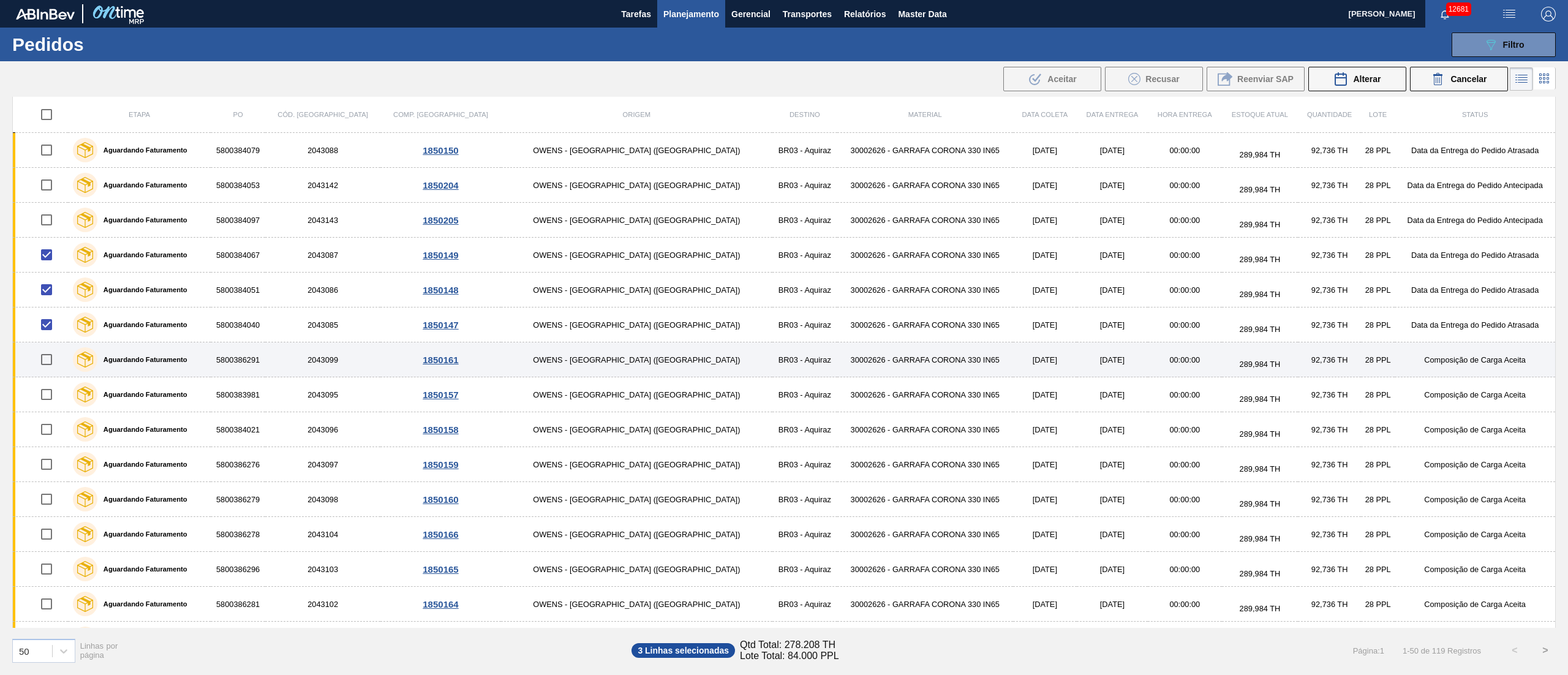
click at [50, 364] on input "checkbox" at bounding box center [47, 359] width 26 height 26
checkbox input "true"
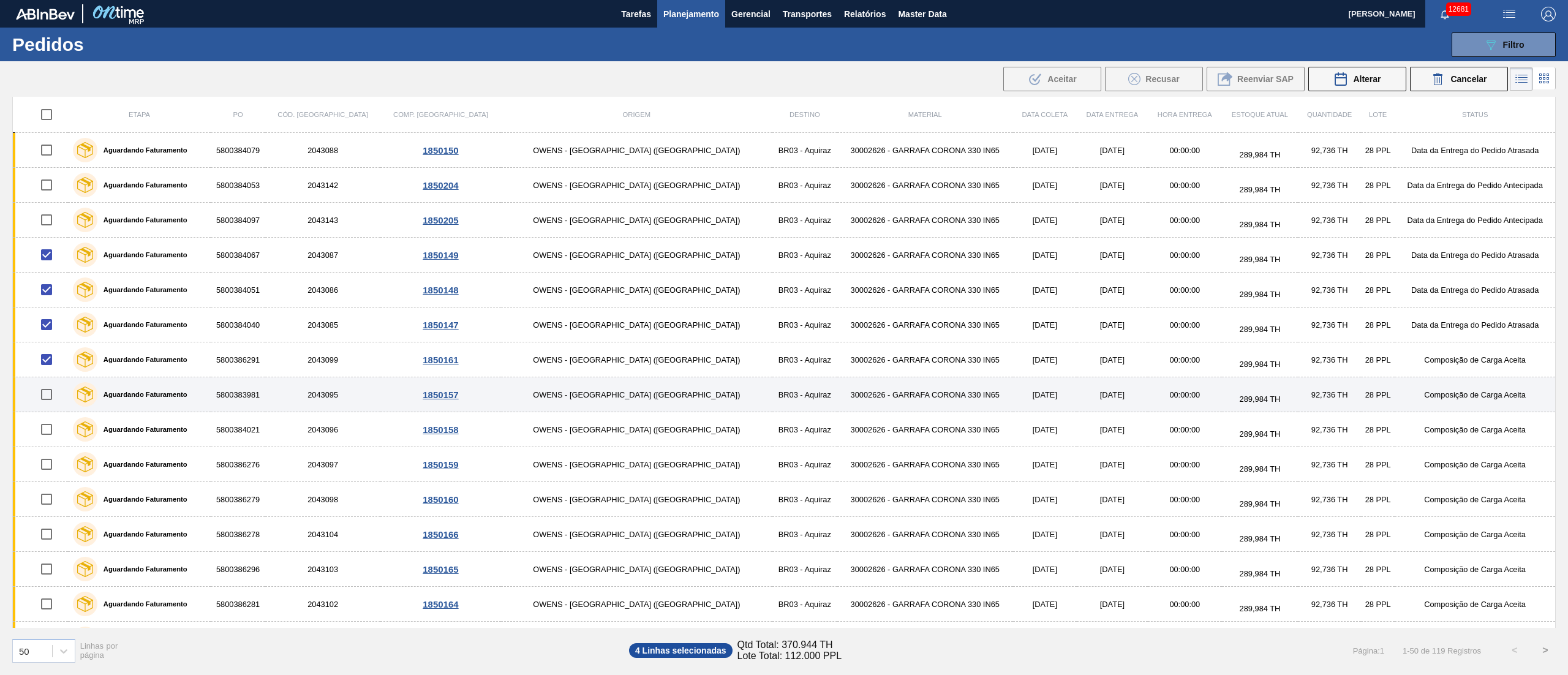
click at [51, 408] on input "checkbox" at bounding box center [47, 395] width 26 height 26
checkbox input "true"
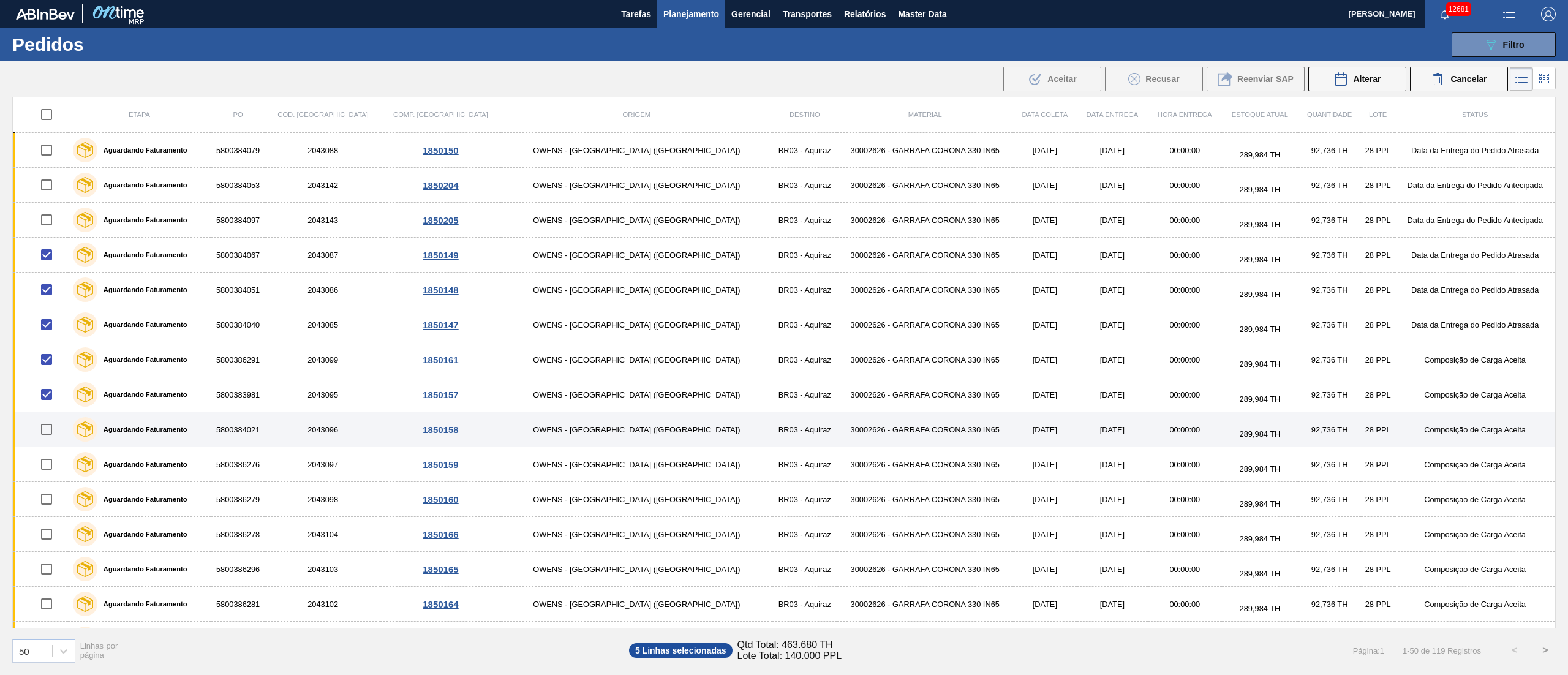
click at [55, 431] on input "checkbox" at bounding box center [47, 429] width 26 height 26
checkbox input "true"
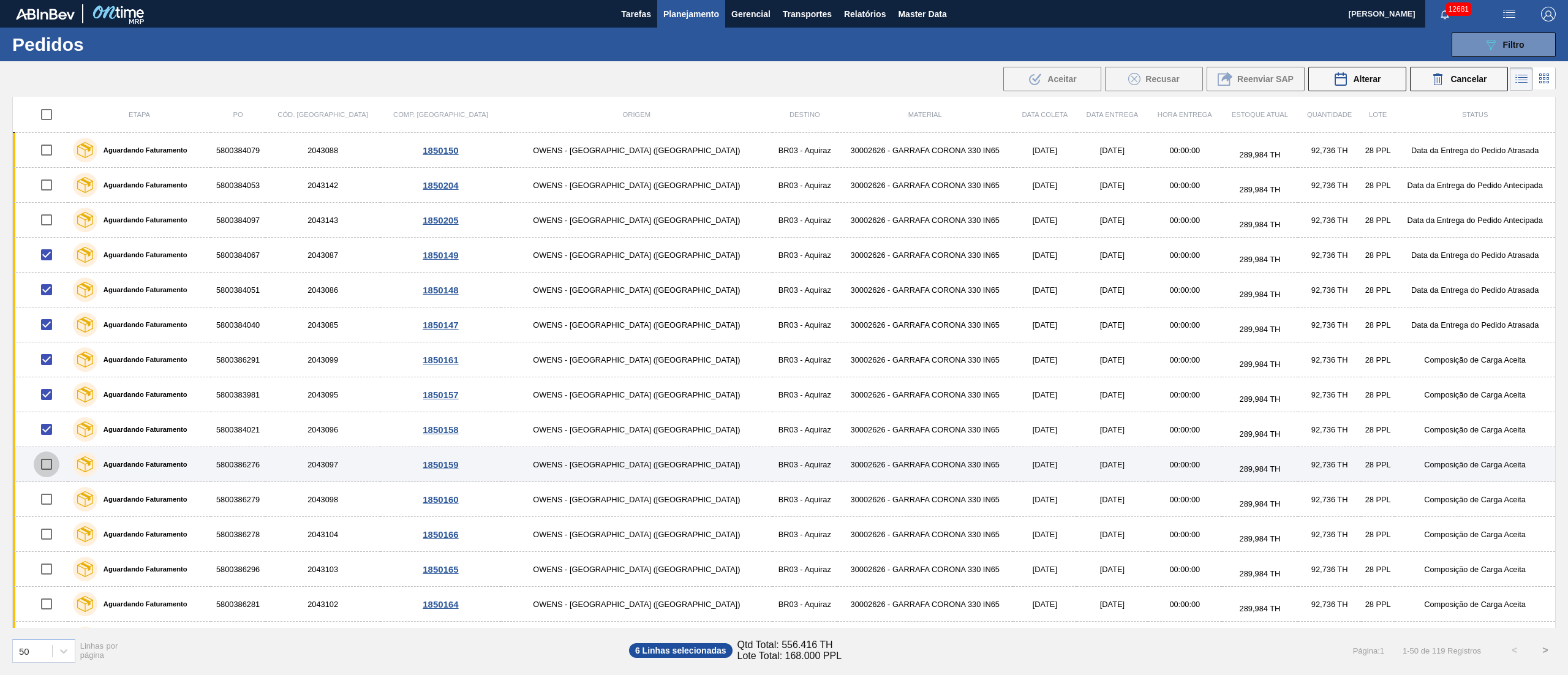
click at [53, 466] on input "checkbox" at bounding box center [47, 465] width 26 height 26
checkbox input "true"
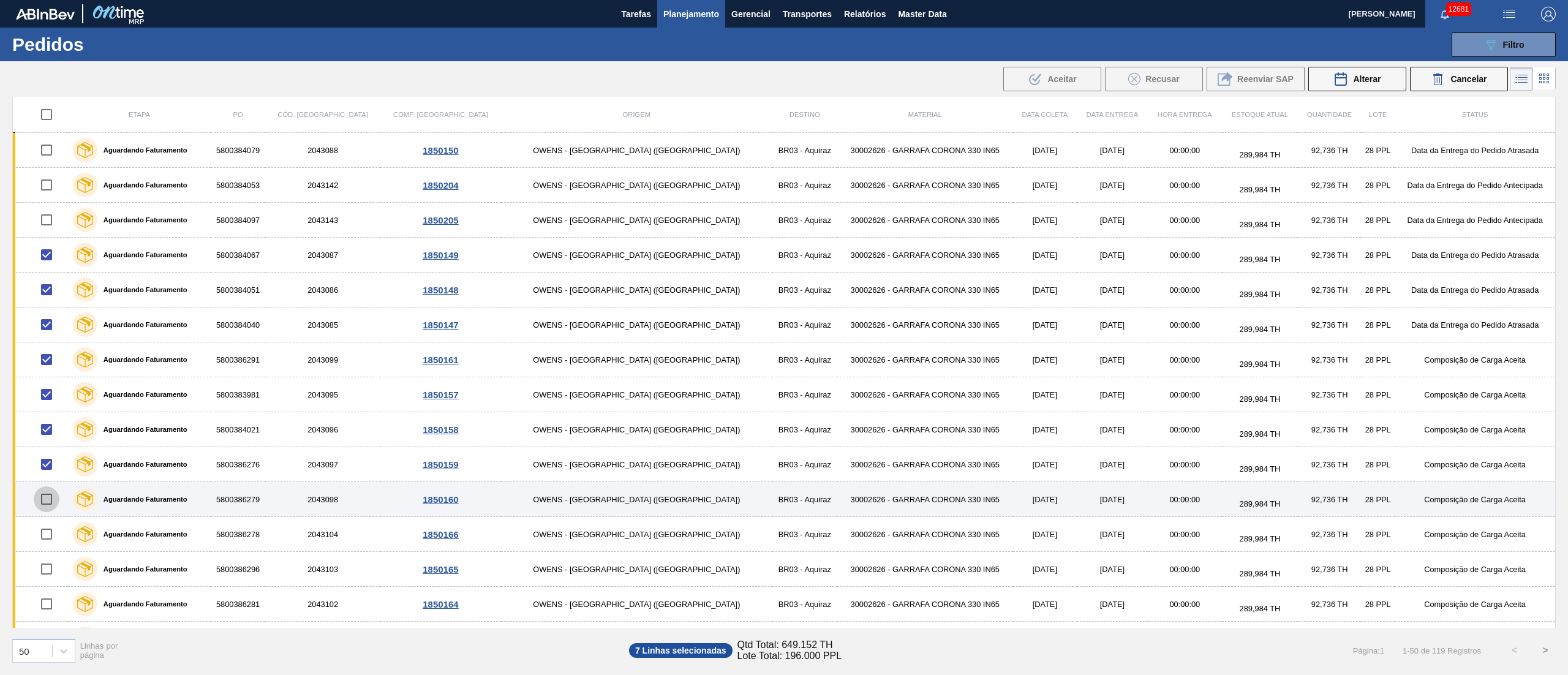
click at [50, 506] on input "checkbox" at bounding box center [47, 499] width 26 height 26
checkbox input "true"
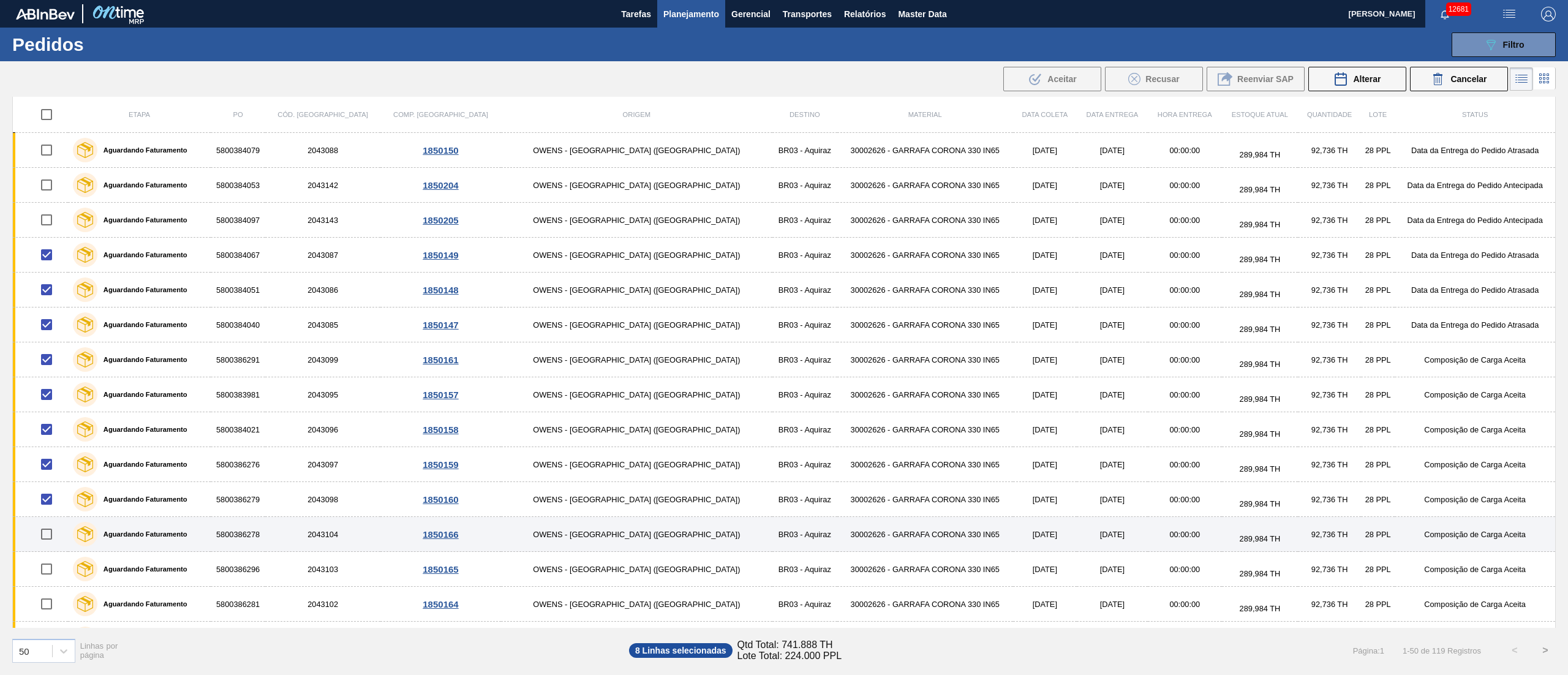
click at [49, 506] on input "checkbox" at bounding box center [47, 534] width 26 height 26
checkbox input "true"
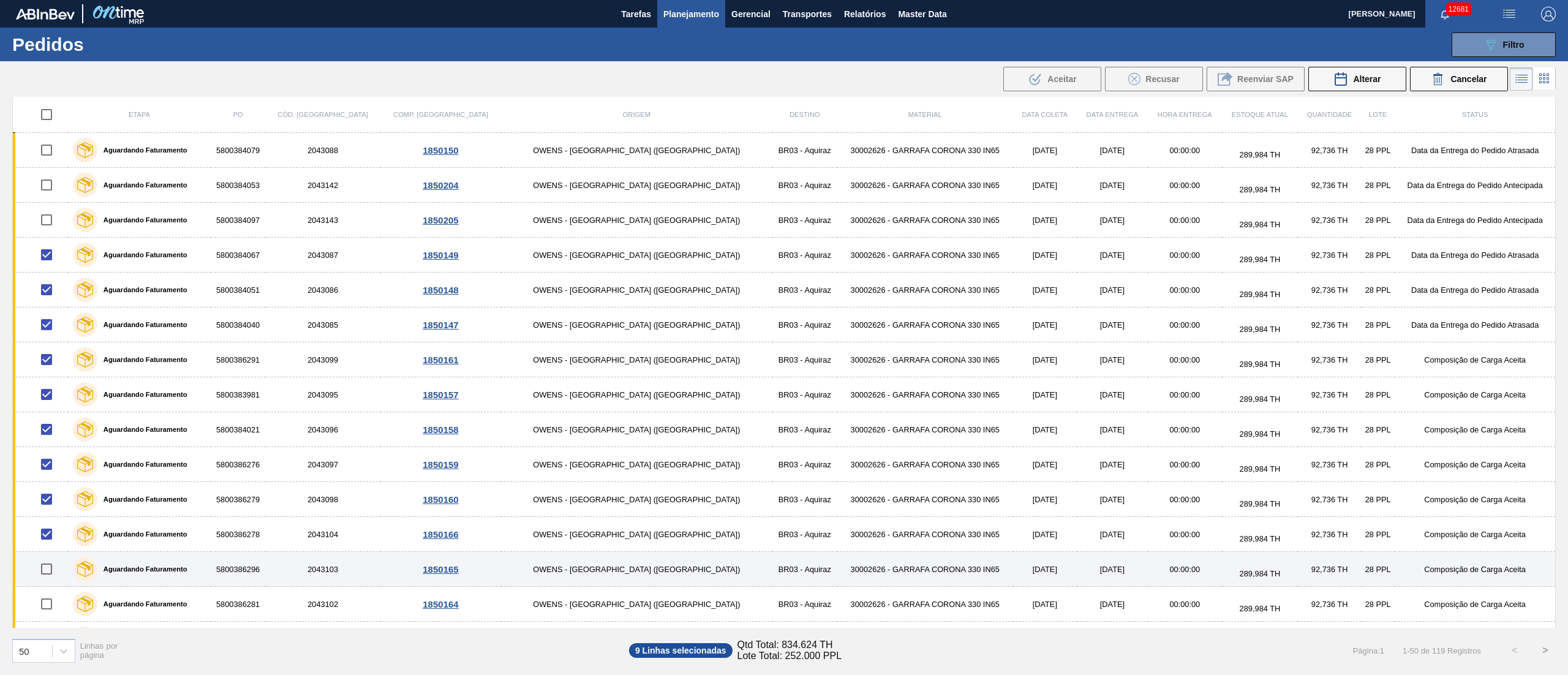
click at [51, 506] on input "checkbox" at bounding box center [47, 569] width 26 height 26
checkbox input "true"
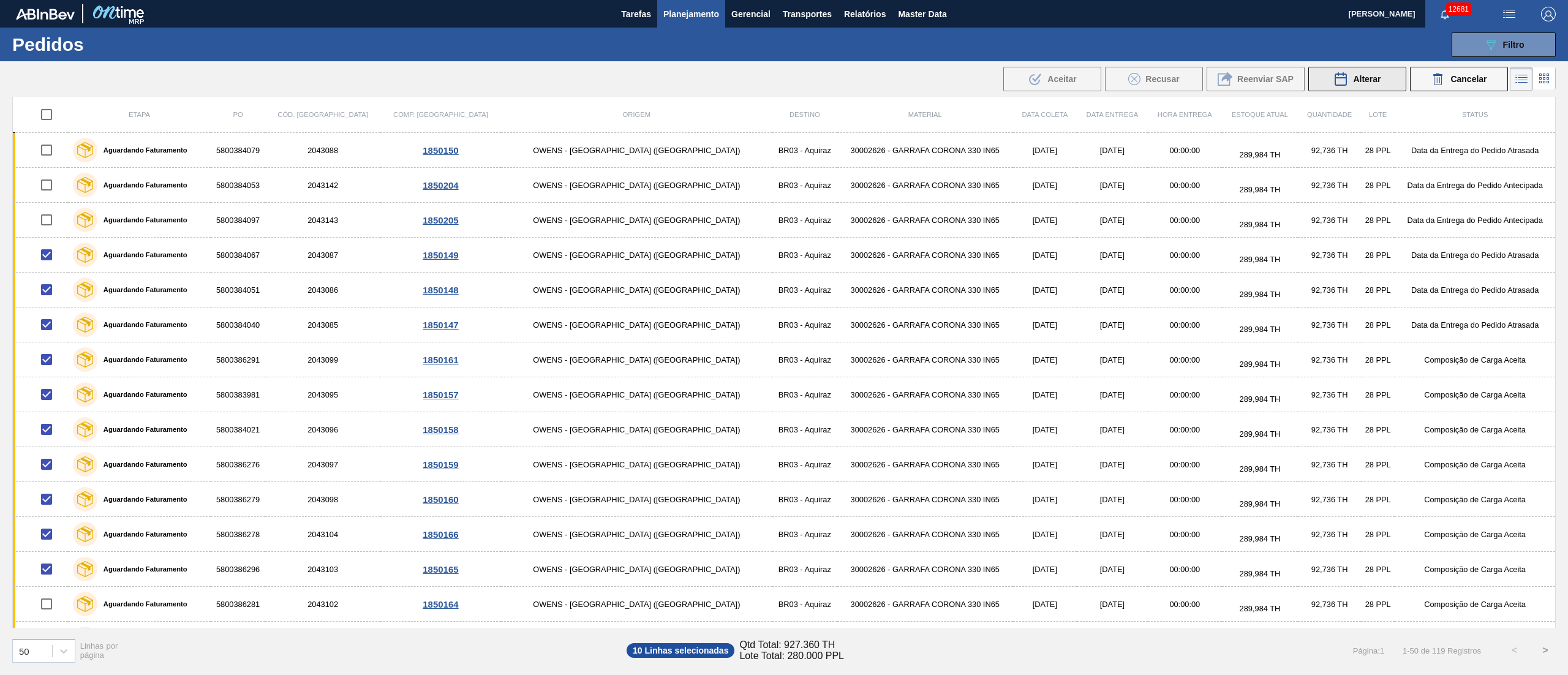
click at [1176, 81] on icon at bounding box center [1341, 79] width 15 height 15
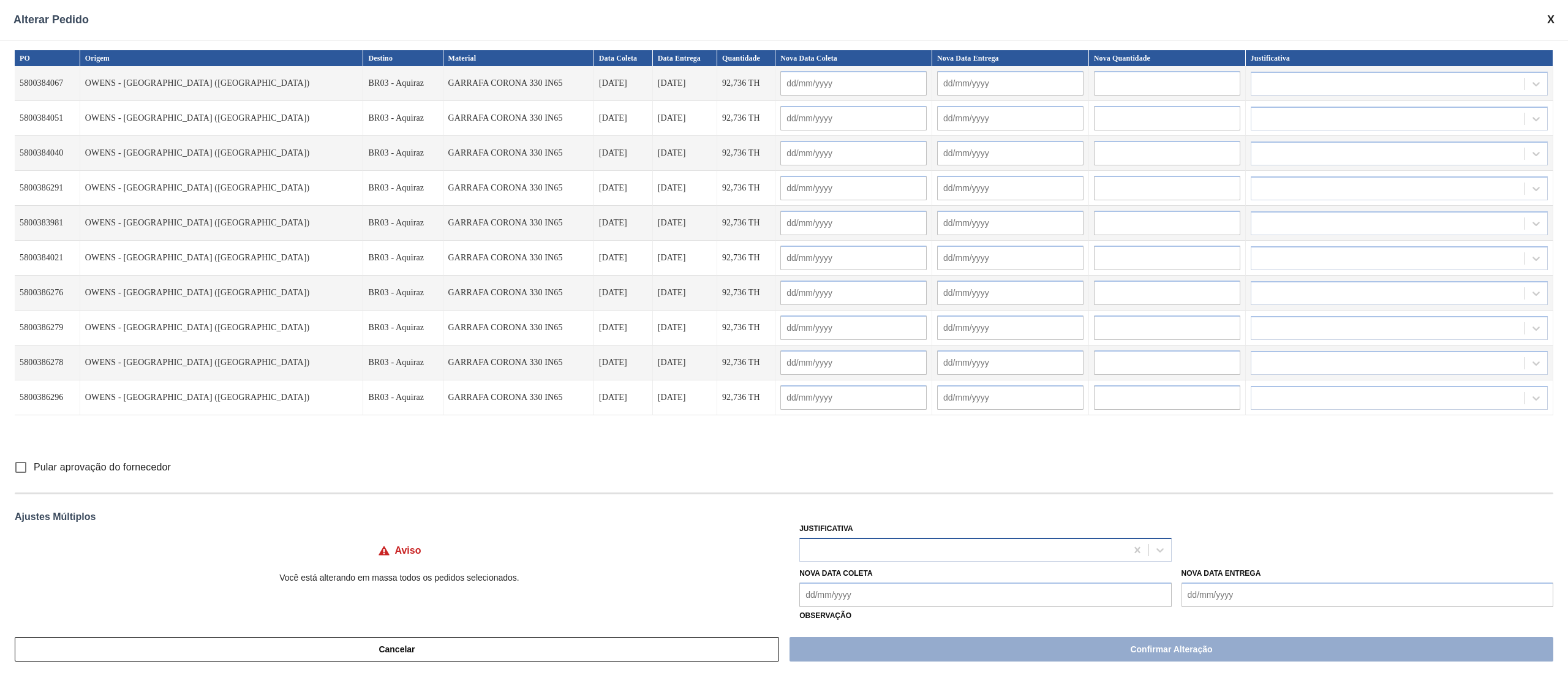
click at [829, 506] on div at bounding box center [963, 549] width 326 height 18
type input "ou"
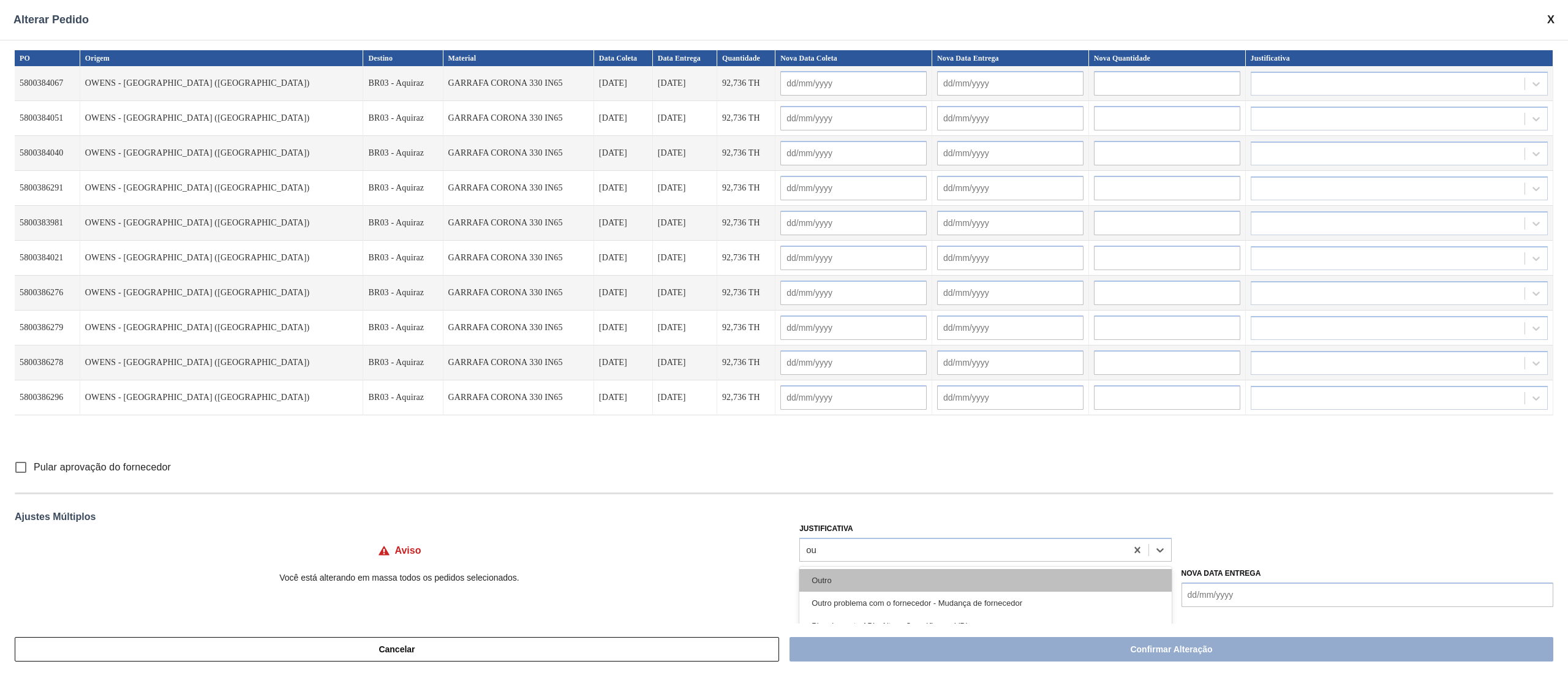
click at [831, 506] on div "Outro" at bounding box center [985, 580] width 372 height 22
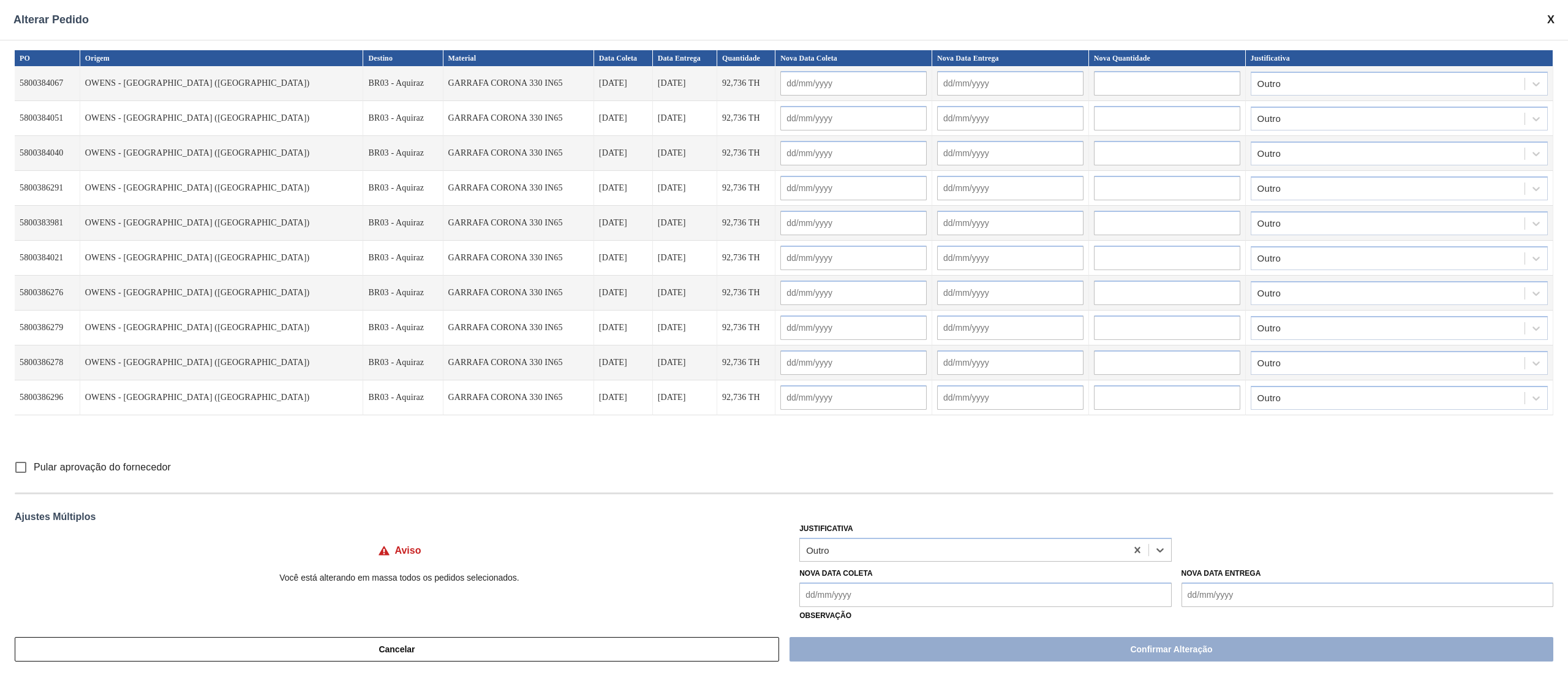
click at [23, 465] on input "Pular aprovação do fornecedor" at bounding box center [21, 467] width 26 height 26
checkbox input "true"
click at [984, 506] on div "Cancelar Confirmar Alteração" at bounding box center [784, 649] width 1568 height 51
click at [827, 506] on Coleta "Nova Data Coleta" at bounding box center [985, 595] width 372 height 24
click at [911, 504] on div "10" at bounding box center [913, 500] width 17 height 17
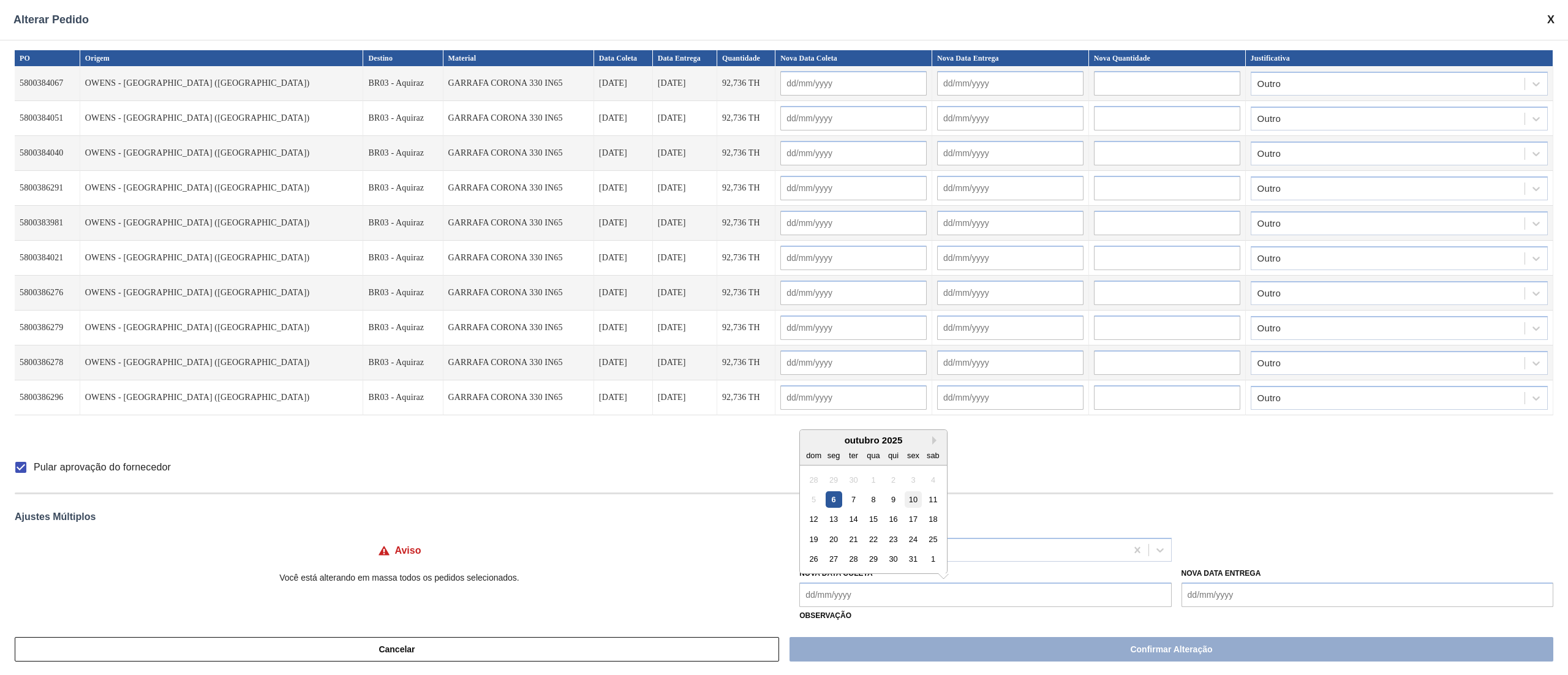
type Coleta "[DATE]"
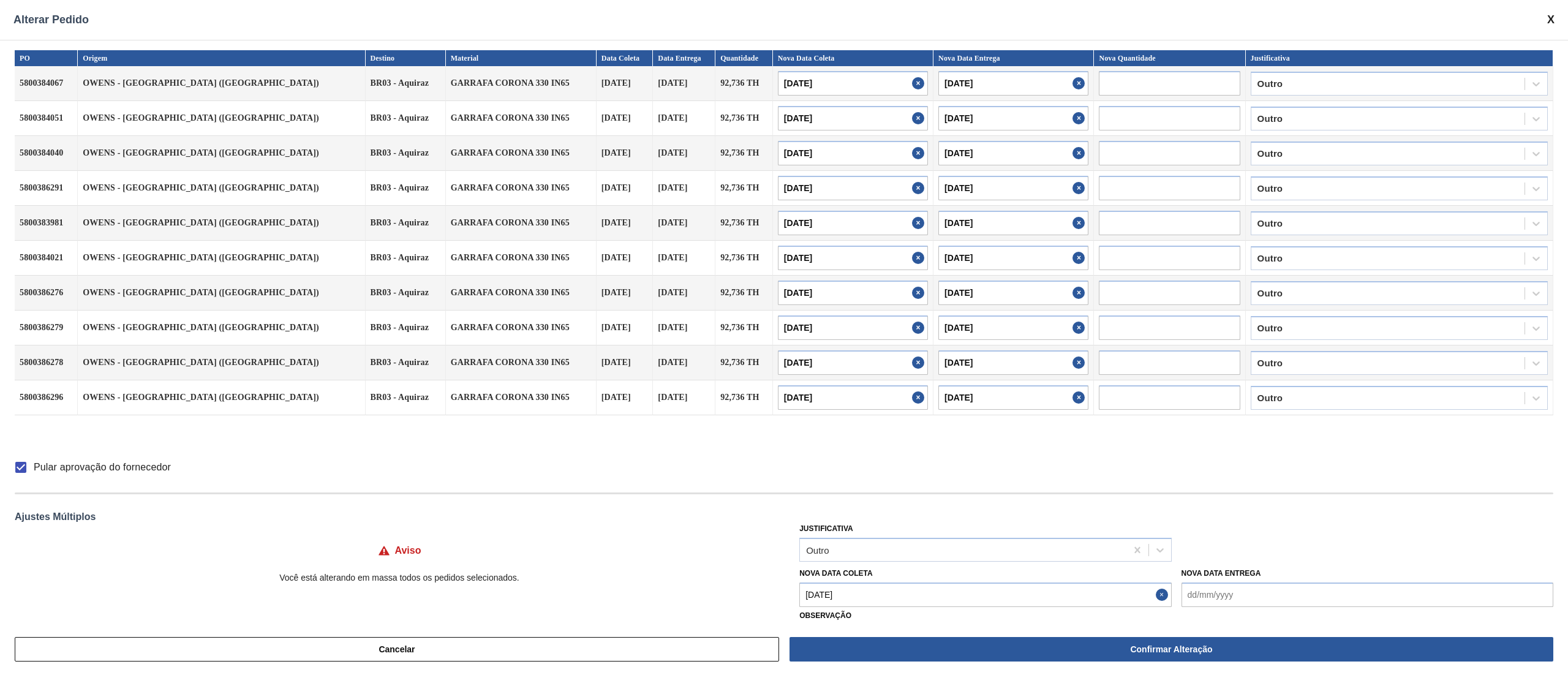
type input "[DATE]"
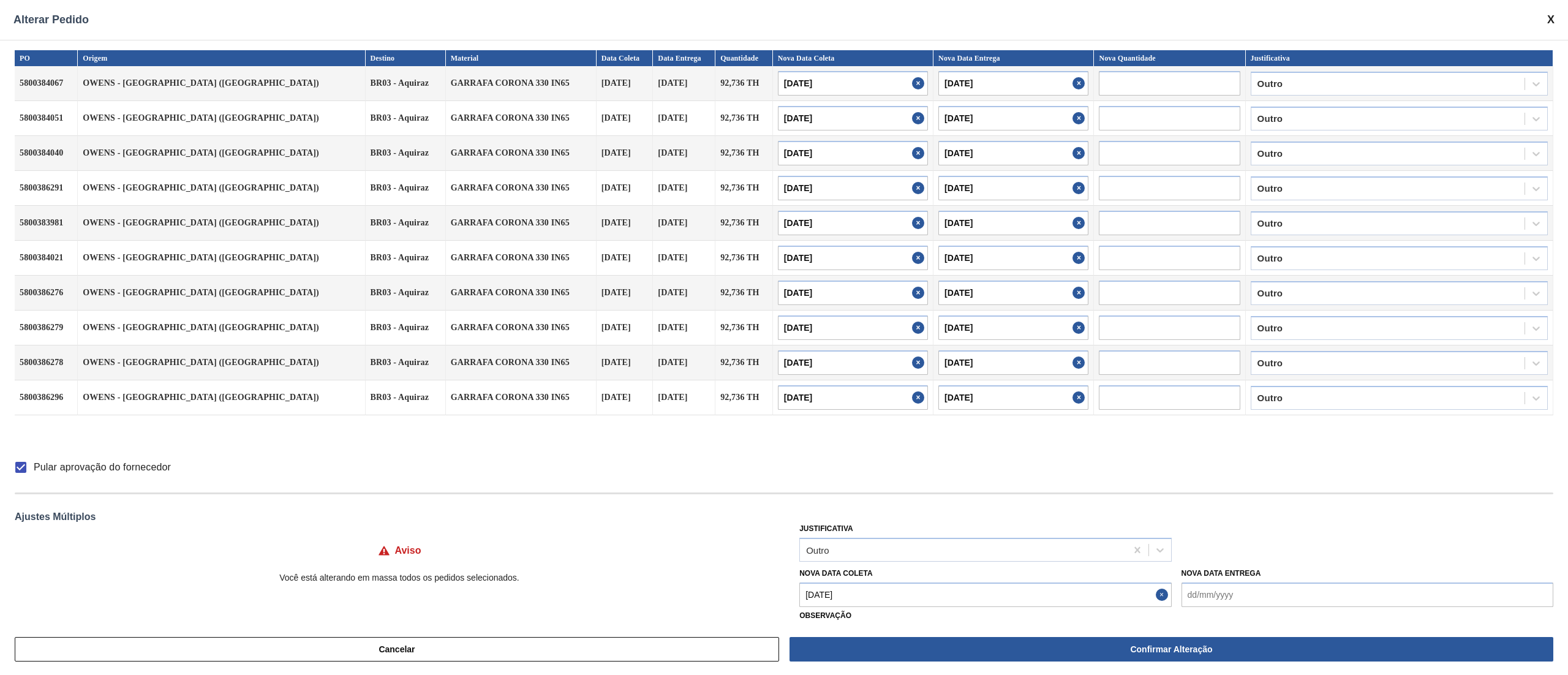
type input "[DATE]"
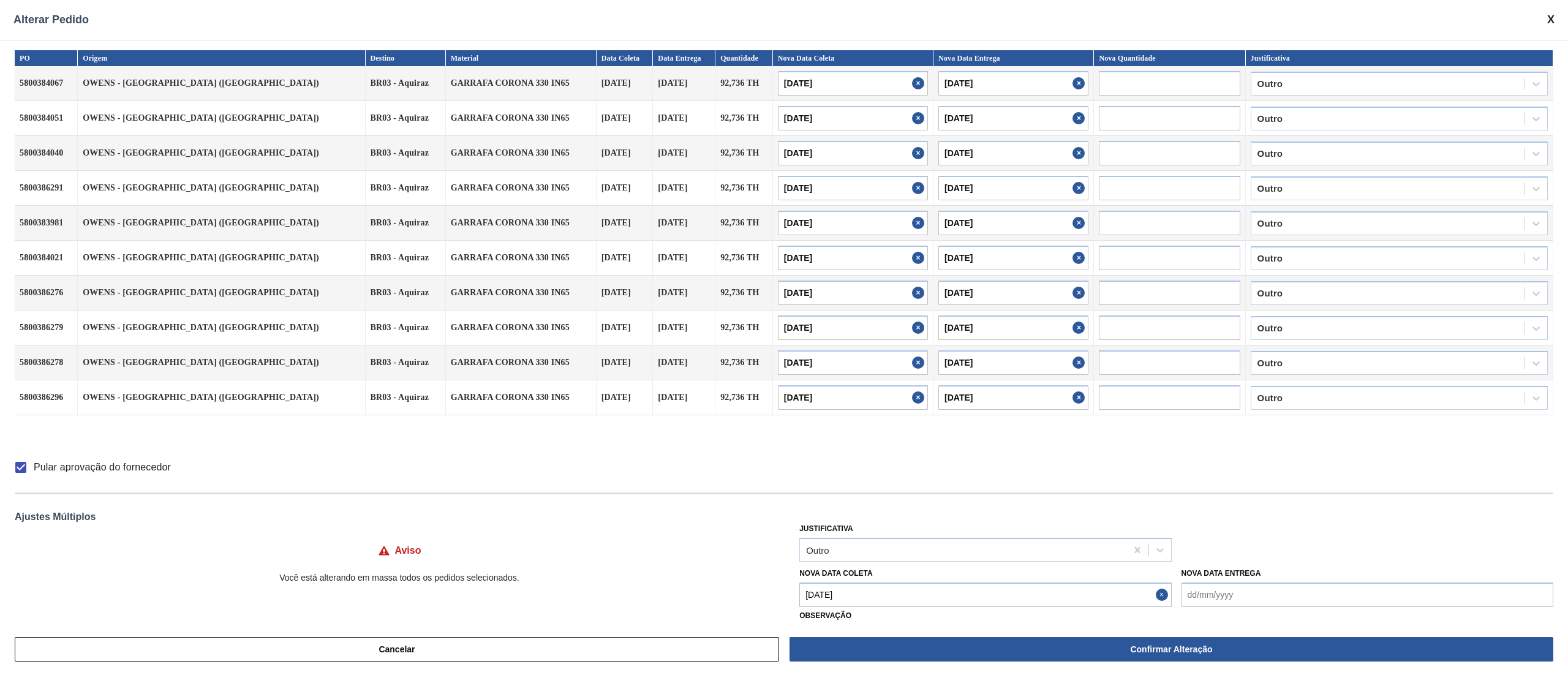
type input "[DATE]"
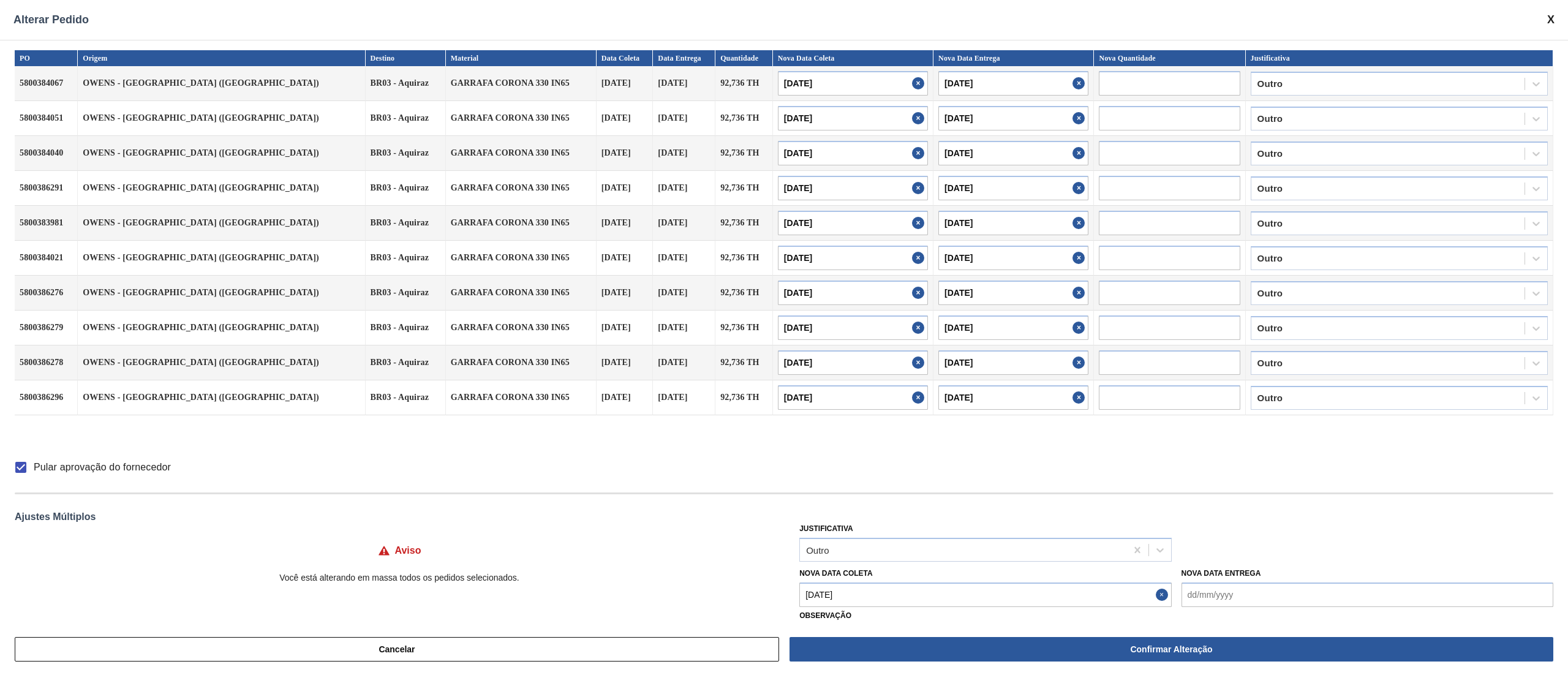
type input "[DATE]"
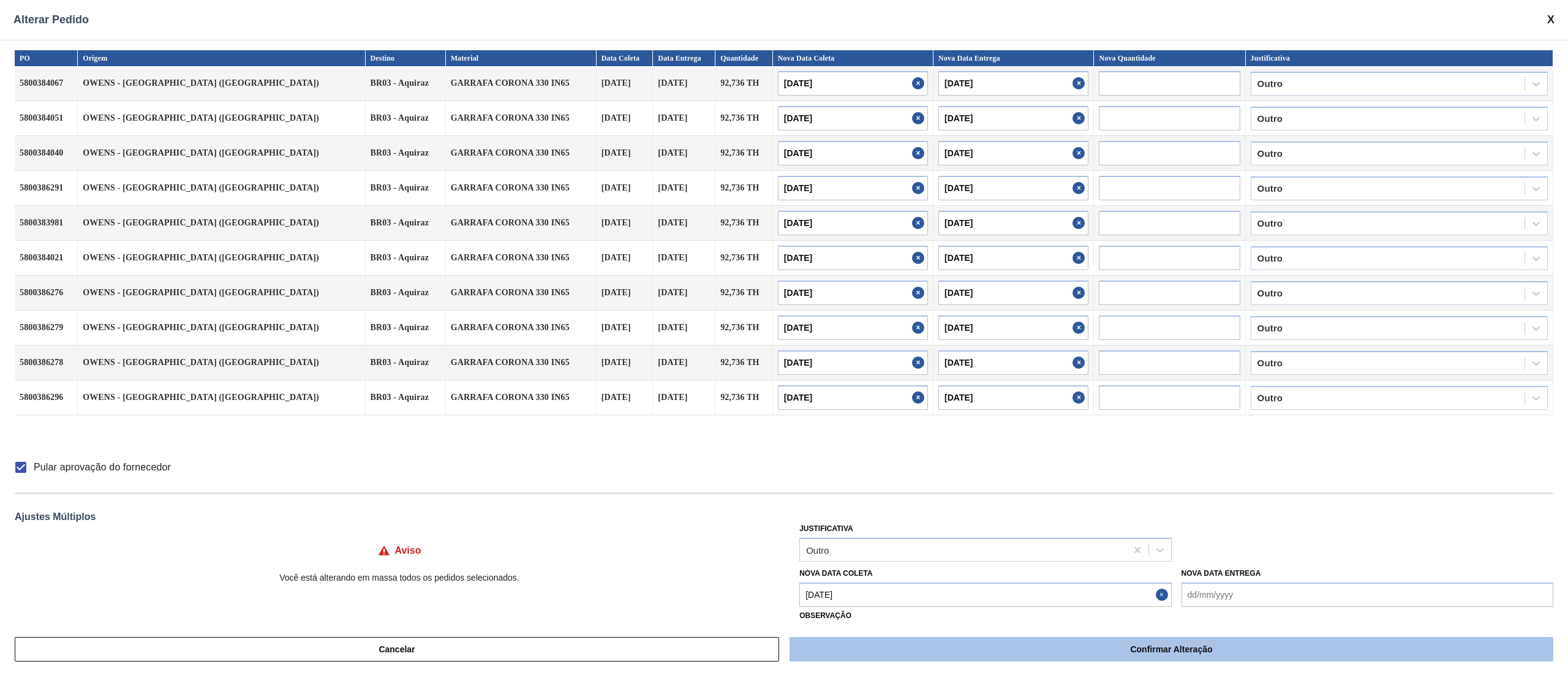
click at [942, 506] on button "Confirmar Alteração" at bounding box center [1171, 649] width 764 height 24
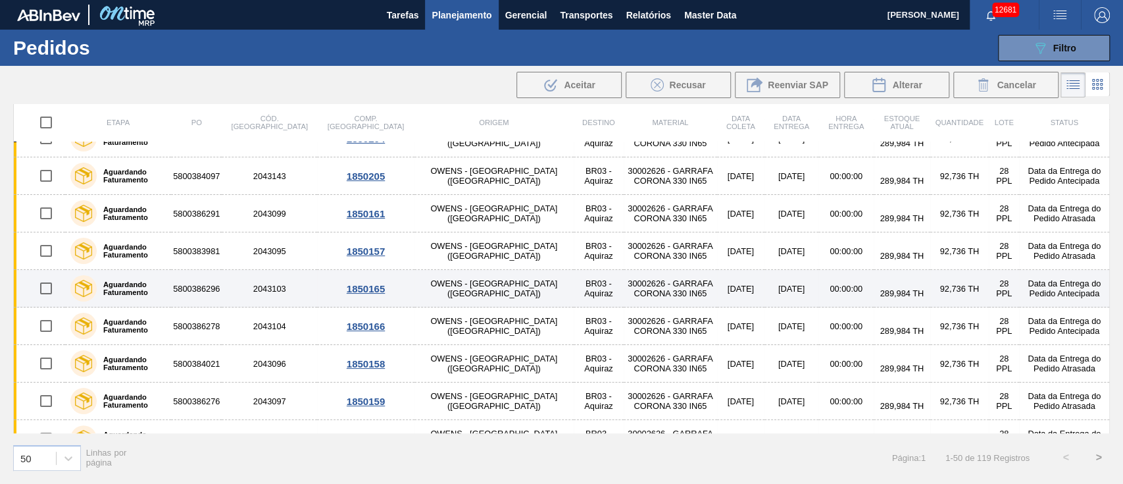
scroll to position [351, 0]
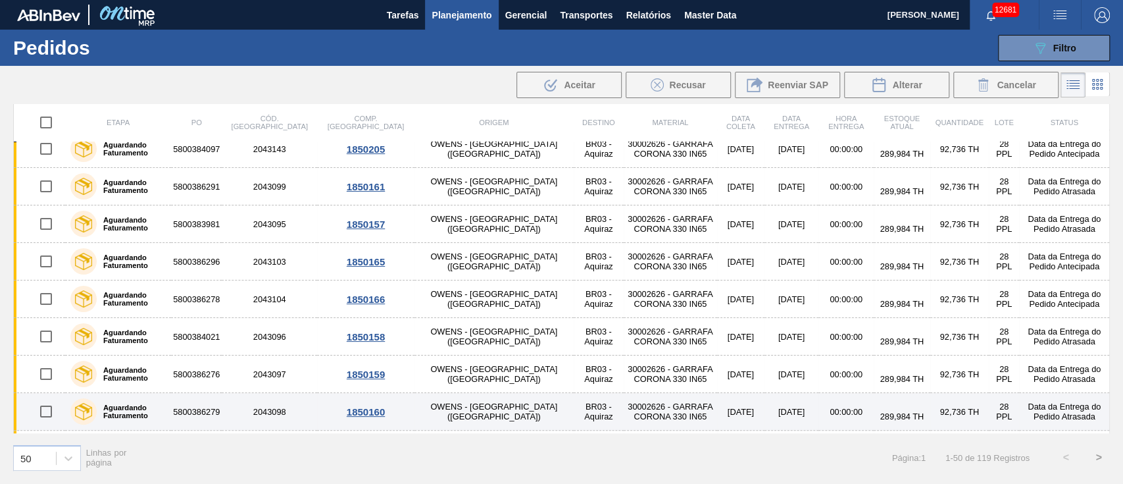
click at [45, 407] on input "checkbox" at bounding box center [46, 411] width 28 height 28
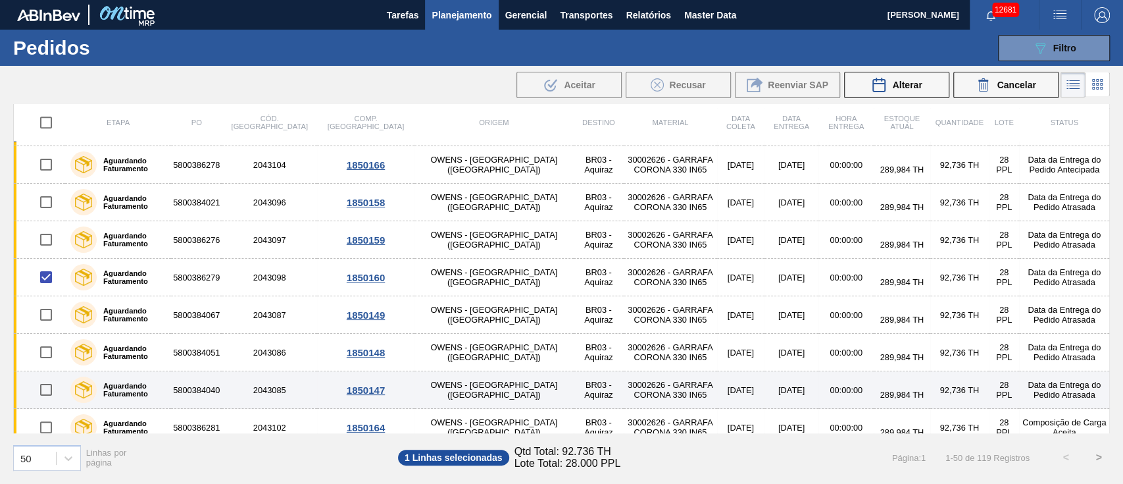
scroll to position [526, 0]
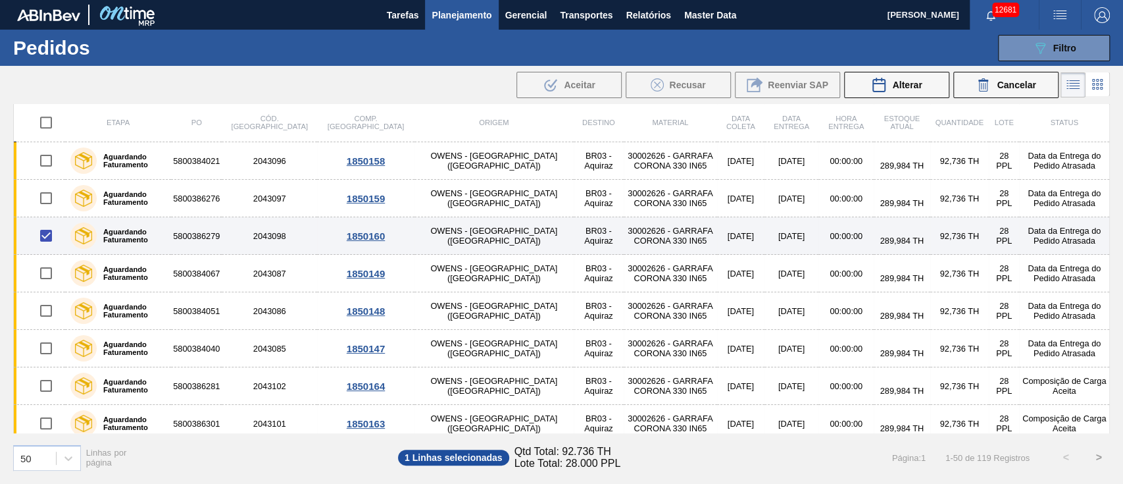
click at [44, 237] on input "checkbox" at bounding box center [46, 236] width 28 height 28
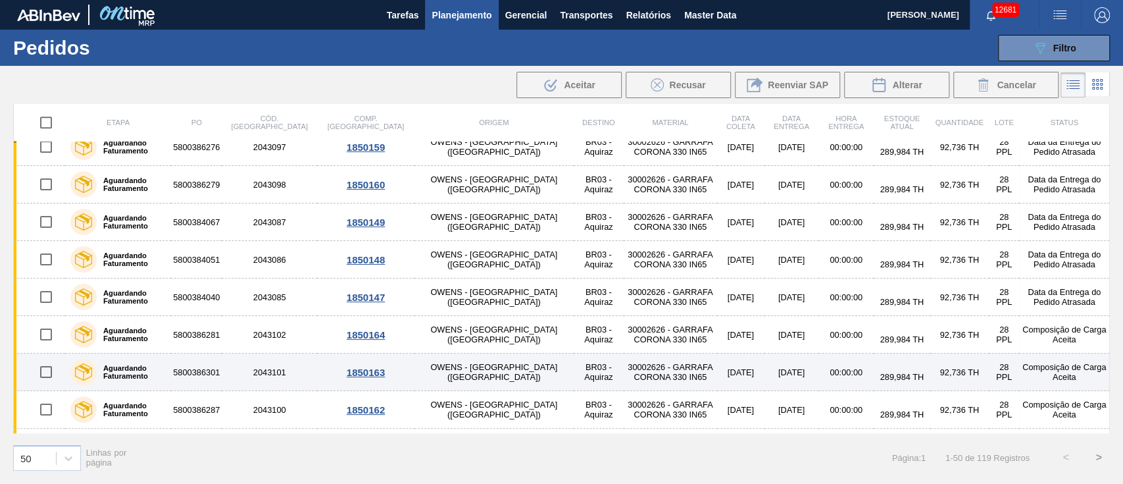
scroll to position [614, 0]
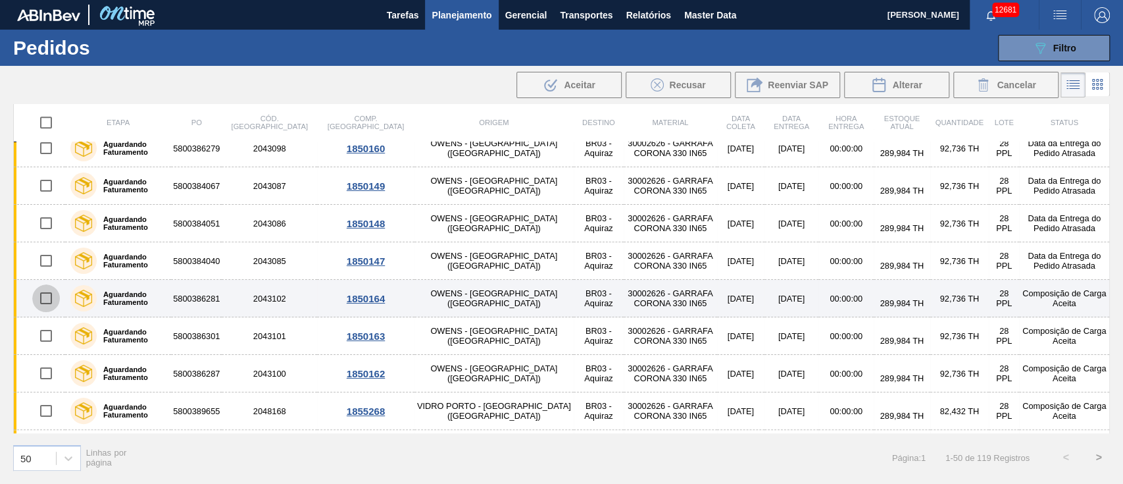
click at [45, 295] on input "checkbox" at bounding box center [46, 298] width 28 height 28
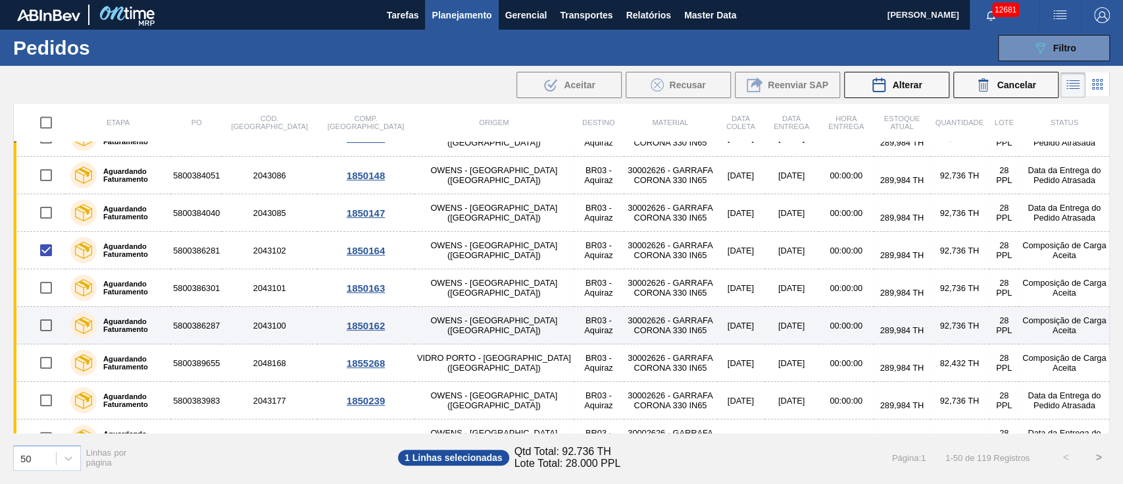
scroll to position [701, 0]
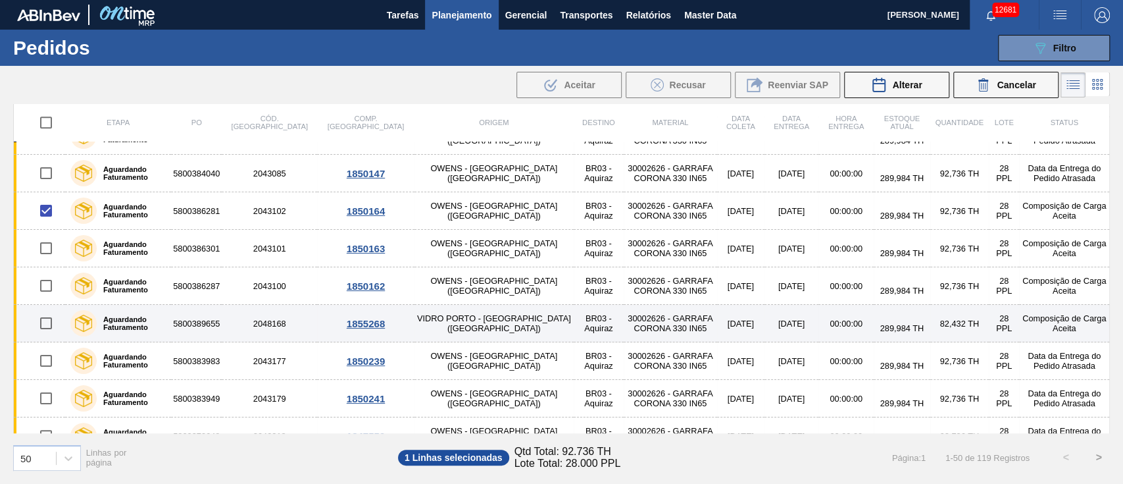
click at [50, 319] on input "checkbox" at bounding box center [46, 323] width 28 height 28
click at [37, 318] on input "checkbox" at bounding box center [46, 323] width 28 height 28
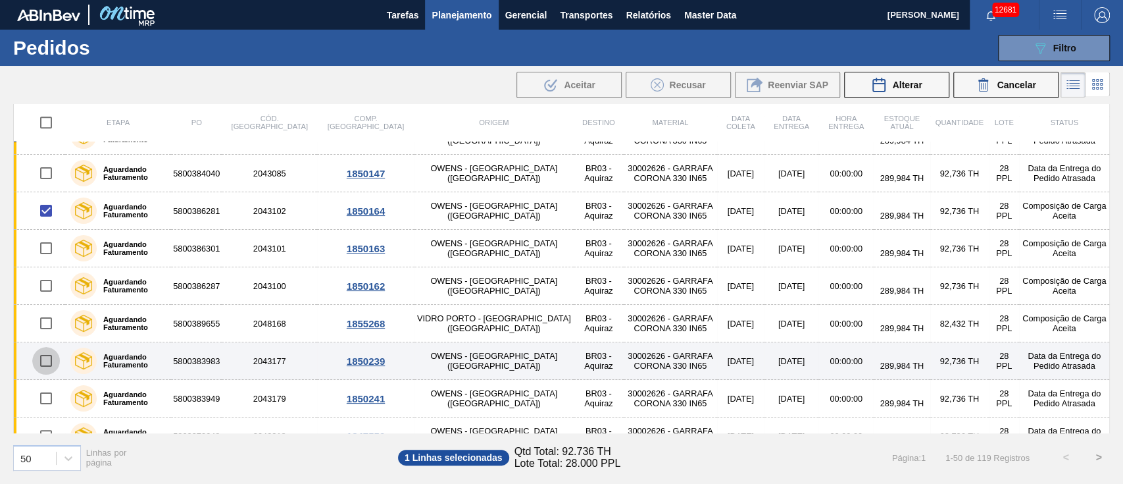
click at [48, 359] on input "checkbox" at bounding box center [46, 361] width 28 height 28
click at [42, 351] on input "checkbox" at bounding box center [46, 361] width 28 height 28
click at [41, 357] on input "checkbox" at bounding box center [46, 361] width 28 height 28
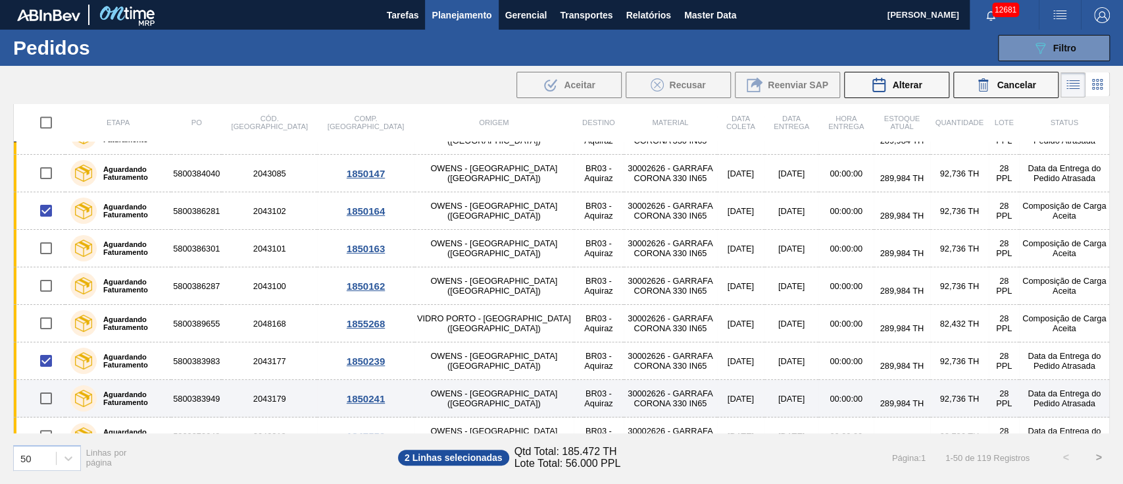
click at [51, 401] on input "checkbox" at bounding box center [46, 398] width 28 height 28
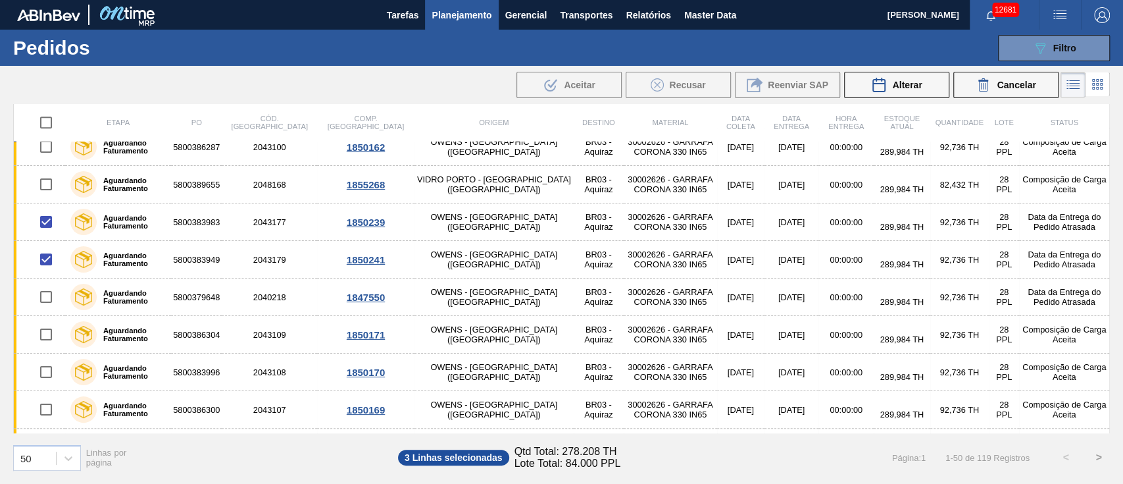
scroll to position [877, 0]
click at [922, 82] on button "Alterar" at bounding box center [896, 85] width 105 height 26
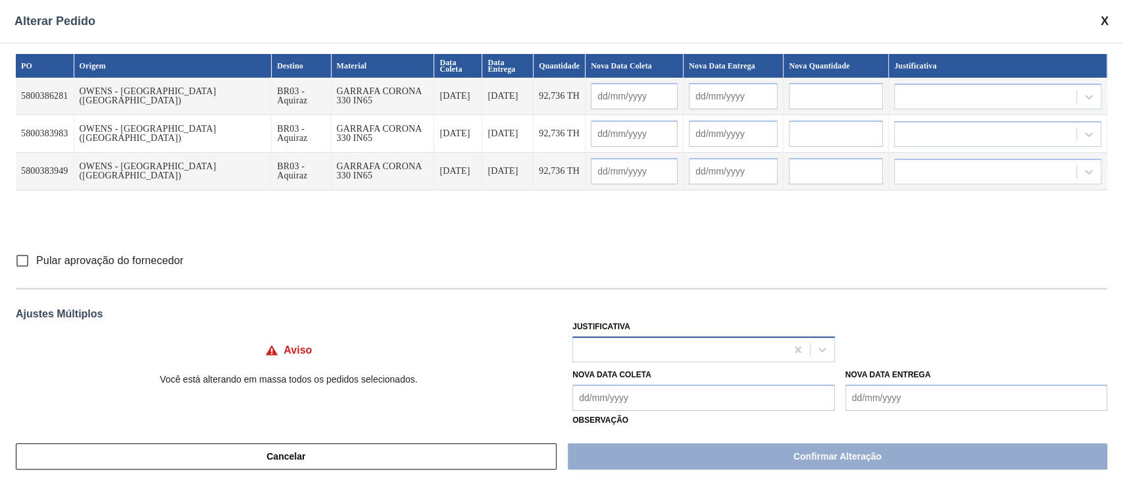
click at [624, 355] on div at bounding box center [679, 349] width 213 height 19
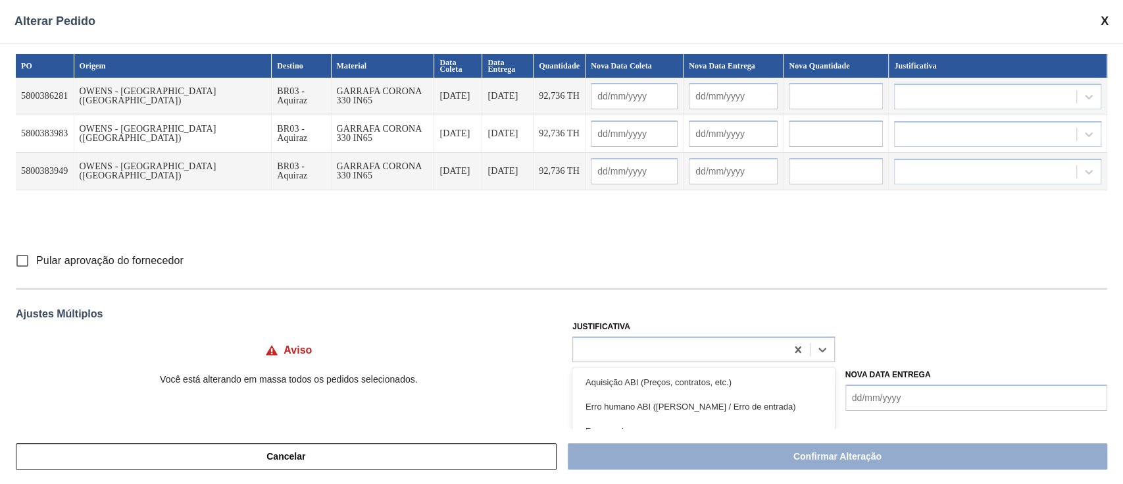
click at [27, 264] on input "Pular aprovação do fornecedor" at bounding box center [23, 261] width 28 height 28
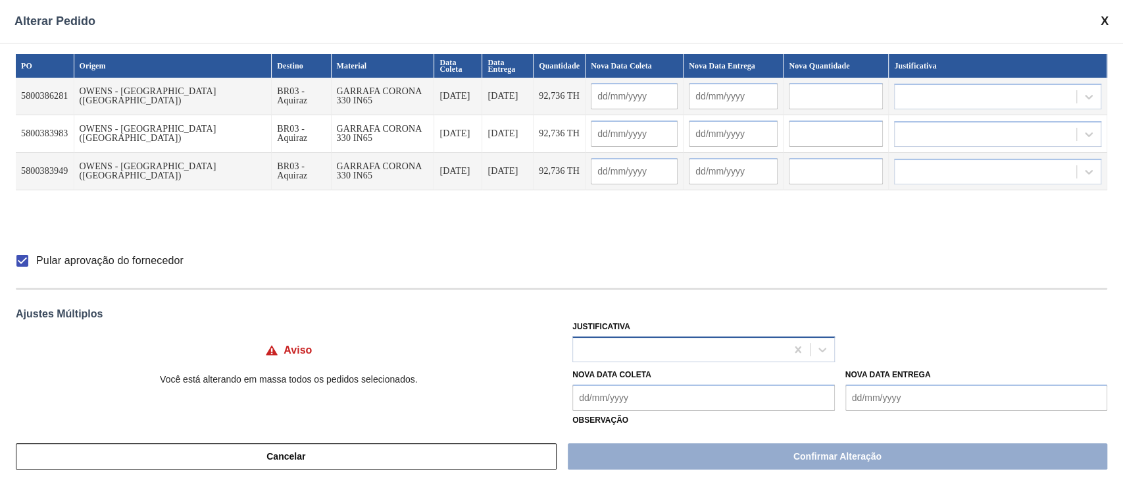
click at [622, 341] on div at bounding box center [679, 349] width 213 height 19
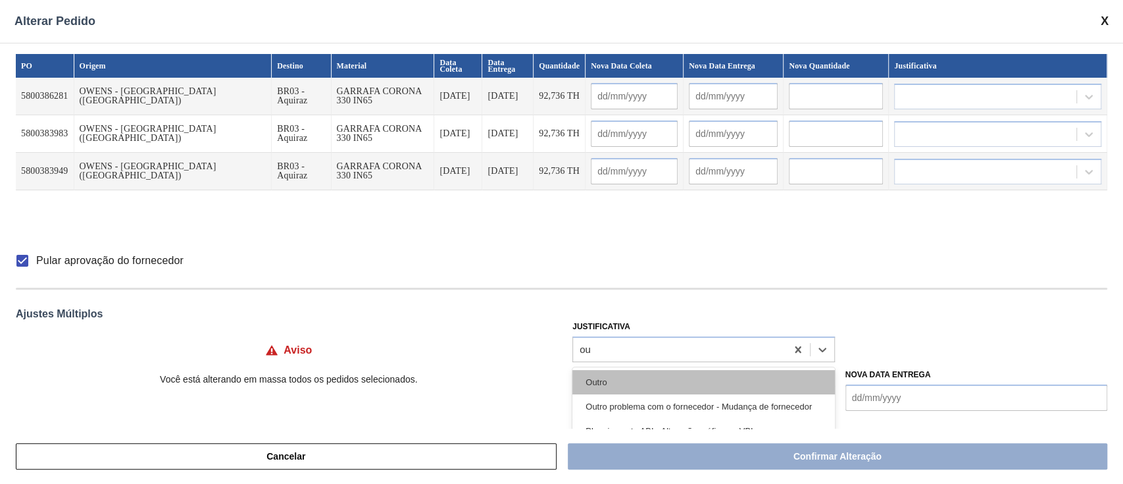
click at [619, 375] on div "Outro" at bounding box center [703, 382] width 262 height 24
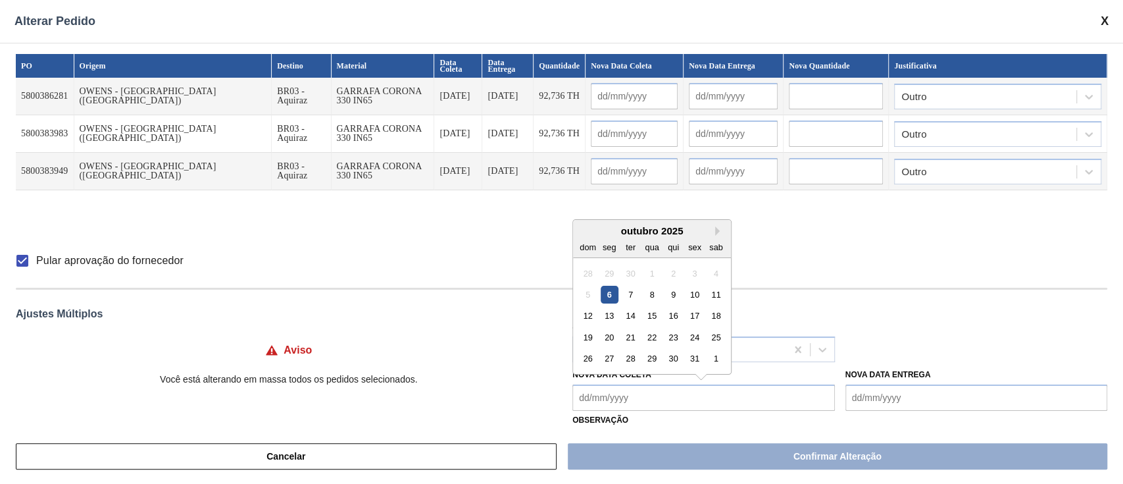
click at [607, 399] on Coleta "Nova Data Coleta" at bounding box center [703, 397] width 262 height 26
click at [632, 296] on div "7" at bounding box center [631, 295] width 18 height 18
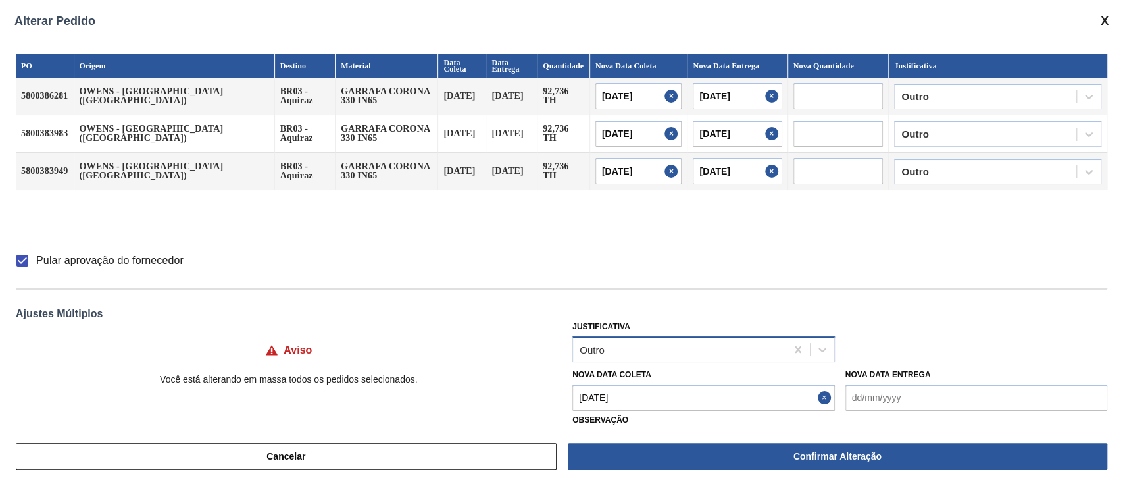
click at [629, 356] on div "Outro" at bounding box center [679, 349] width 213 height 19
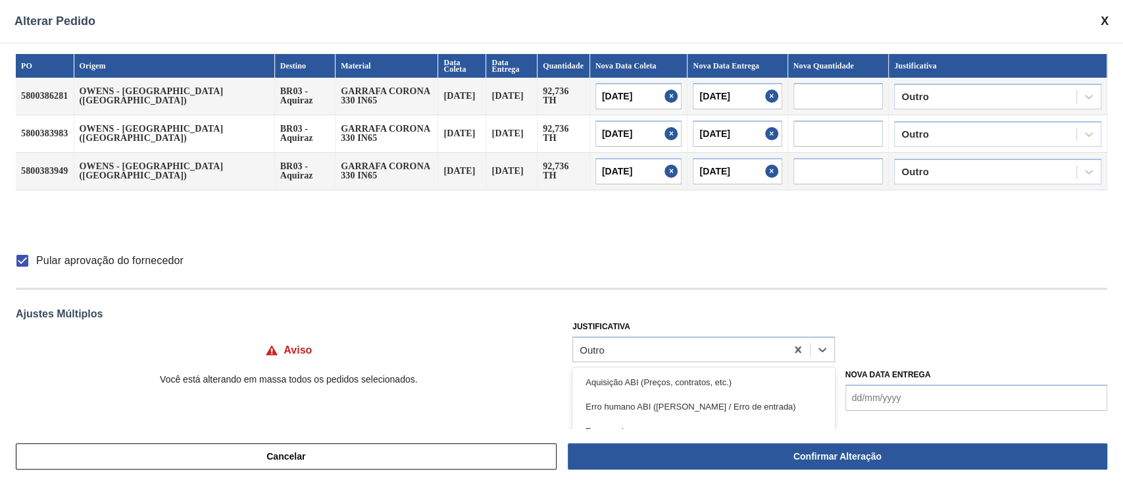
click at [726, 290] on div "PO Origem Destino Material Data Coleta Data Entrega Quantidade Nova Data Coleta…" at bounding box center [561, 236] width 1123 height 386
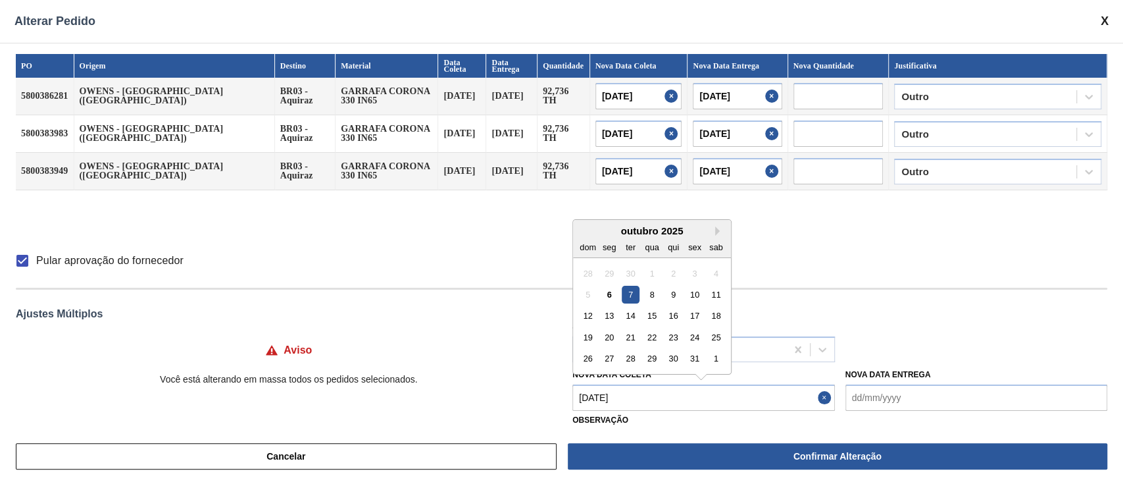
click at [688, 395] on Coleta "[DATE]" at bounding box center [703, 397] width 262 height 26
click at [721, 294] on div "11" at bounding box center [716, 295] width 18 height 18
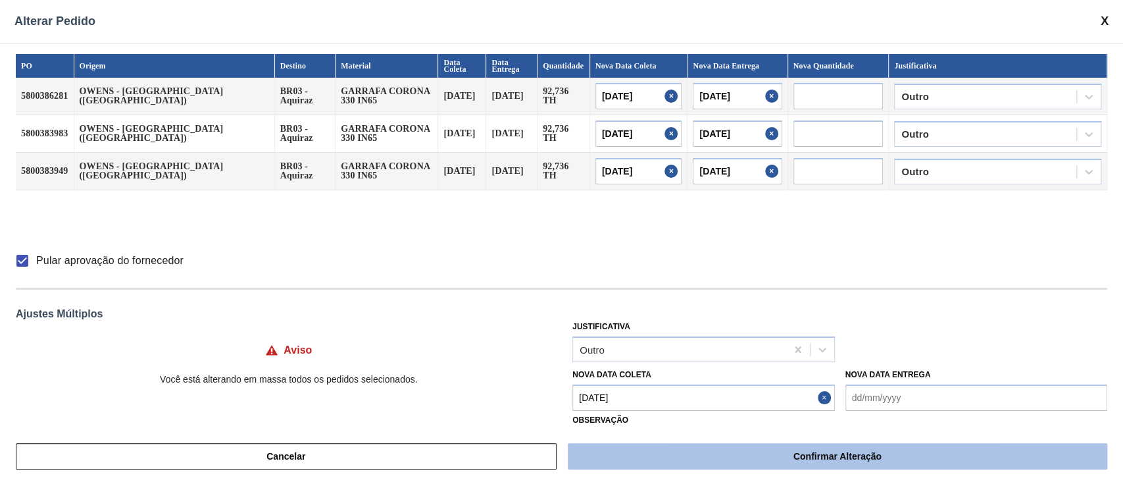
click at [765, 445] on button "Confirmar Alteração" at bounding box center [838, 456] width 540 height 26
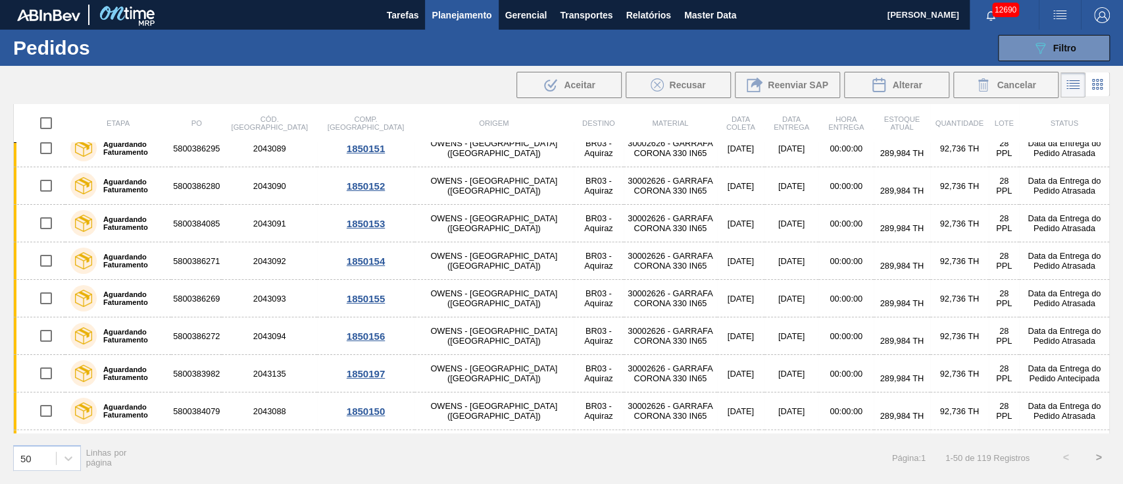
scroll to position [0, 0]
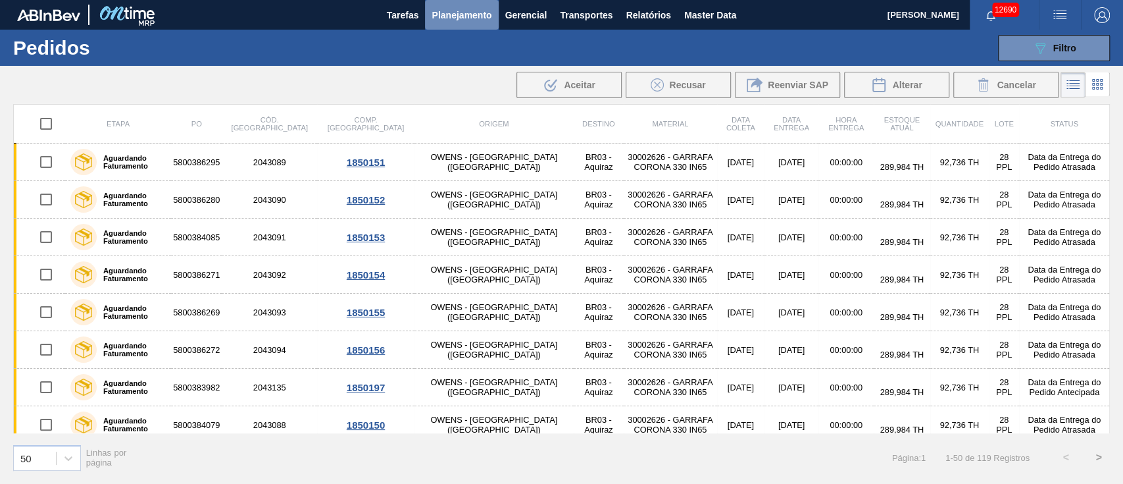
click at [480, 13] on span "Planejamento" at bounding box center [462, 15] width 60 height 16
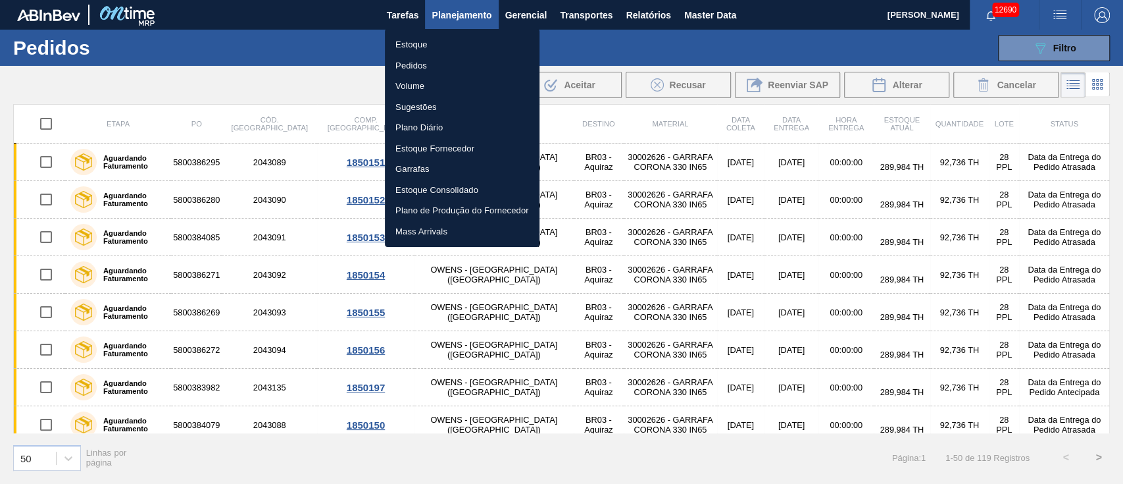
click at [415, 62] on li "Pedidos" at bounding box center [462, 65] width 155 height 21
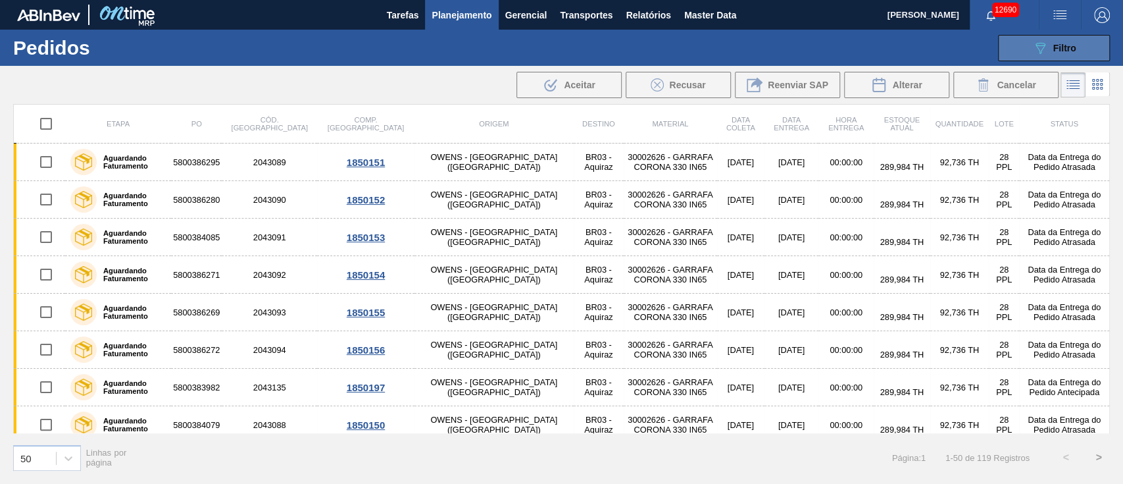
click at [1059, 52] on span "Filtro" at bounding box center [1064, 48] width 23 height 11
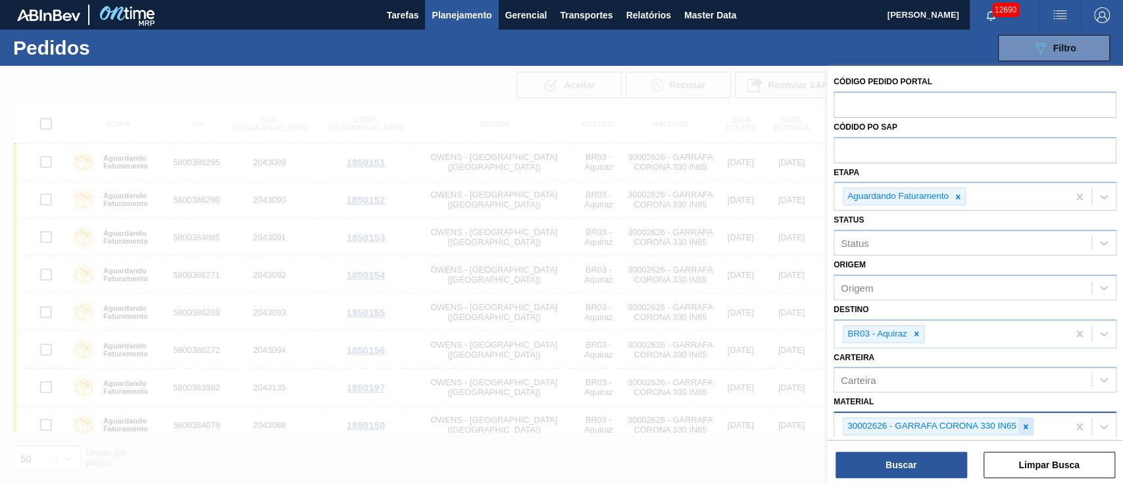
click at [1024, 426] on icon at bounding box center [1025, 426] width 9 height 9
click at [912, 334] on icon at bounding box center [916, 333] width 9 height 9
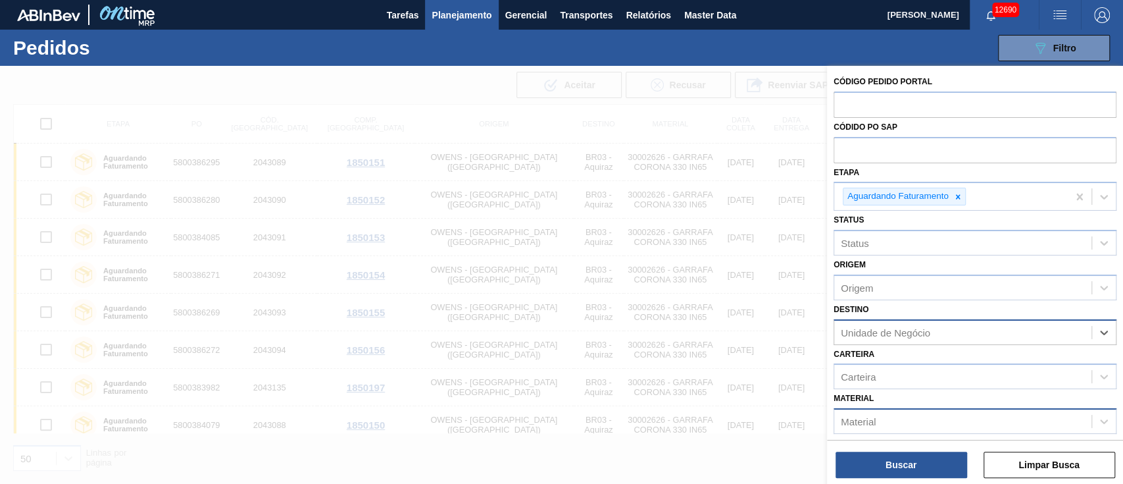
click at [449, 15] on span "Planejamento" at bounding box center [462, 15] width 60 height 16
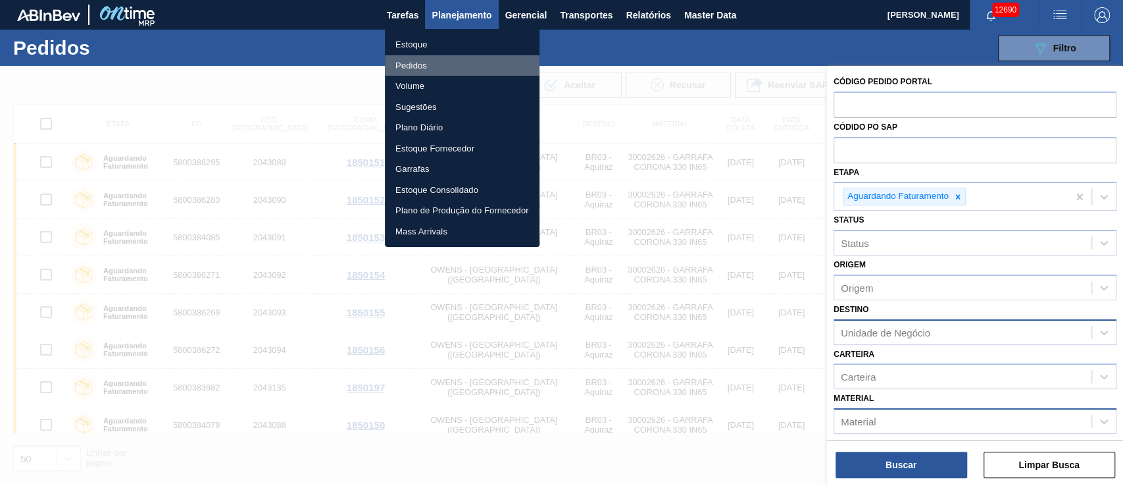
click at [409, 66] on li "Pedidos" at bounding box center [462, 65] width 155 height 21
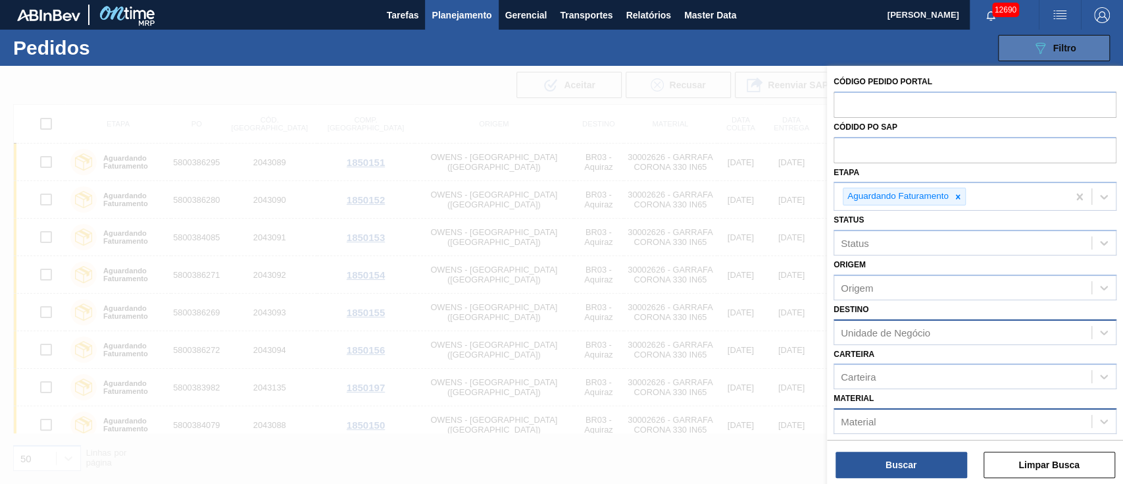
click at [1060, 44] on span "Filtro" at bounding box center [1064, 48] width 23 height 11
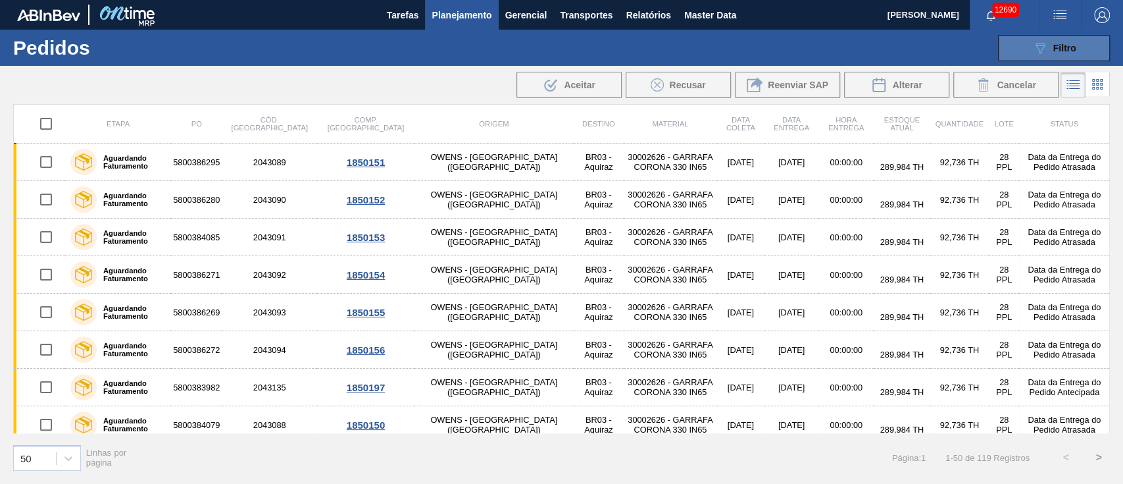
click at [1055, 45] on span "Filtro" at bounding box center [1064, 48] width 23 height 11
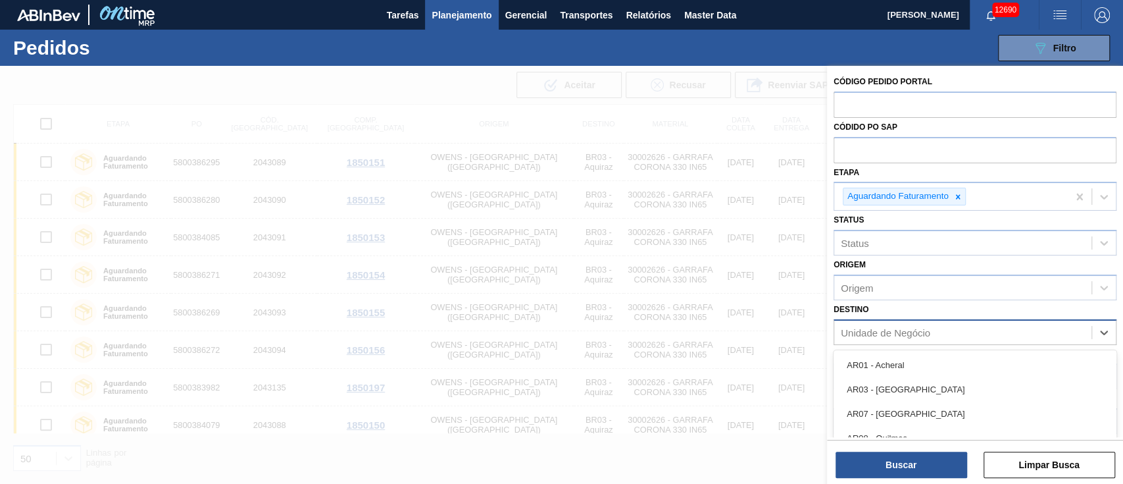
click at [867, 332] on div "Unidade de Negócio" at bounding box center [885, 331] width 89 height 11
click at [850, 239] on div "Status" at bounding box center [855, 243] width 28 height 11
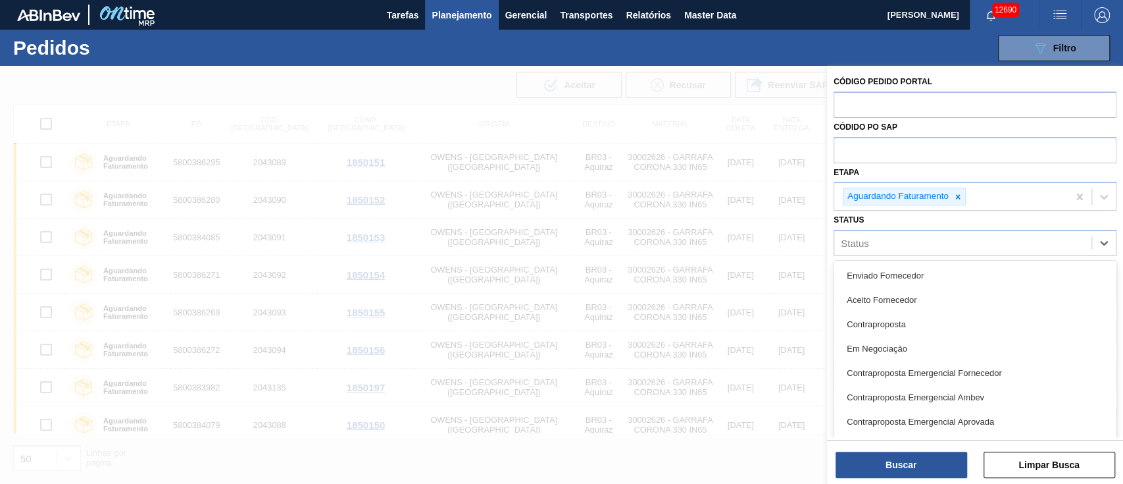
drag, startPoint x: 881, startPoint y: 262, endPoint x: 880, endPoint y: 255, distance: 6.7
click at [881, 261] on div "Enviado Fornecedor Aceito Fornecedor Contraproposta Em Negociação Contrapropost…" at bounding box center [975, 359] width 283 height 197
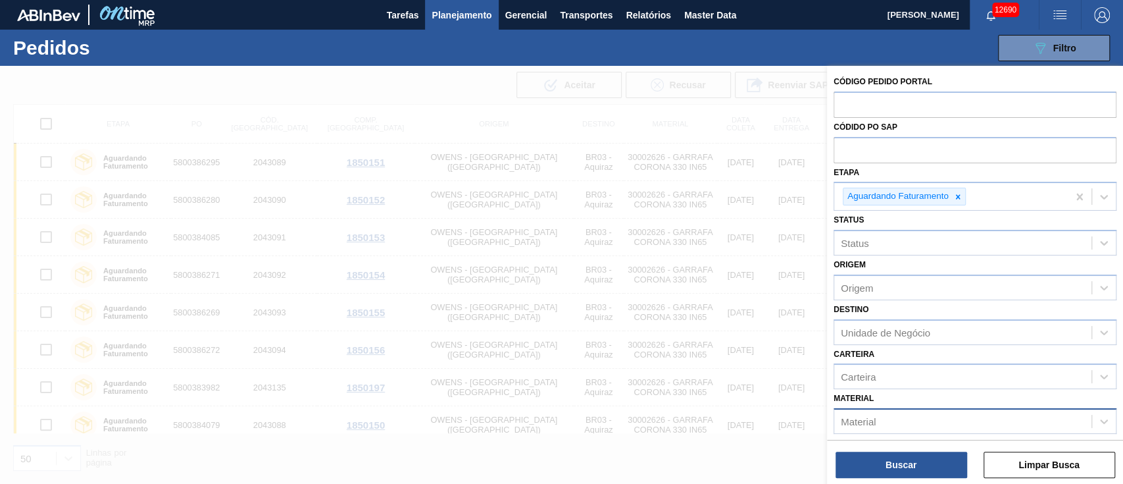
click at [880, 258] on div "Origem Origem" at bounding box center [975, 277] width 283 height 45
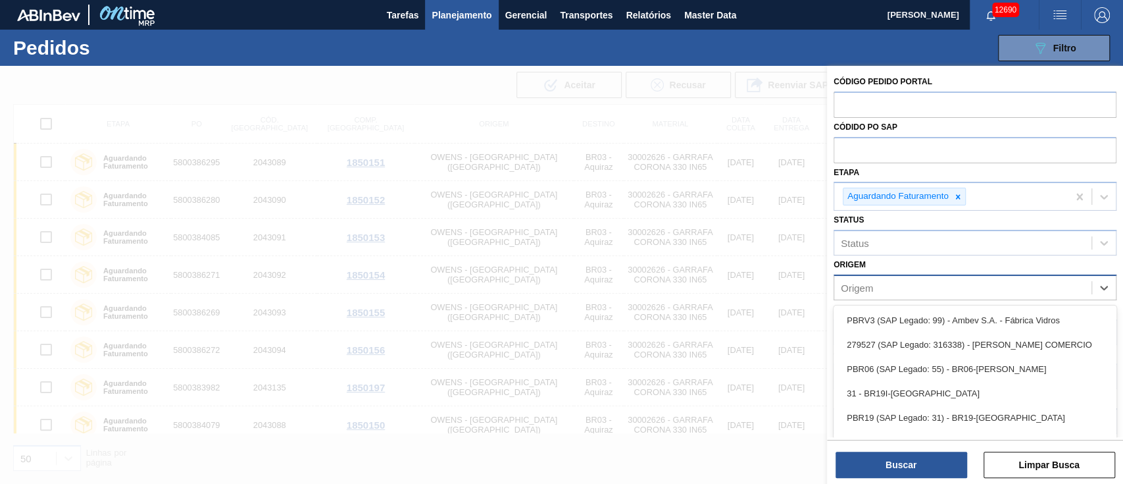
click at [849, 292] on div "Origem" at bounding box center [857, 287] width 32 height 11
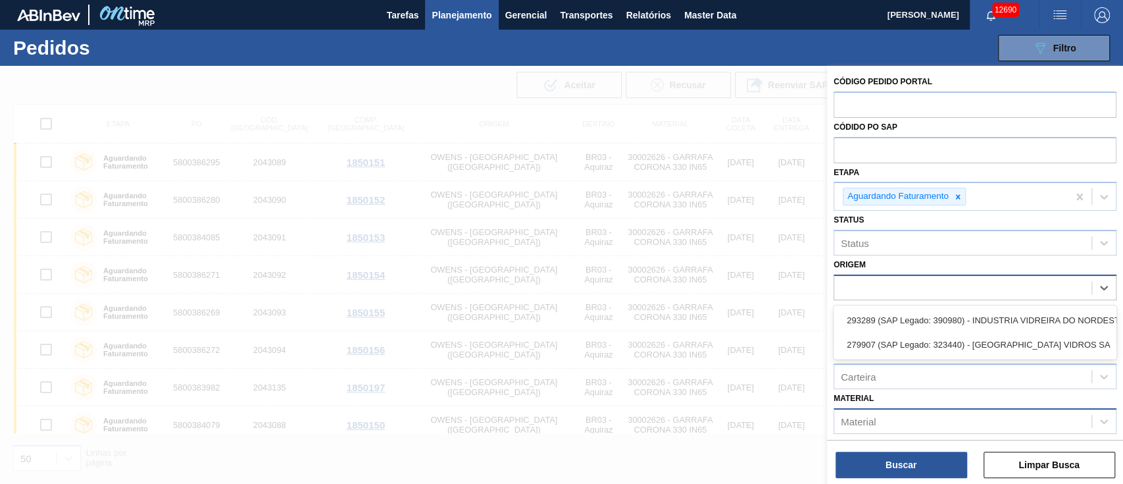
click at [875, 289] on div "90" at bounding box center [962, 287] width 257 height 19
click at [878, 274] on div "04" at bounding box center [975, 287] width 283 height 26
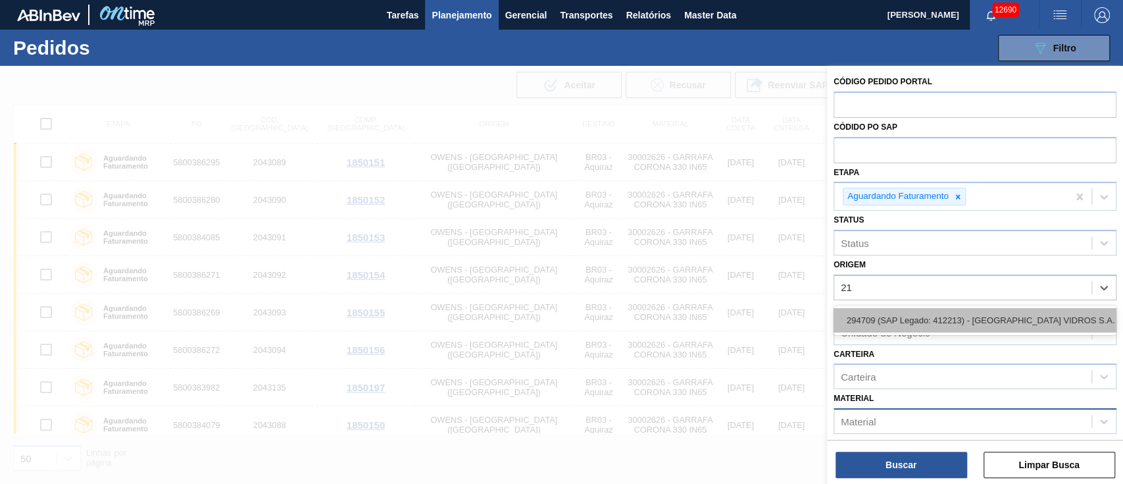
click at [890, 320] on div "294709 (SAP Legado: 412213) - [GEOGRAPHIC_DATA] VIDROS S.A." at bounding box center [975, 320] width 283 height 24
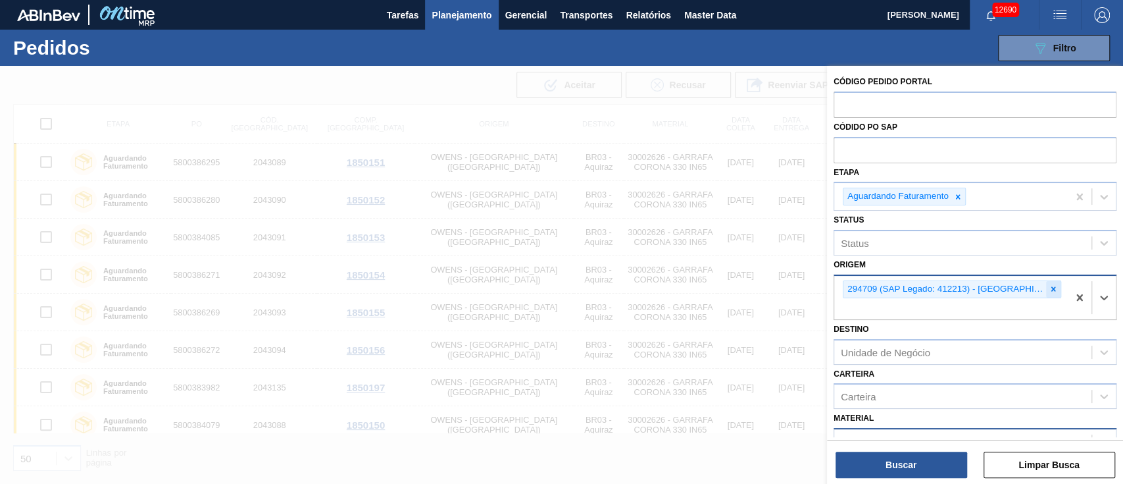
click at [1053, 290] on icon at bounding box center [1053, 289] width 5 height 5
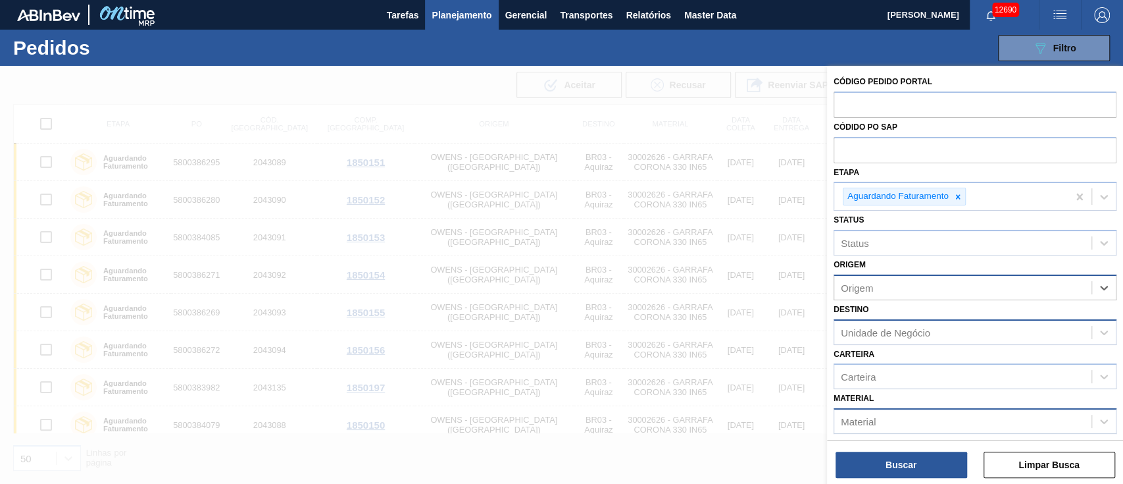
click at [849, 327] on div "Unidade de Negócio" at bounding box center [885, 331] width 89 height 11
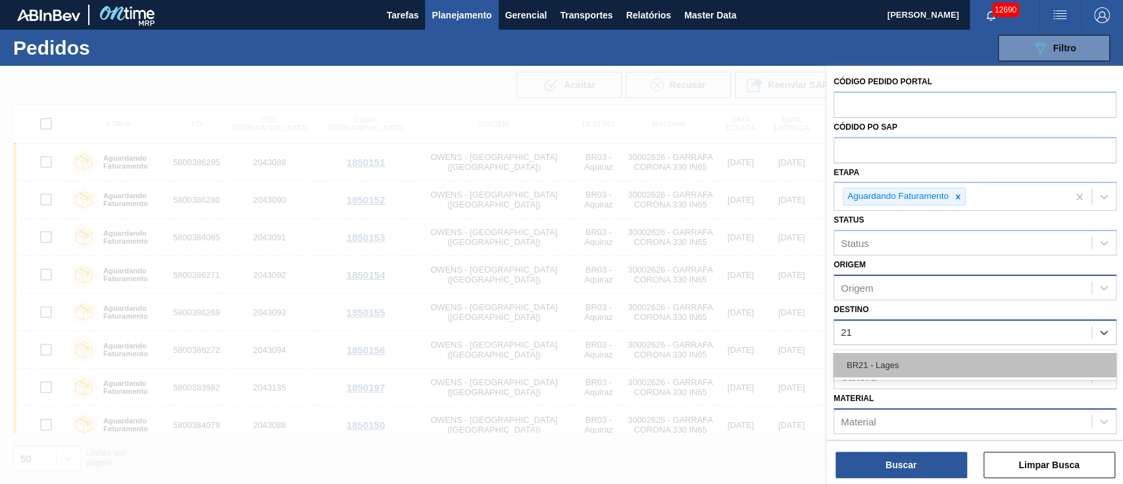
click at [858, 357] on div "BR21 - Lages" at bounding box center [975, 365] width 283 height 24
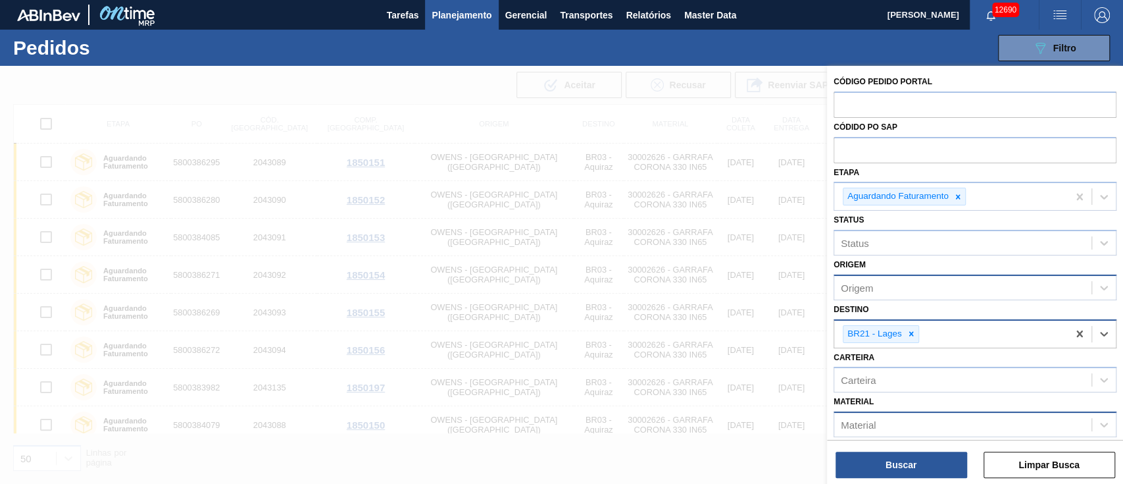
click at [870, 419] on div "Material" at bounding box center [858, 424] width 35 height 11
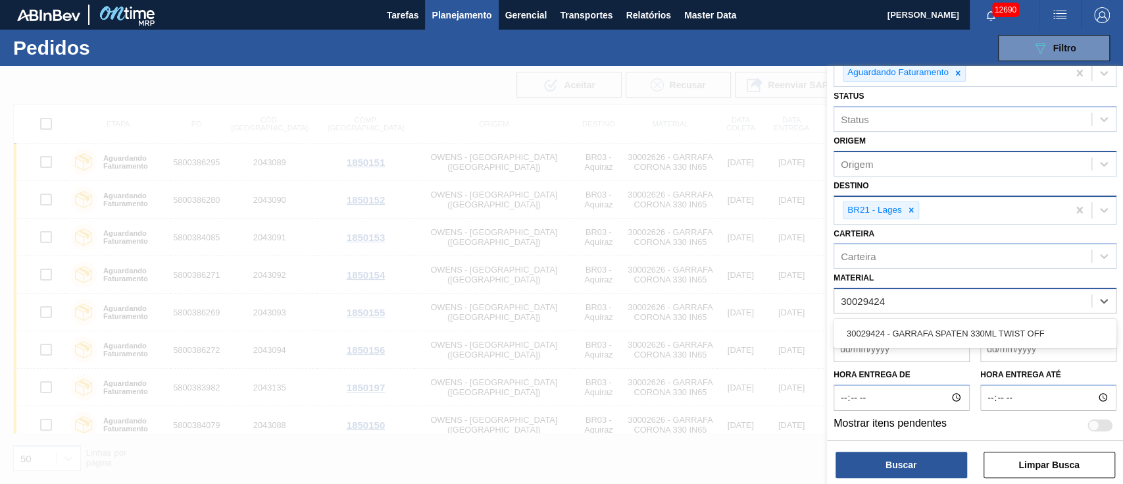
scroll to position [124, 0]
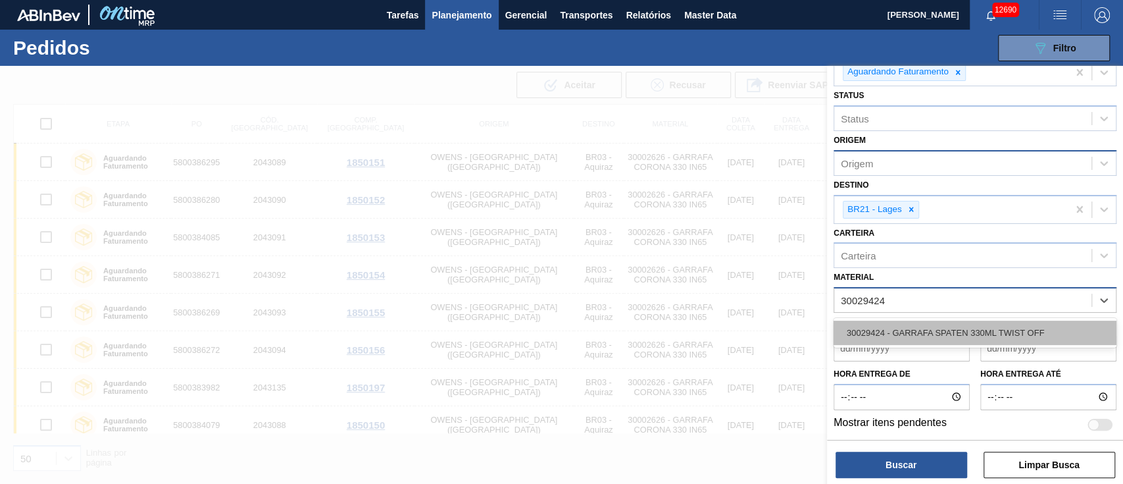
click at [926, 331] on div "30029424 - GARRAFA SPATEN 330ML TWIST OFF" at bounding box center [975, 332] width 283 height 24
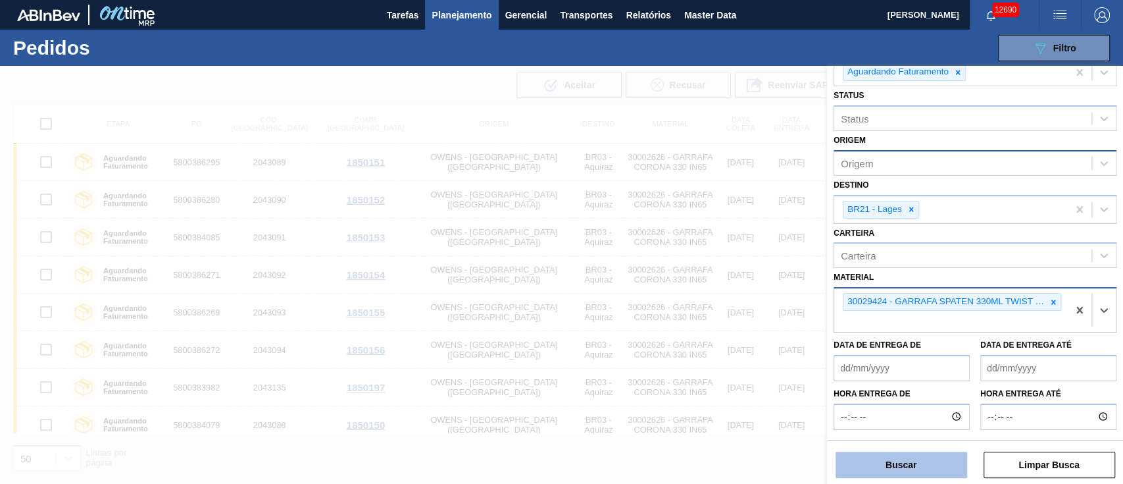
click at [917, 469] on button "Buscar" at bounding box center [902, 464] width 132 height 26
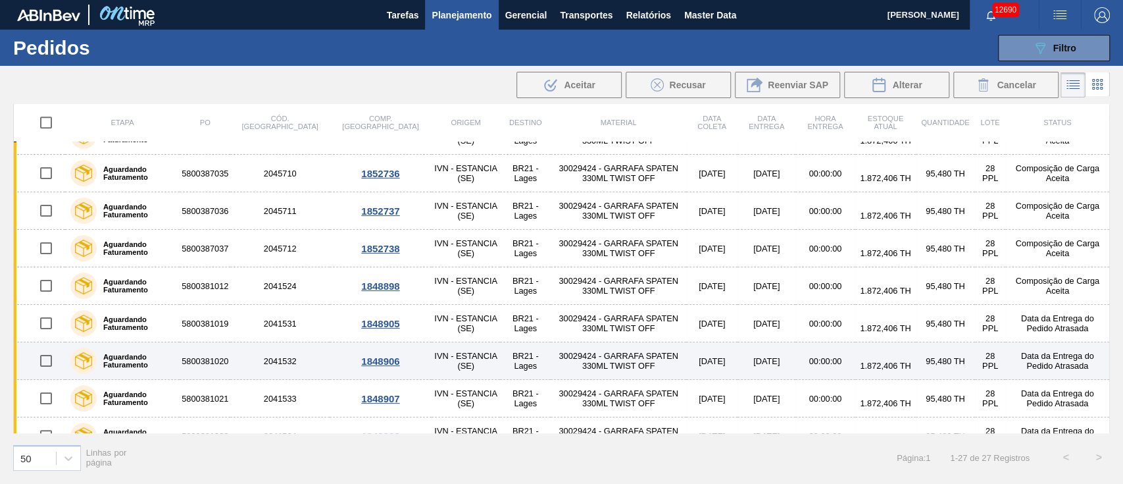
scroll to position [720, 0]
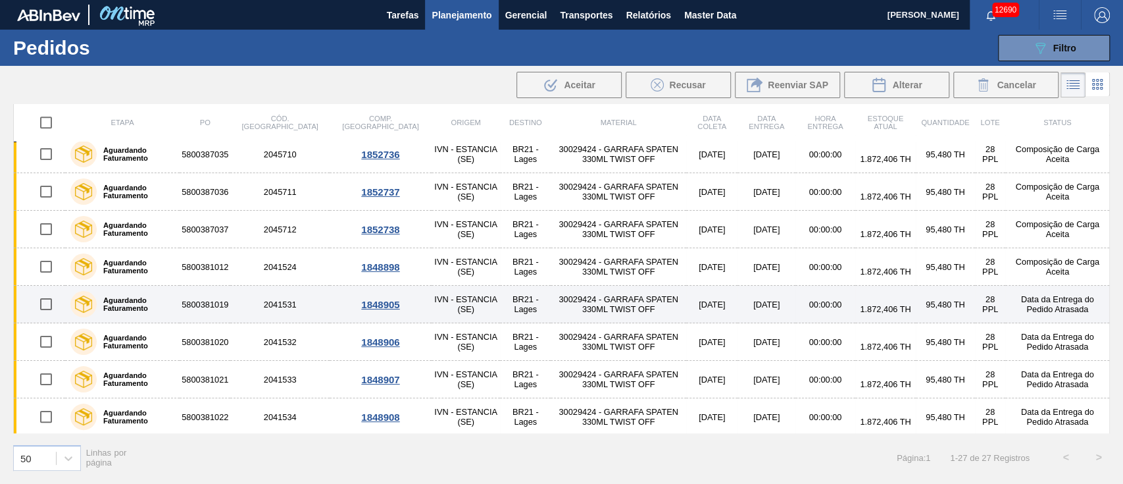
click at [43, 297] on input "checkbox" at bounding box center [46, 304] width 28 height 28
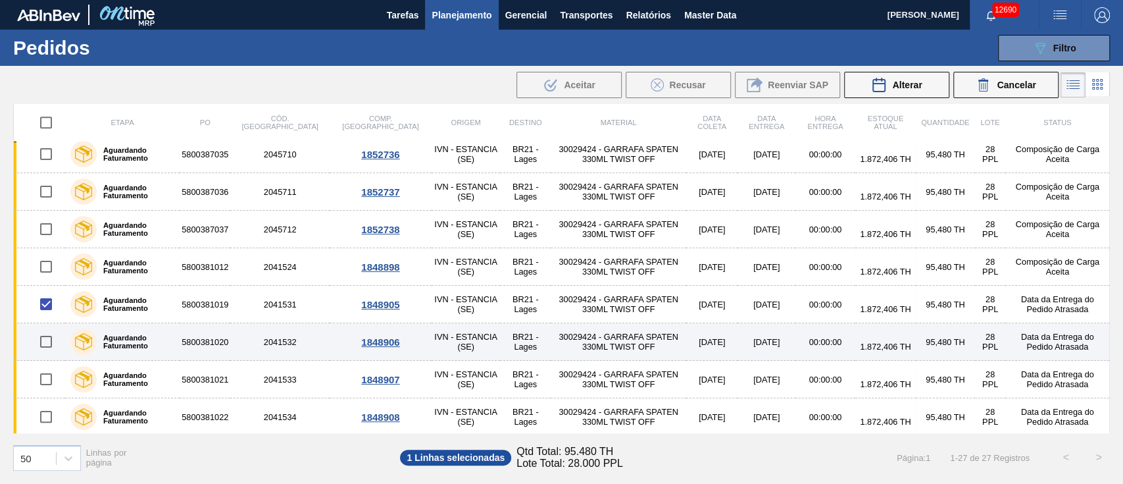
click at [42, 346] on input "checkbox" at bounding box center [46, 342] width 28 height 28
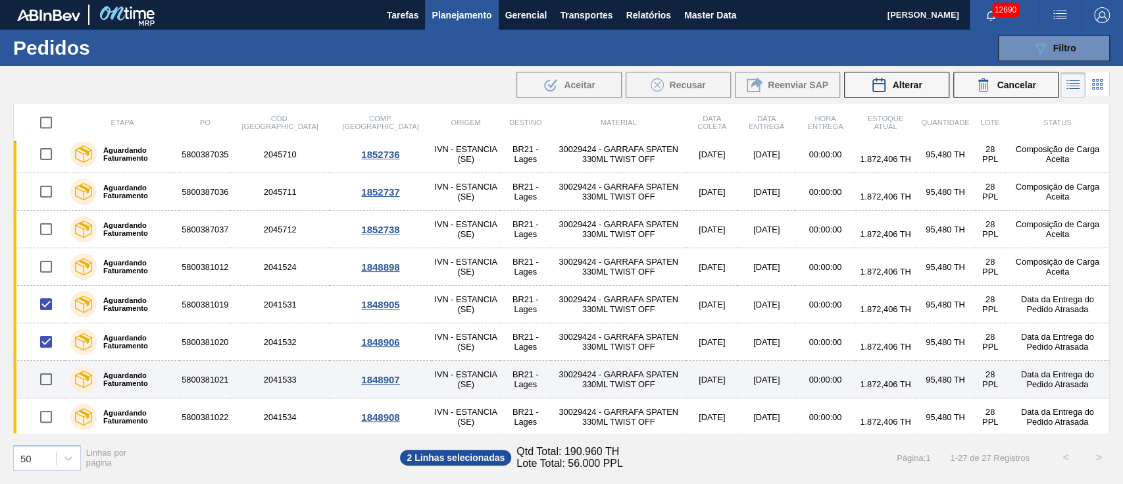
click at [49, 381] on input "checkbox" at bounding box center [46, 379] width 28 height 28
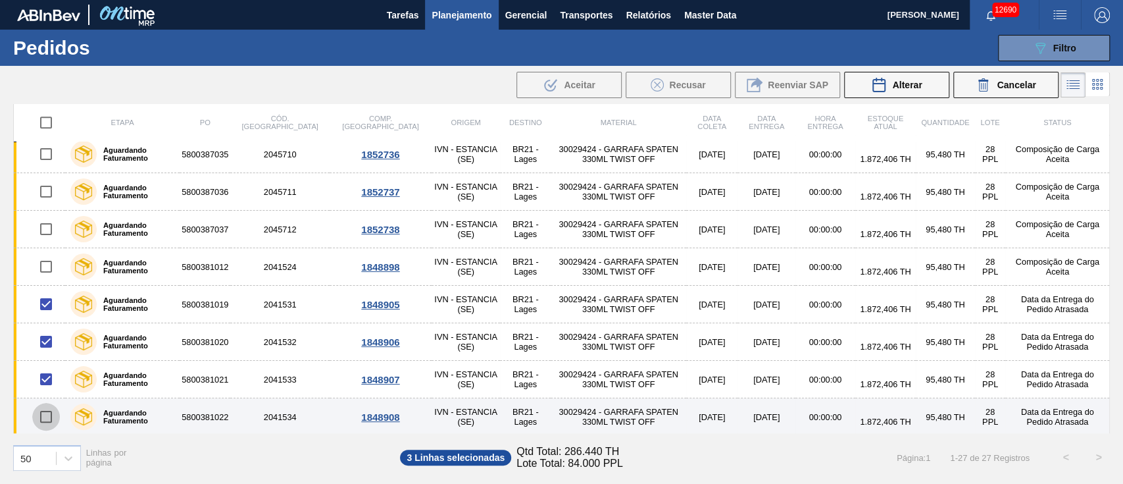
click at [51, 411] on input "checkbox" at bounding box center [46, 417] width 28 height 28
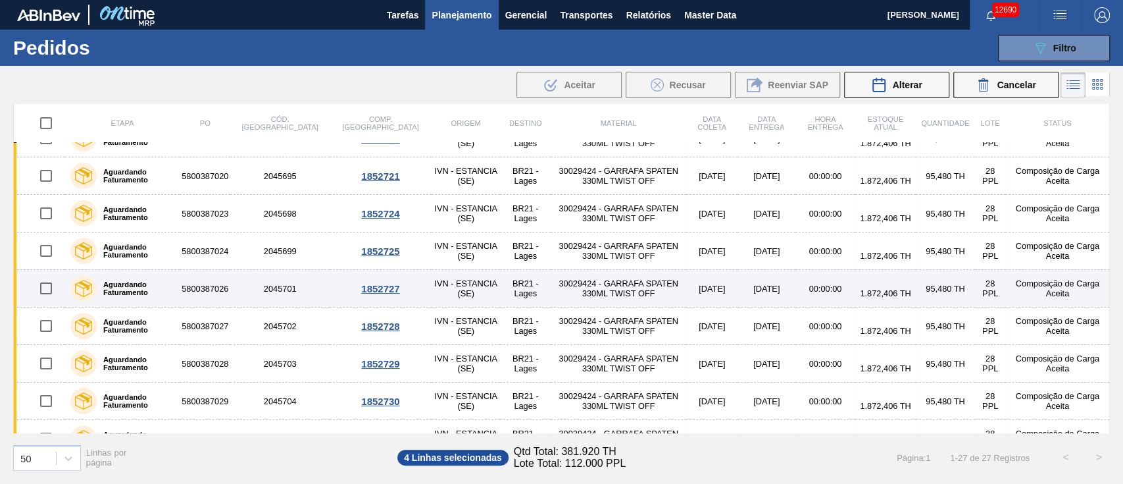
scroll to position [0, 0]
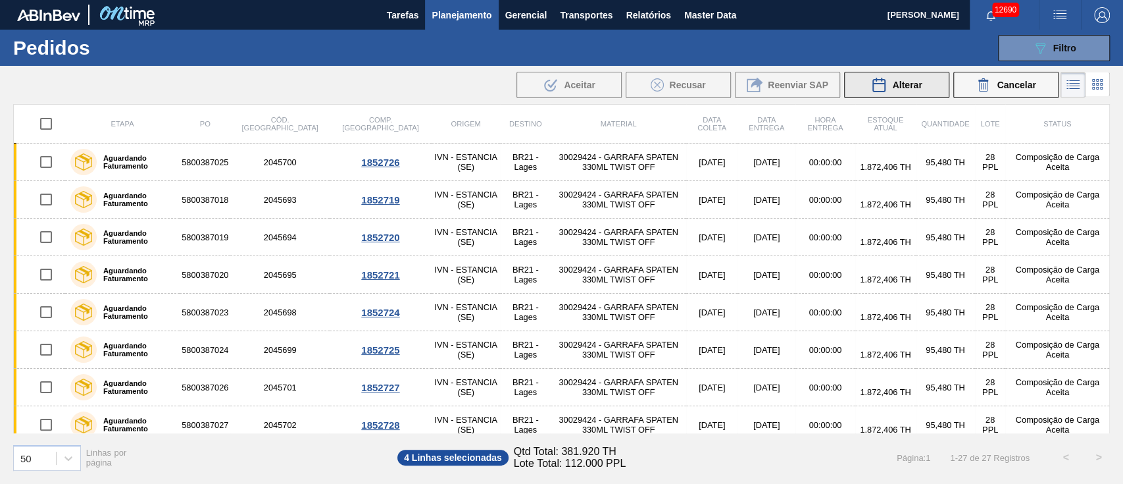
click at [903, 82] on span "Alterar" at bounding box center [907, 85] width 30 height 11
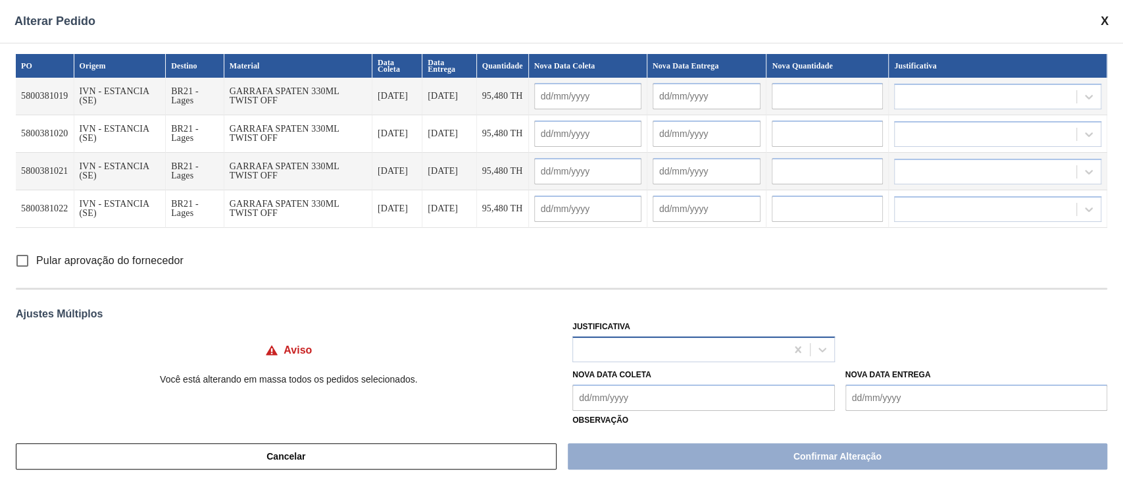
click at [595, 345] on div at bounding box center [679, 349] width 213 height 19
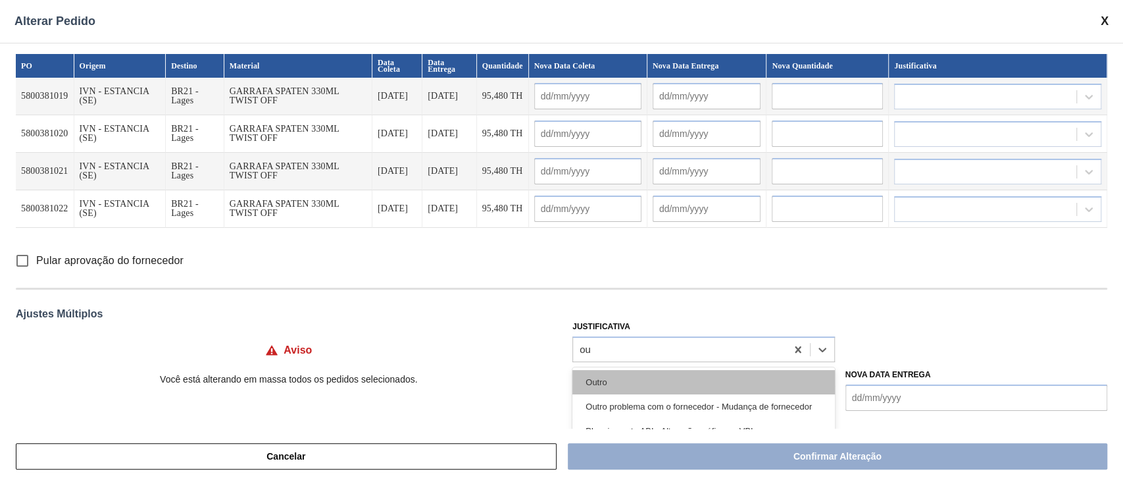
click at [598, 375] on div "Outro" at bounding box center [703, 382] width 262 height 24
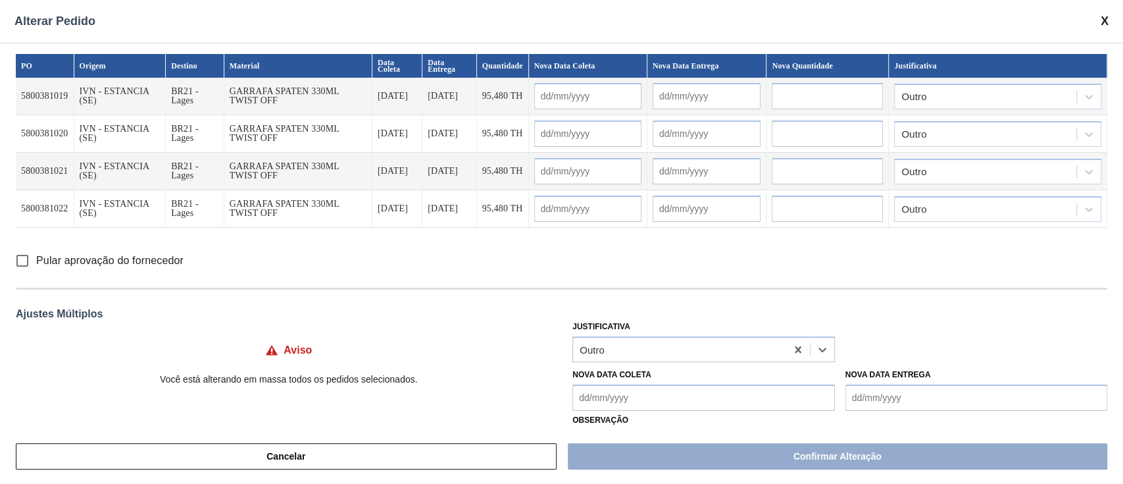
click at [22, 261] on input "Pular aprovação do fornecedor" at bounding box center [23, 261] width 28 height 28
click at [616, 397] on Coleta "Nova Data Coleta" at bounding box center [703, 397] width 262 height 26
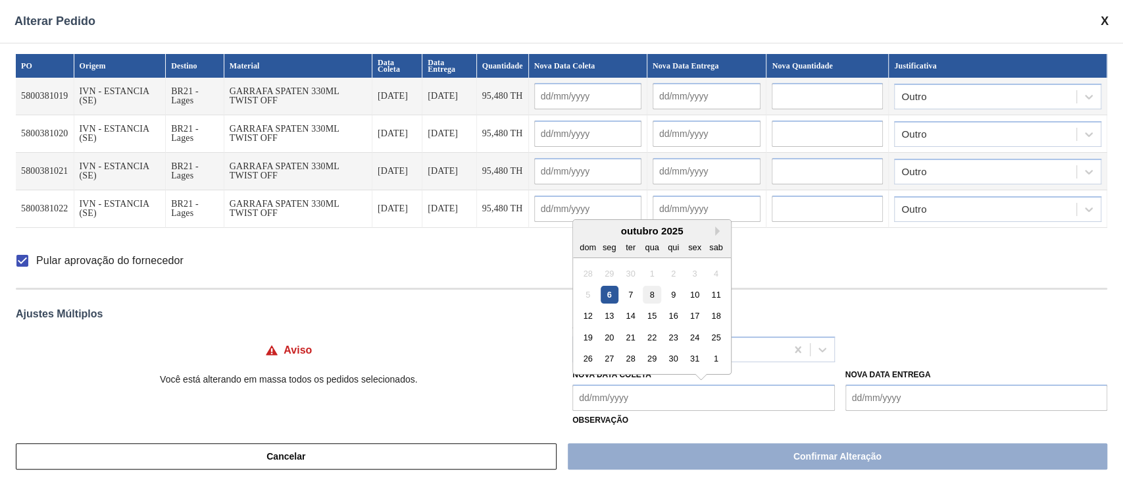
click at [651, 301] on div "8" at bounding box center [652, 295] width 18 height 18
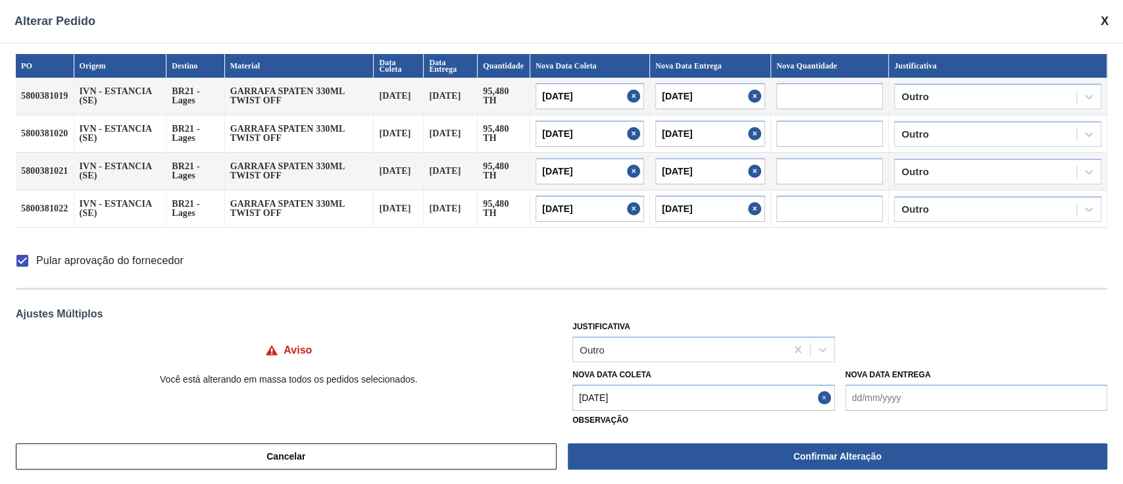
drag, startPoint x: 643, startPoint y: 399, endPoint x: 649, endPoint y: 392, distance: 9.4
click at [644, 400] on Coleta "[DATE]" at bounding box center [703, 397] width 262 height 26
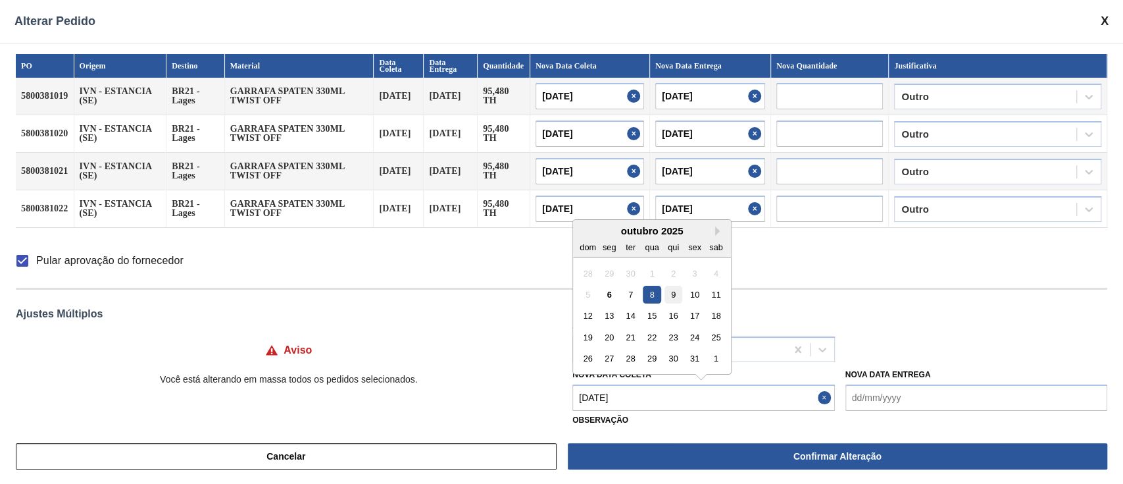
click at [672, 296] on div "9" at bounding box center [674, 295] width 18 height 18
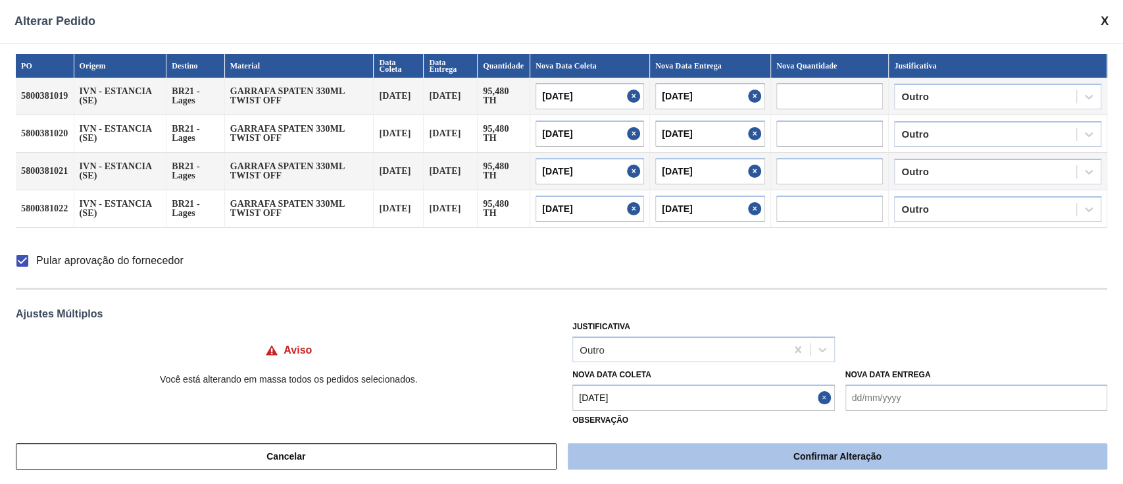
click at [673, 449] on button "Confirmar Alteração" at bounding box center [838, 456] width 540 height 26
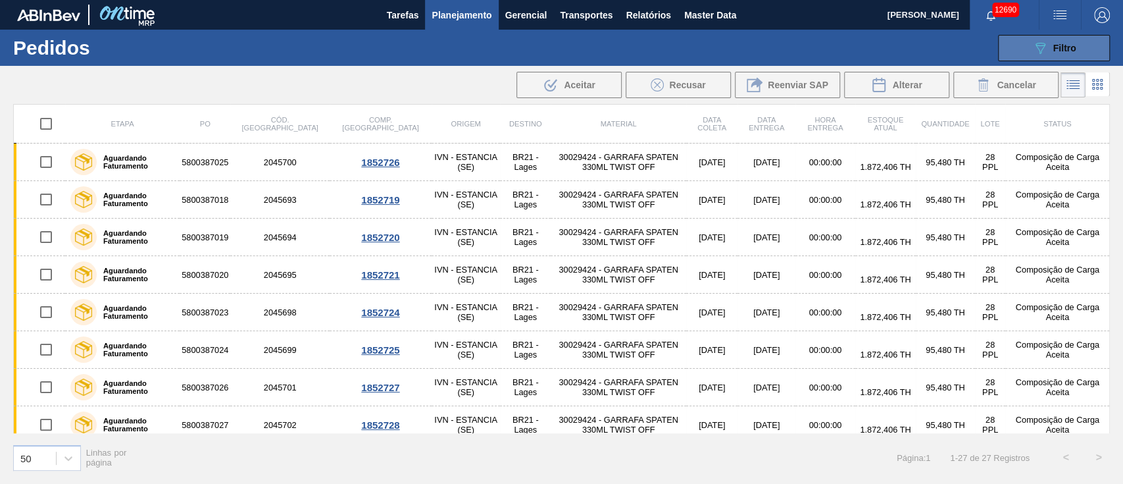
click at [1070, 46] on span "Filtro" at bounding box center [1064, 48] width 23 height 11
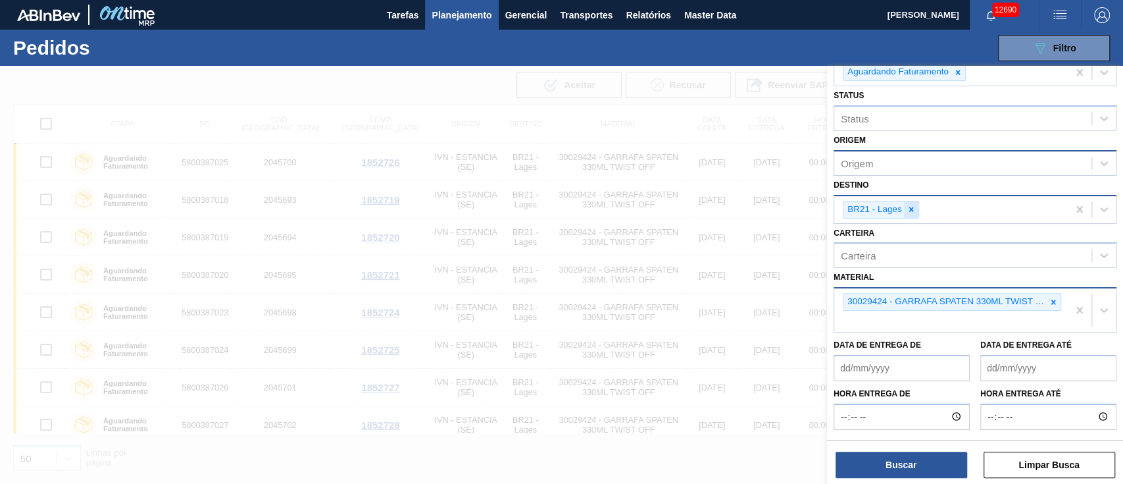
click at [912, 209] on icon at bounding box center [911, 209] width 5 height 5
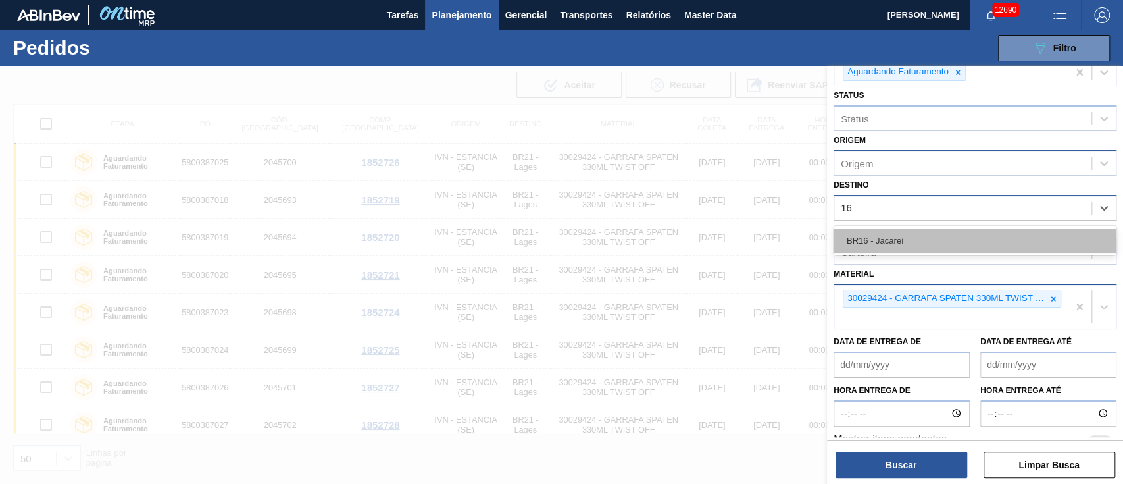
click at [870, 249] on div "BR16 - Jacareí" at bounding box center [975, 240] width 283 height 24
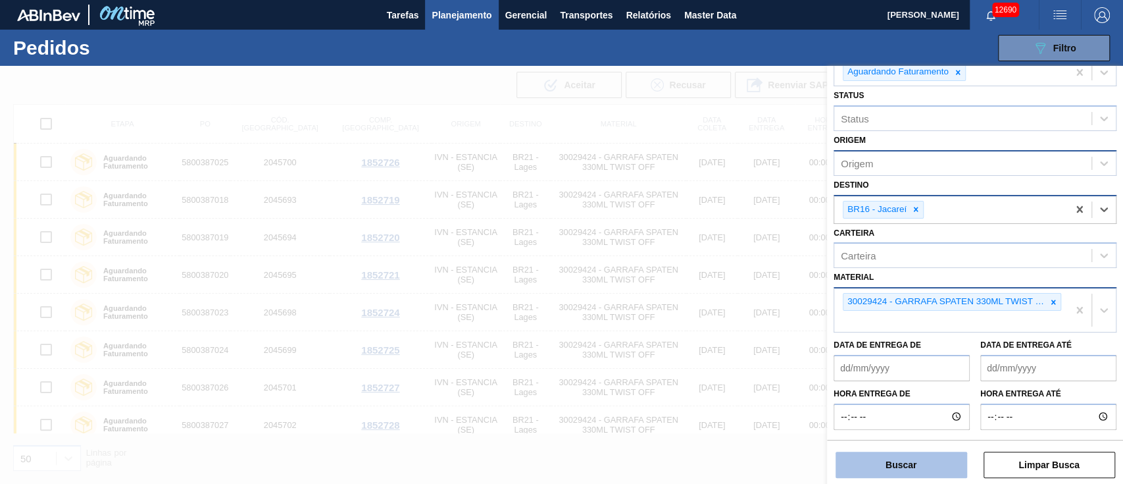
click at [924, 469] on button "Buscar" at bounding box center [902, 464] width 132 height 26
